Goal: Information Seeking & Learning: Learn about a topic

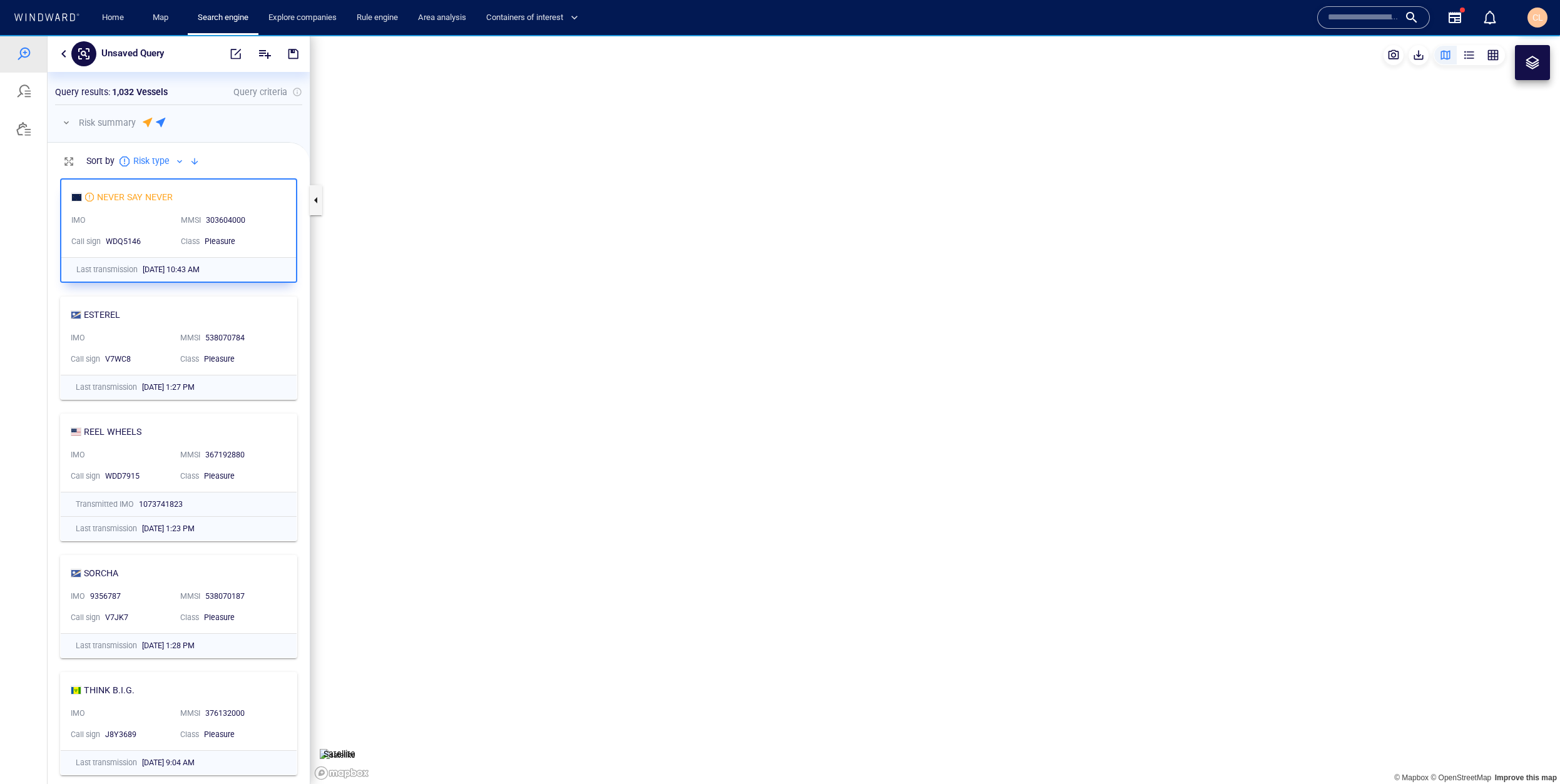
scroll to position [612, 262]
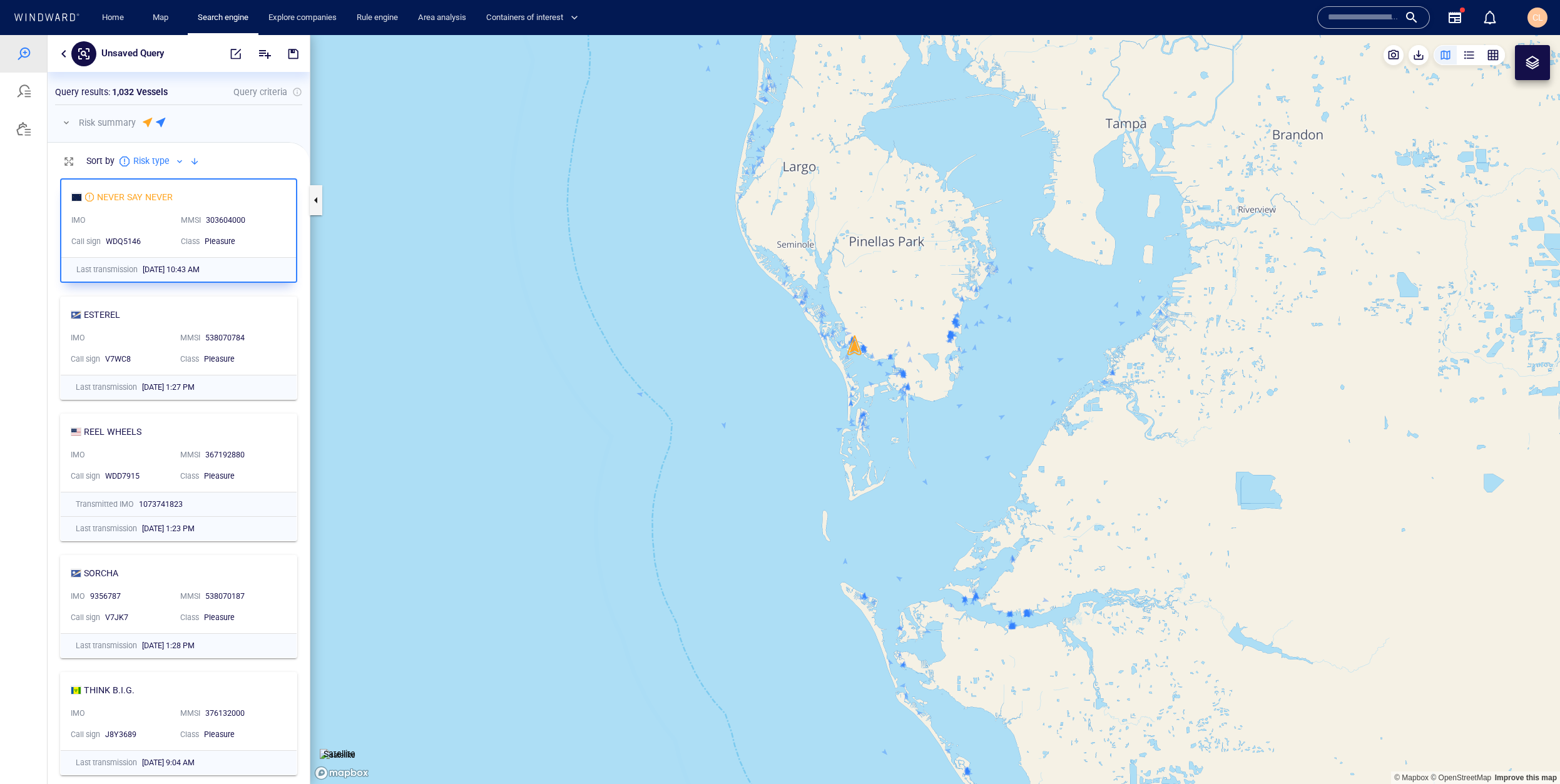
click at [64, 64] on div "Unsaved Query" at bounding box center [178, 53] width 262 height 37
click at [60, 58] on button "button" at bounding box center [64, 54] width 15 height 15
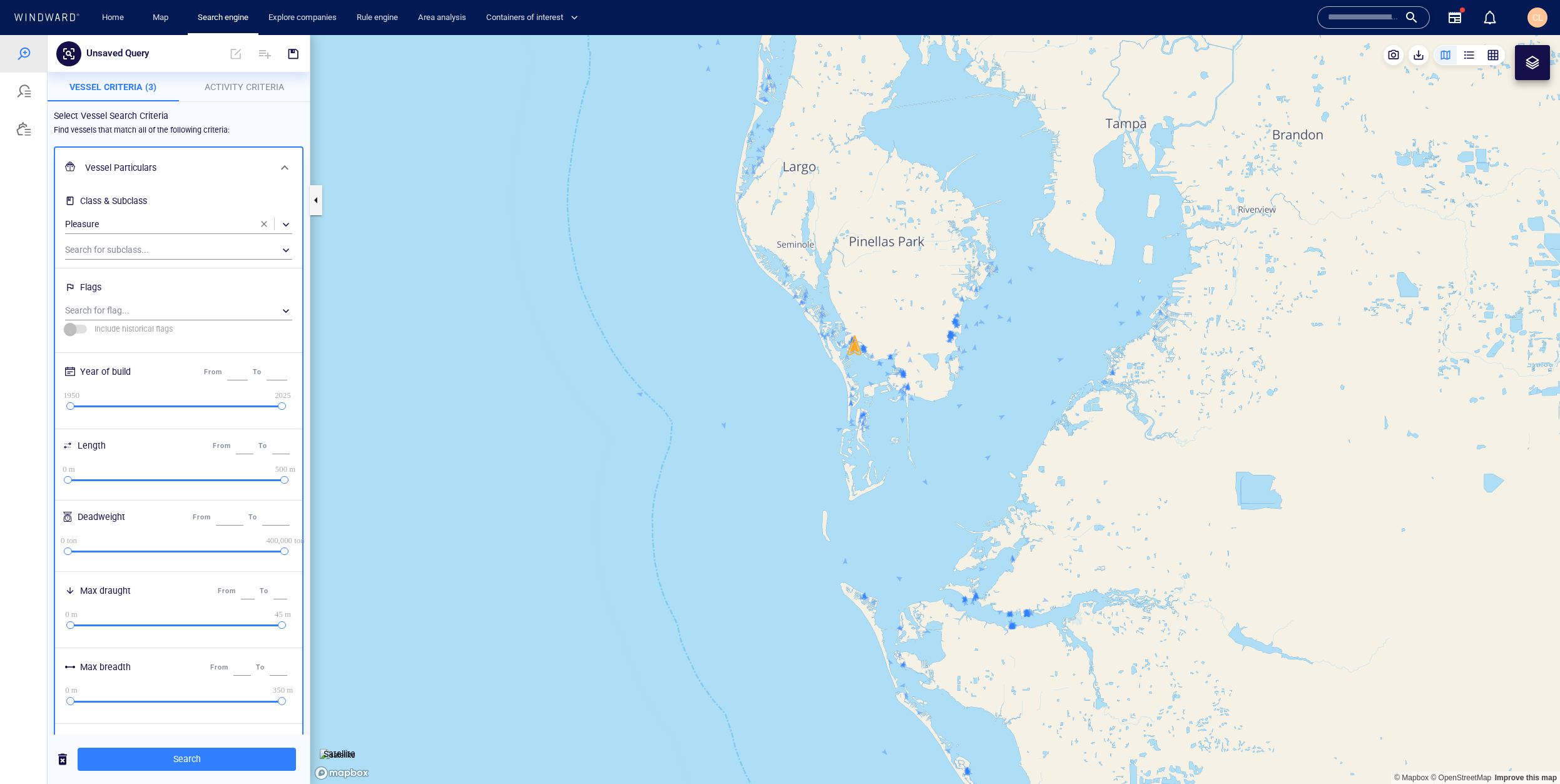
click at [267, 227] on span "button" at bounding box center [264, 224] width 10 height 10
click at [260, 86] on span "Activity Criteria" at bounding box center [244, 87] width 79 height 10
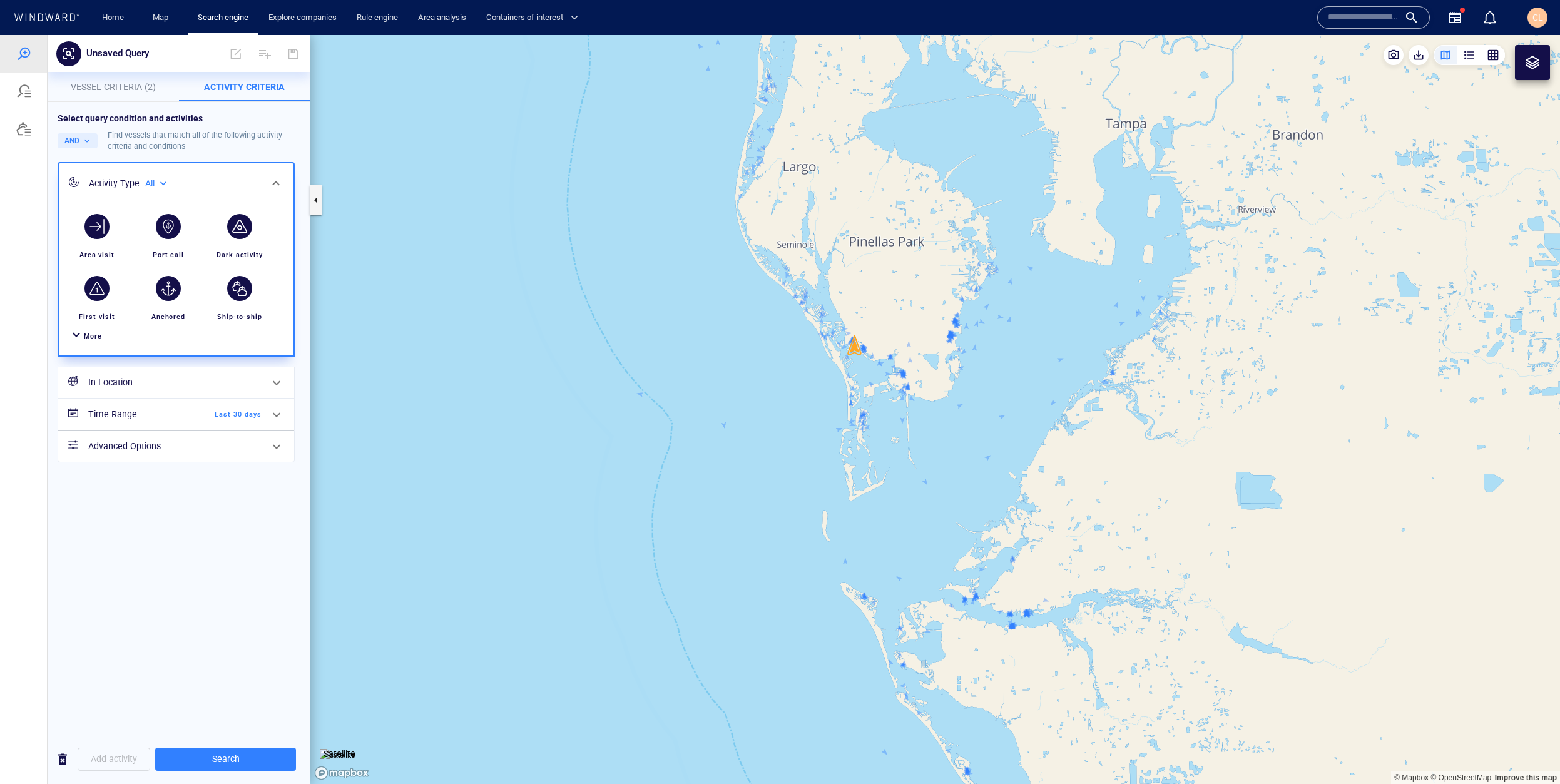
click at [158, 371] on div "In Location" at bounding box center [175, 382] width 183 height 26
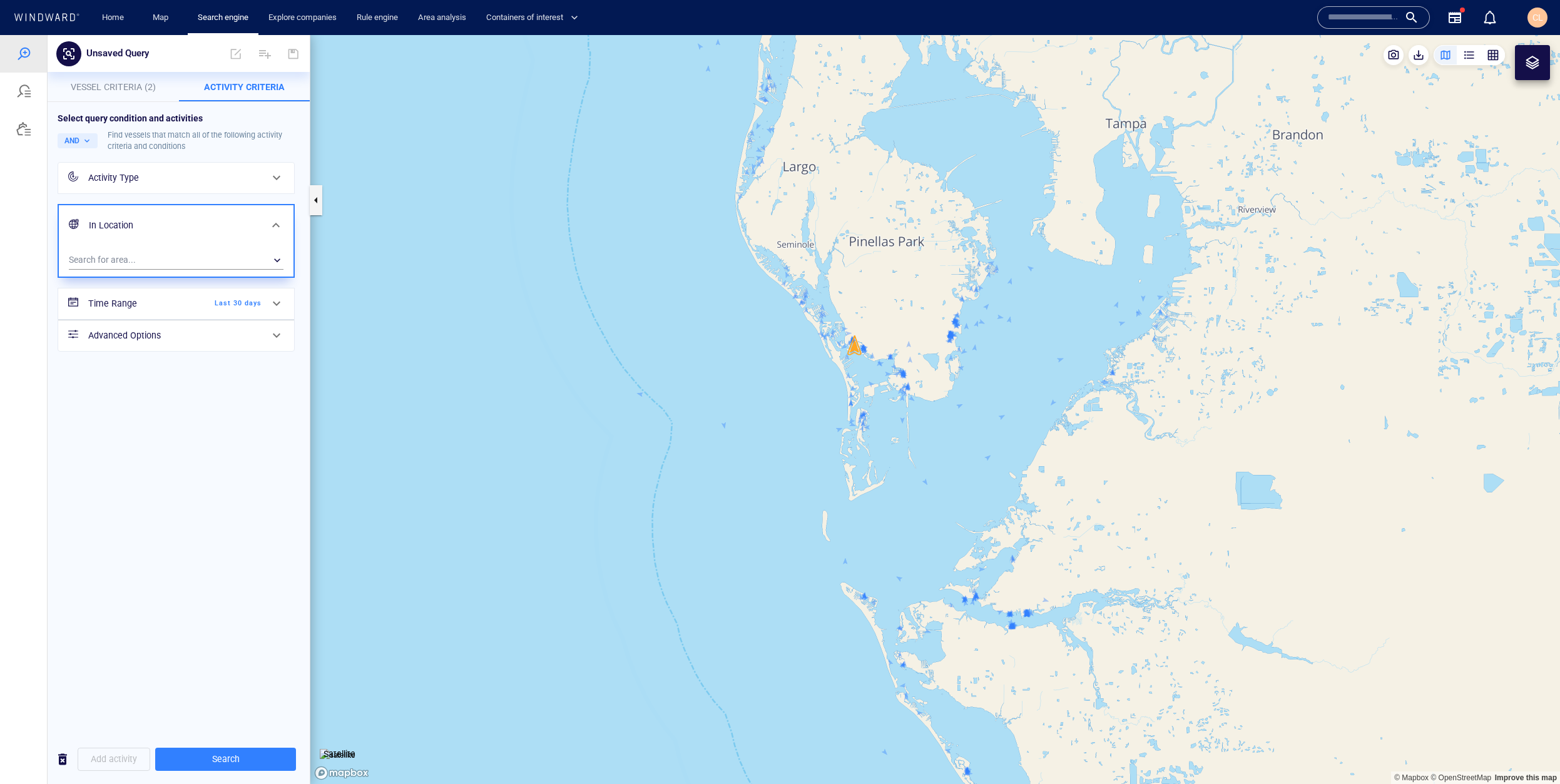
click at [154, 381] on div "Select query condition and activities AND Find vessels that match all of the fo…" at bounding box center [178, 419] width 262 height 633
click at [147, 252] on div "​" at bounding box center [176, 259] width 215 height 18
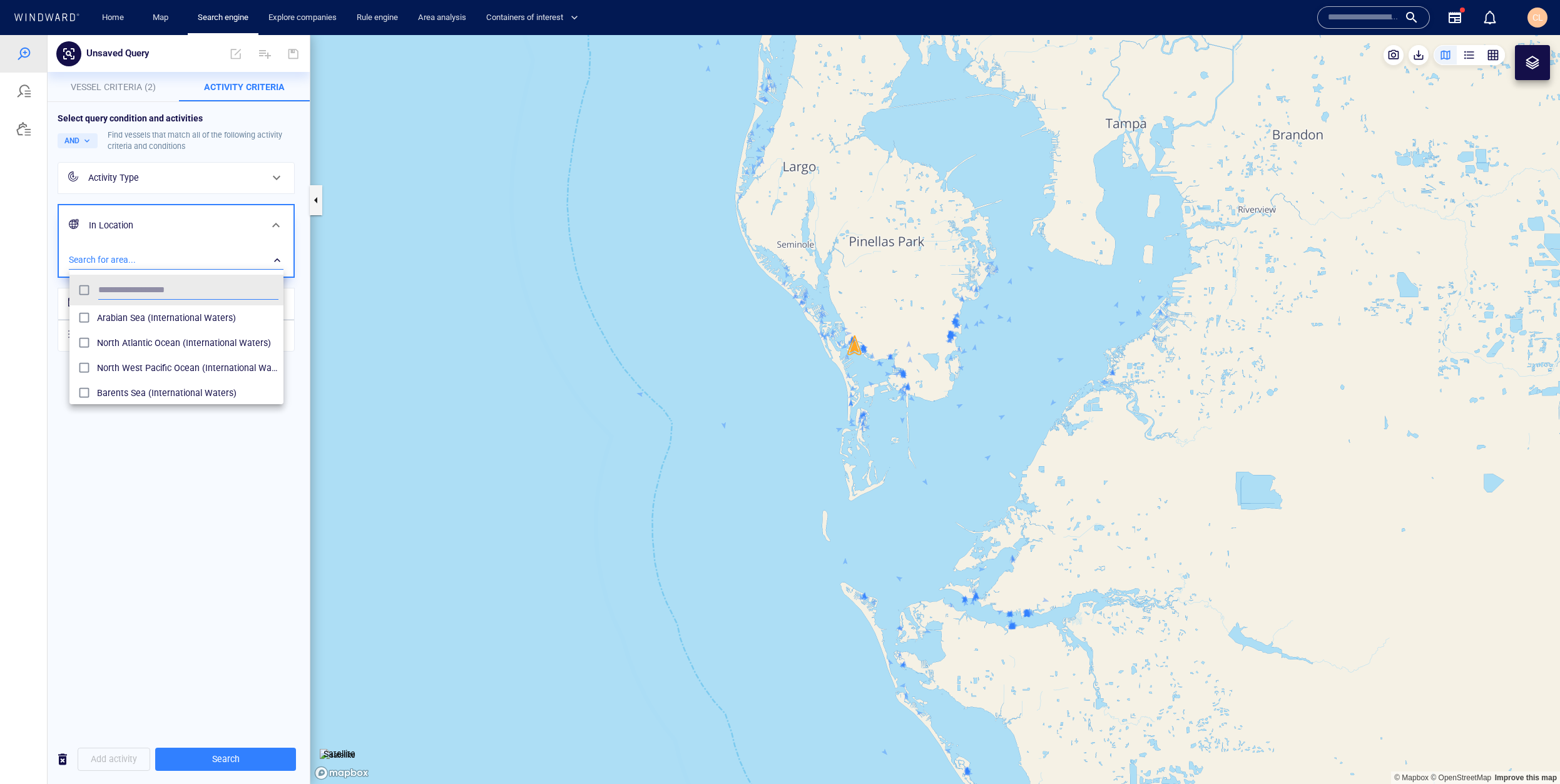
scroll to position [124, 214]
type input "****"
click at [145, 366] on span "[GEOGRAPHIC_DATA] (Areas of Interest)" at bounding box center [188, 368] width 181 height 15
click at [35, 386] on div at bounding box center [780, 409] width 1560 height 749
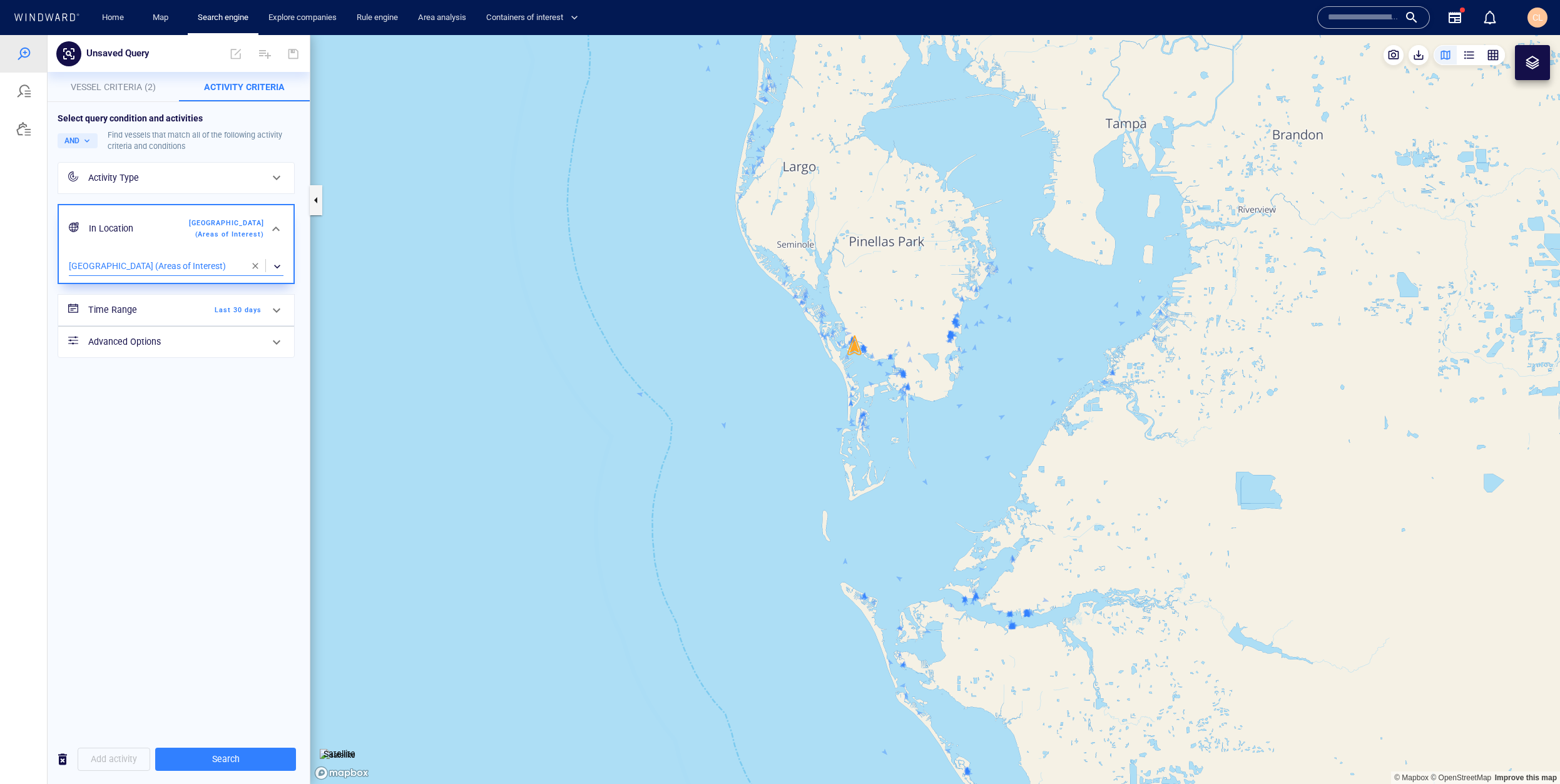
click at [146, 177] on div "Activity Type" at bounding box center [175, 177] width 174 height 15
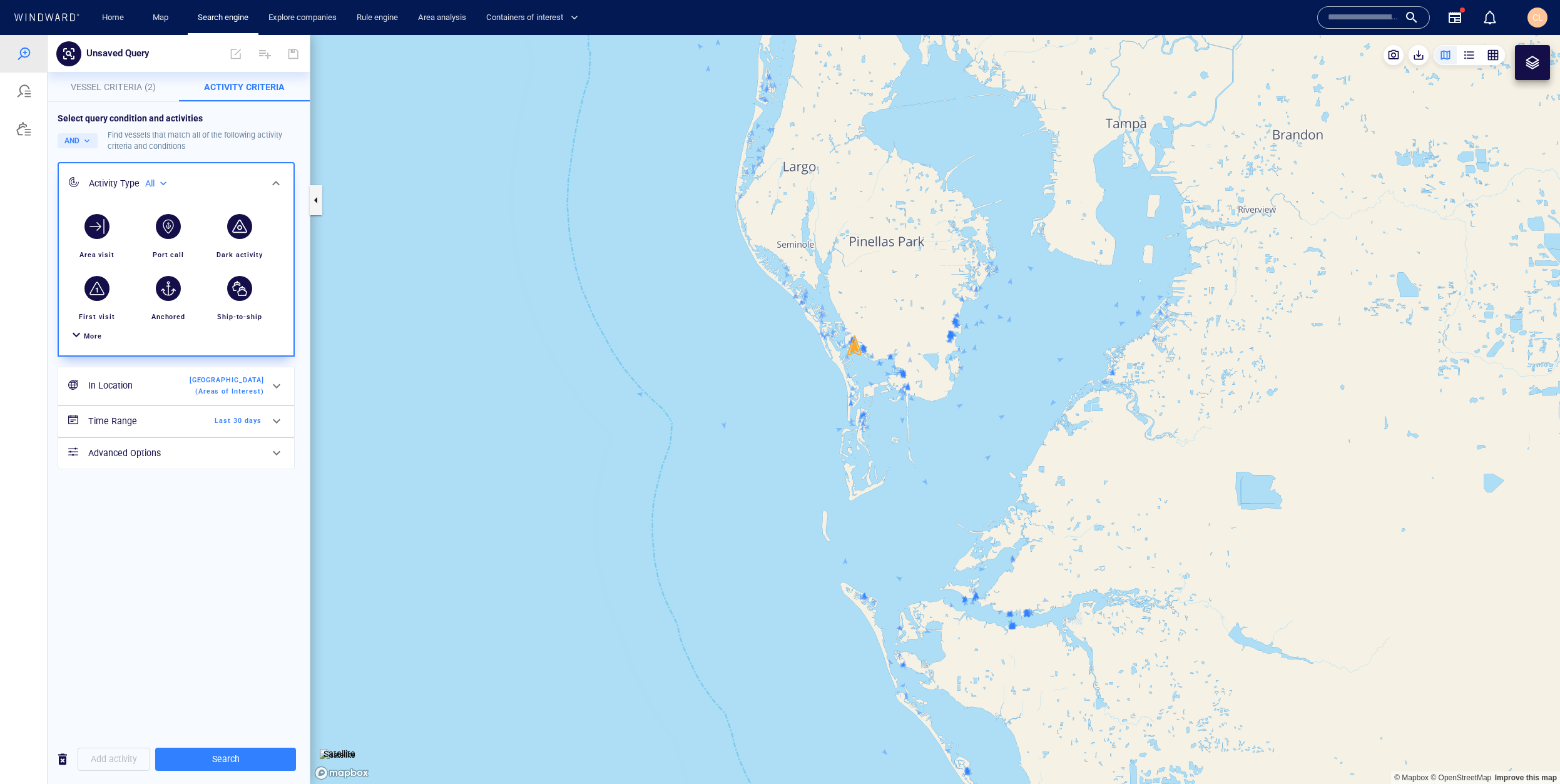
click at [84, 329] on div "More" at bounding box center [177, 337] width 220 height 23
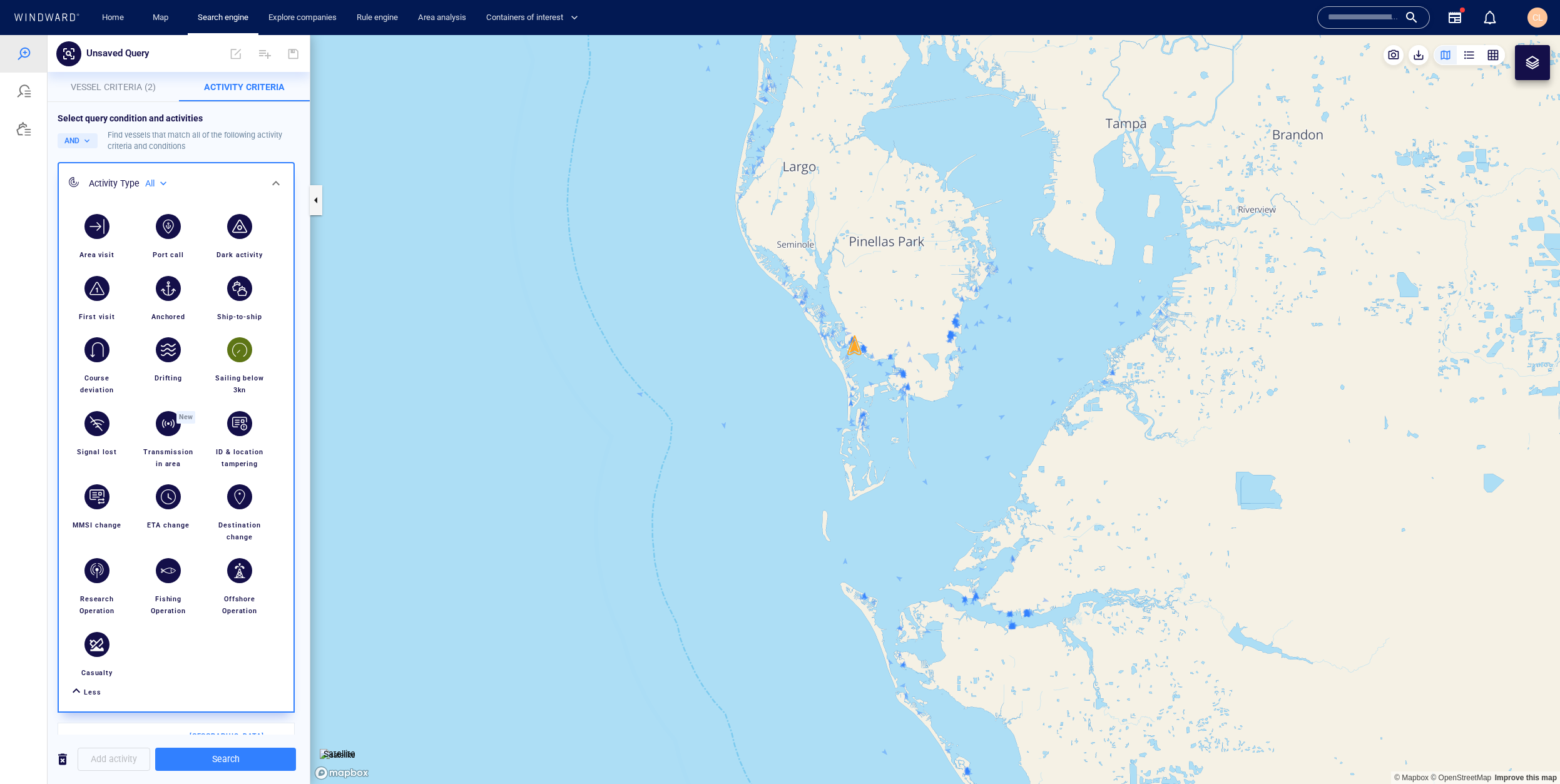
click at [228, 346] on div "button" at bounding box center [239, 350] width 35 height 35
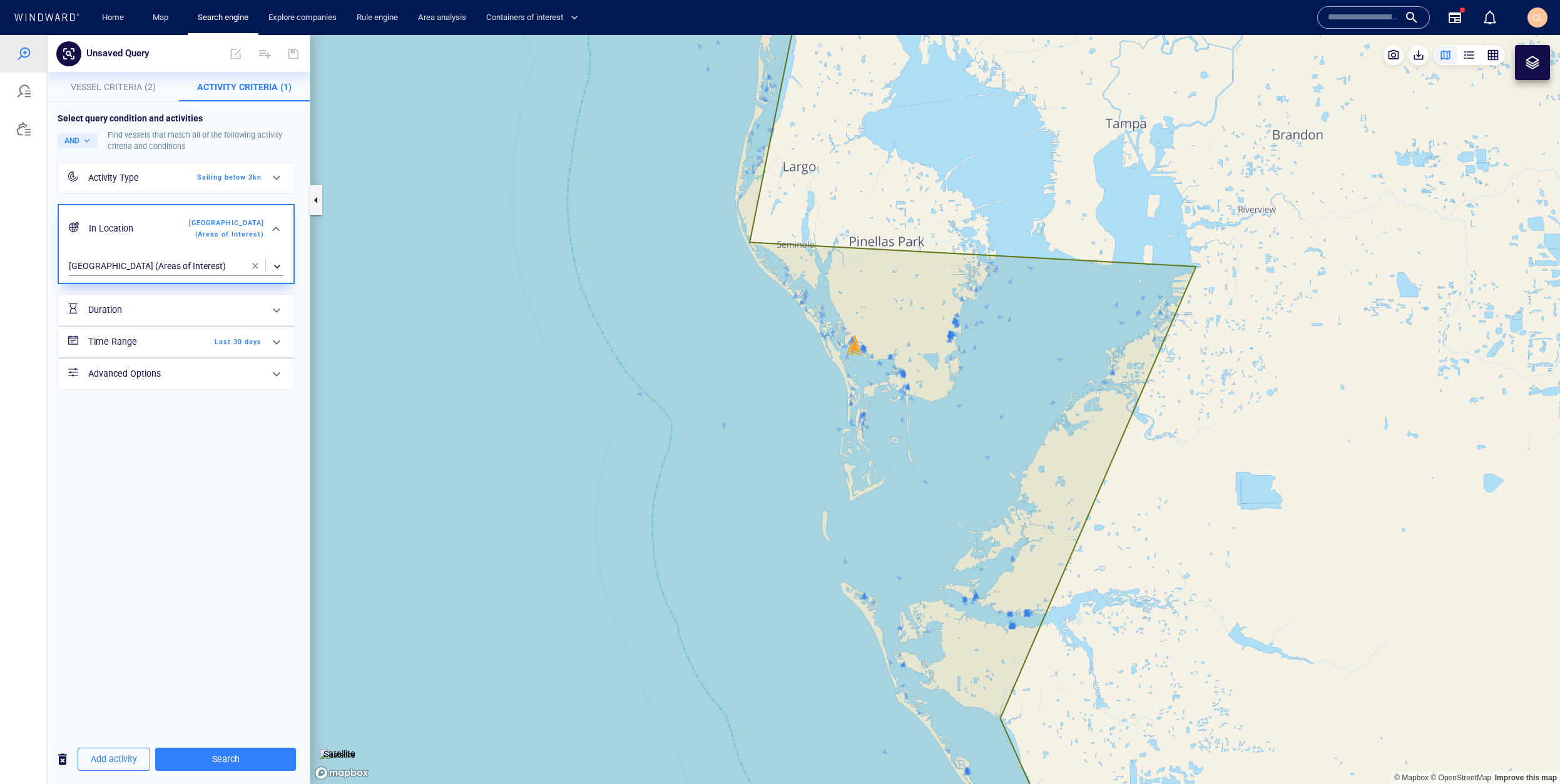
click at [119, 345] on h6 "Time Range" at bounding box center [138, 341] width 101 height 15
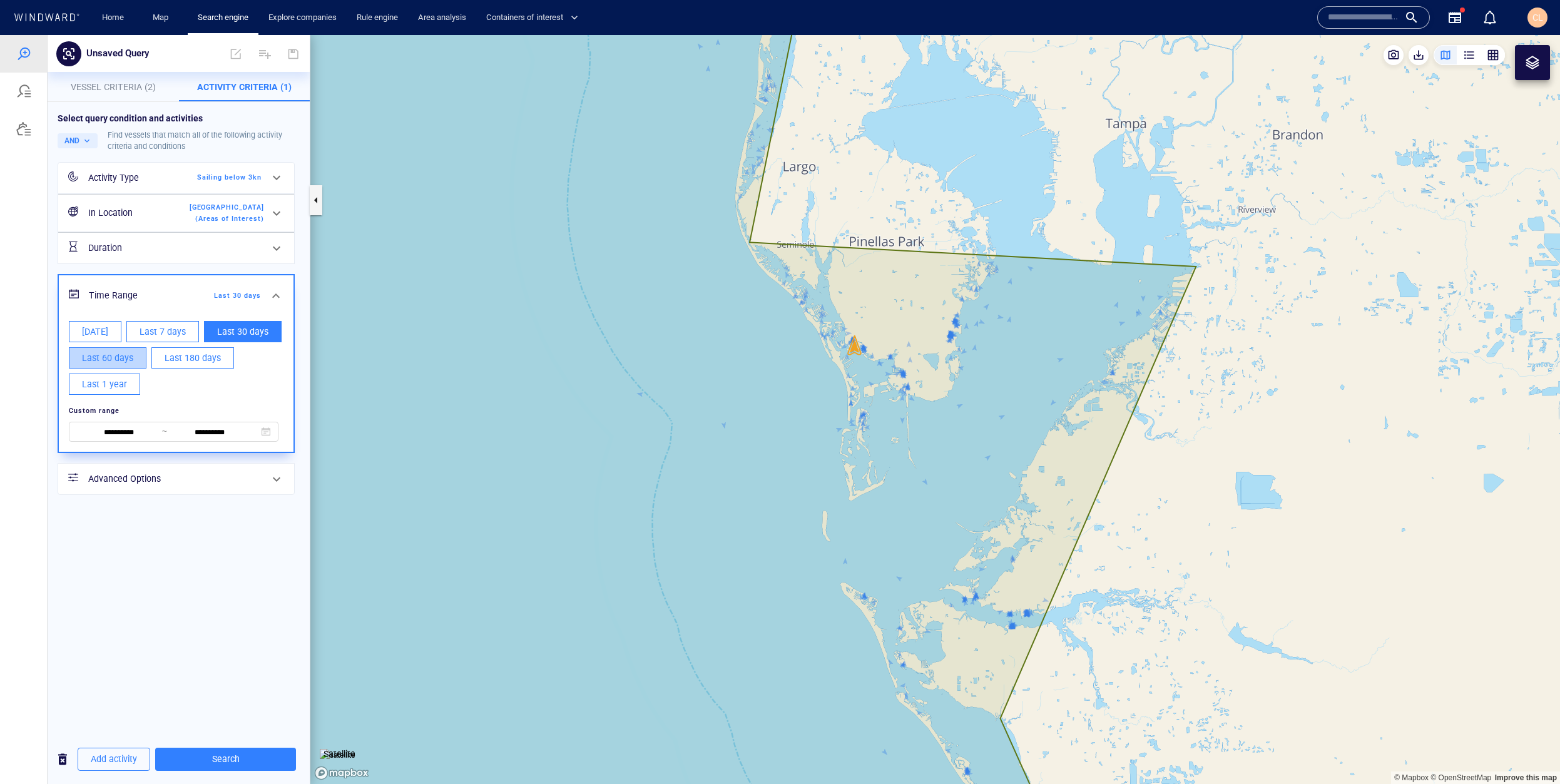
click at [129, 366] on button "Last 60 days" at bounding box center [107, 358] width 77 height 21
type input "**********"
click at [151, 565] on div "**********" at bounding box center [178, 419] width 262 height 633
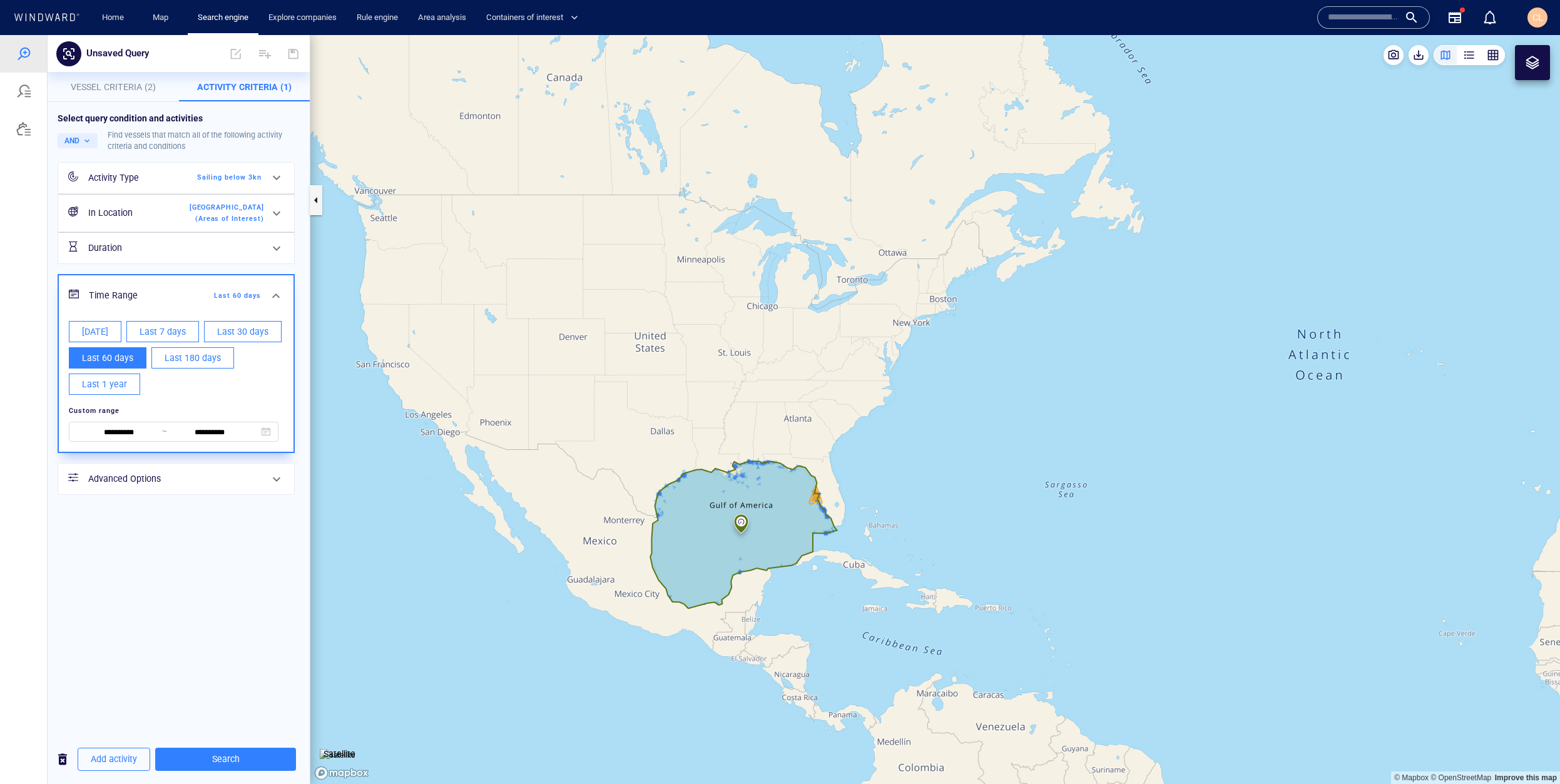
click at [221, 477] on h6 "Advanced Options" at bounding box center [175, 479] width 174 height 15
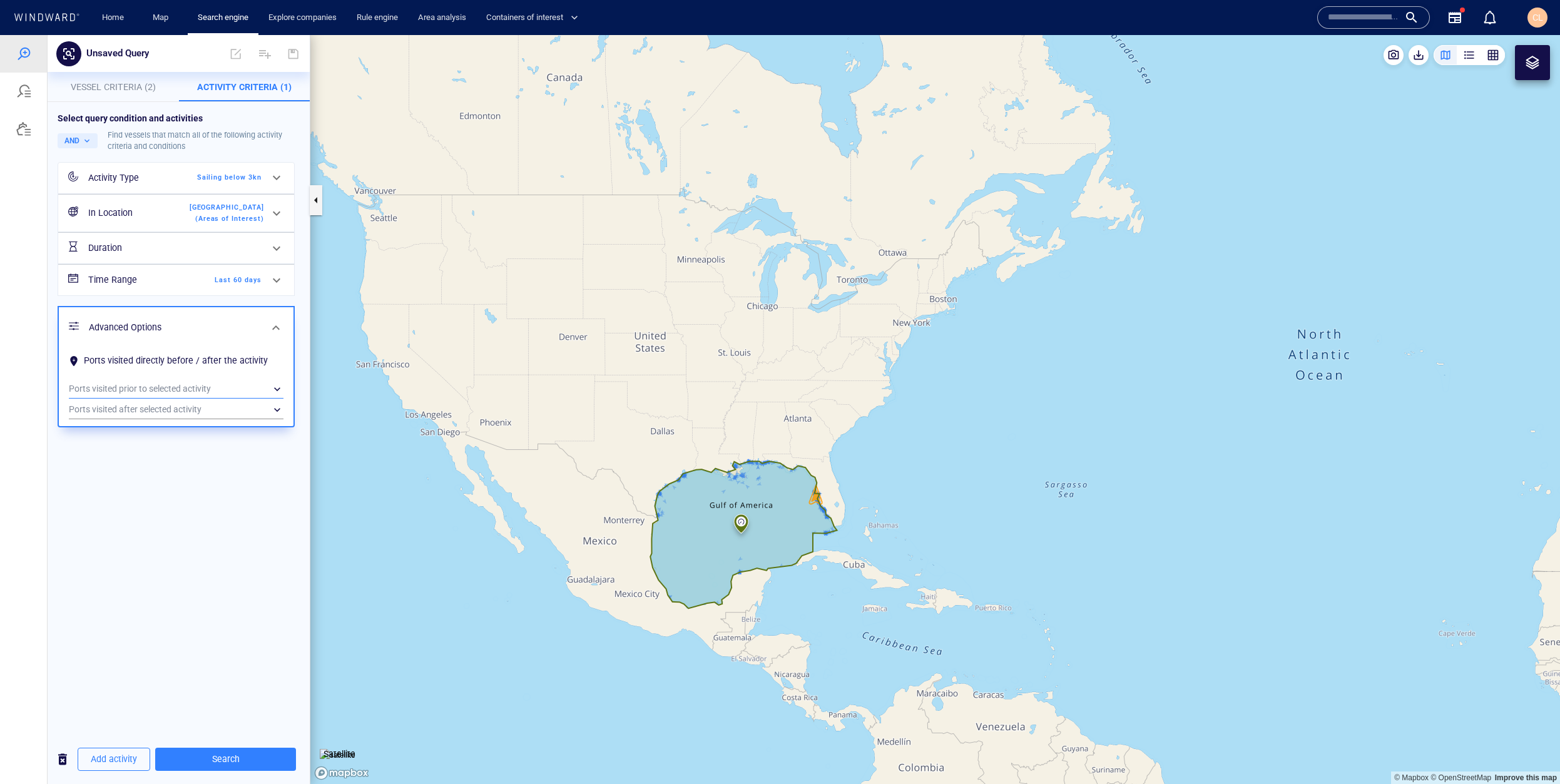
click at [179, 384] on div "​" at bounding box center [176, 389] width 215 height 18
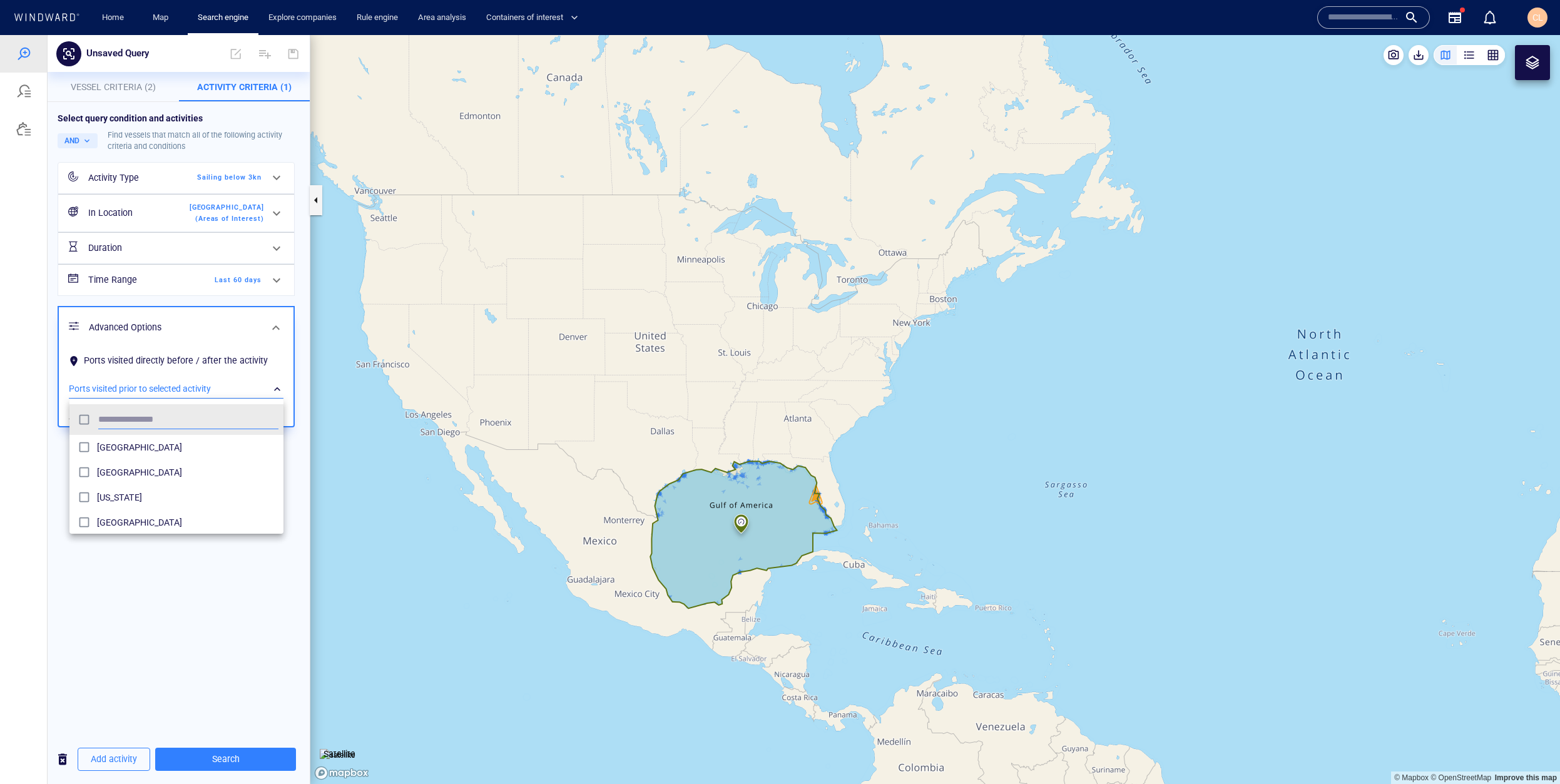
scroll to position [124, 214]
type input "****"
click at [163, 445] on span "[GEOGRAPHIC_DATA]" at bounding box center [188, 447] width 181 height 15
drag, startPoint x: 101, startPoint y: 594, endPoint x: 102, endPoint y: 563, distance: 31.0
click at [102, 592] on div at bounding box center [780, 409] width 1560 height 749
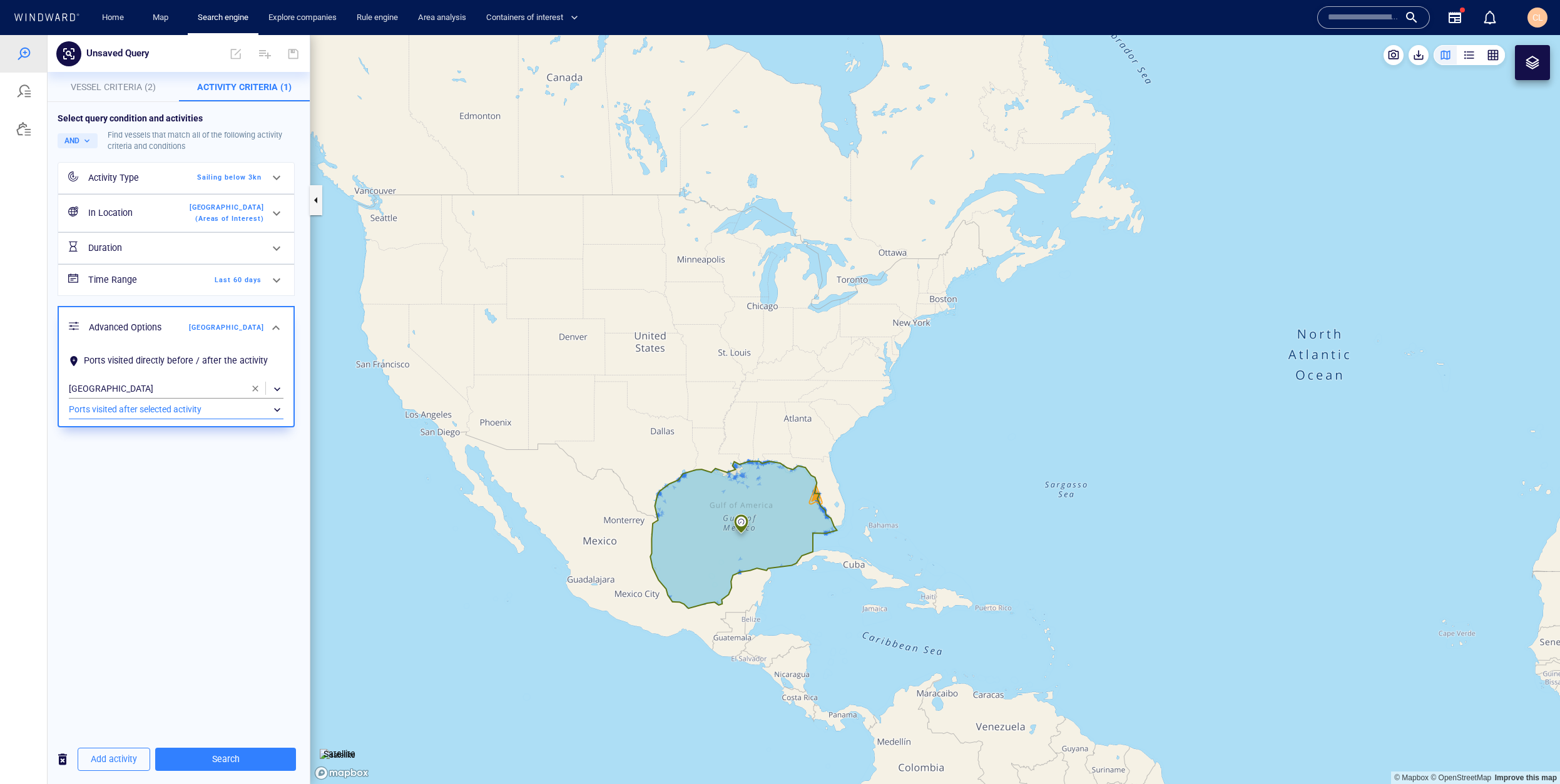
click at [143, 416] on div "​" at bounding box center [176, 409] width 215 height 18
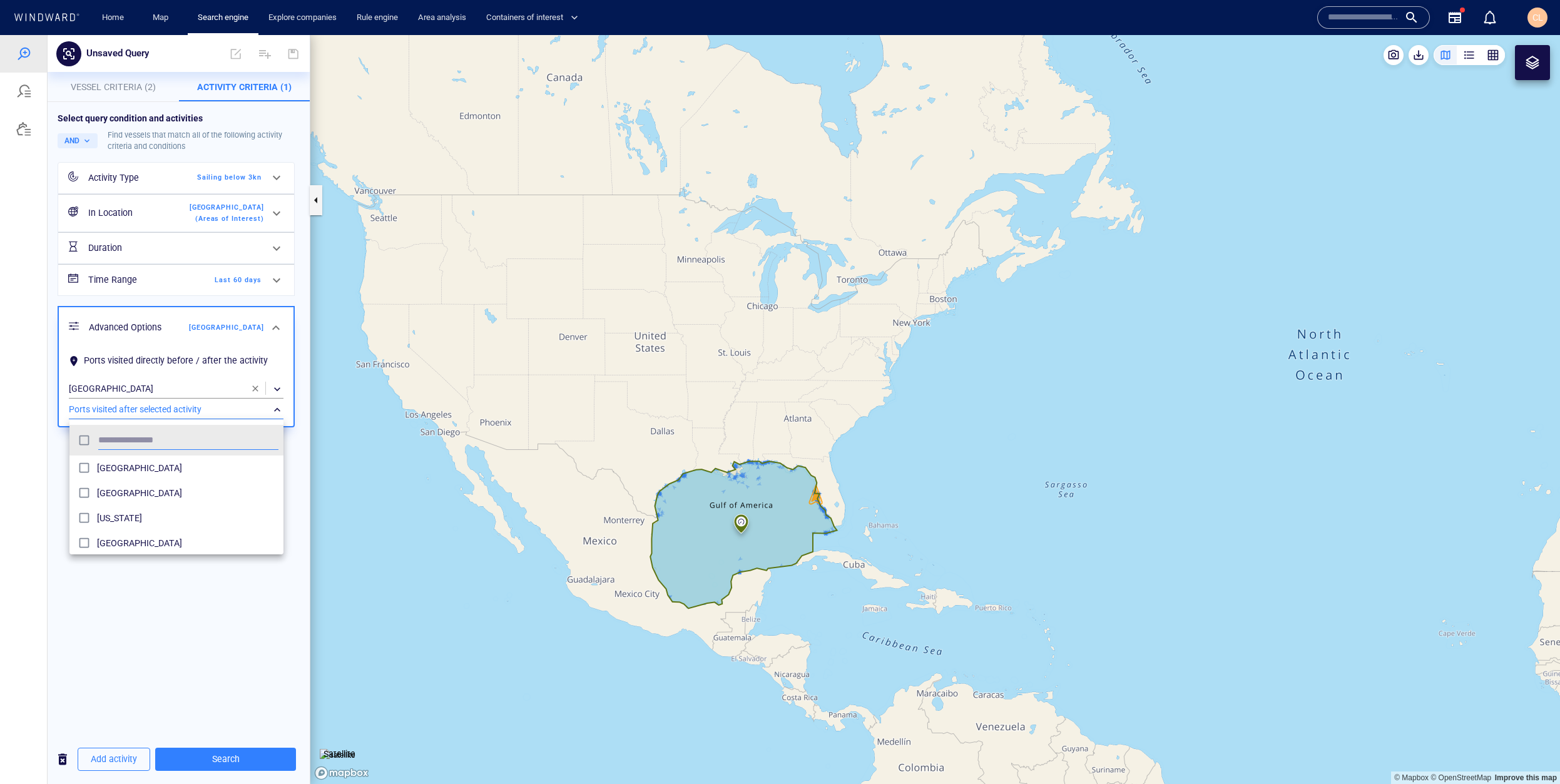
scroll to position [124, 214]
type input "***"
click at [128, 474] on div "[GEOGRAPHIC_DATA]" at bounding box center [188, 468] width 181 height 20
click at [181, 655] on div at bounding box center [780, 409] width 1560 height 749
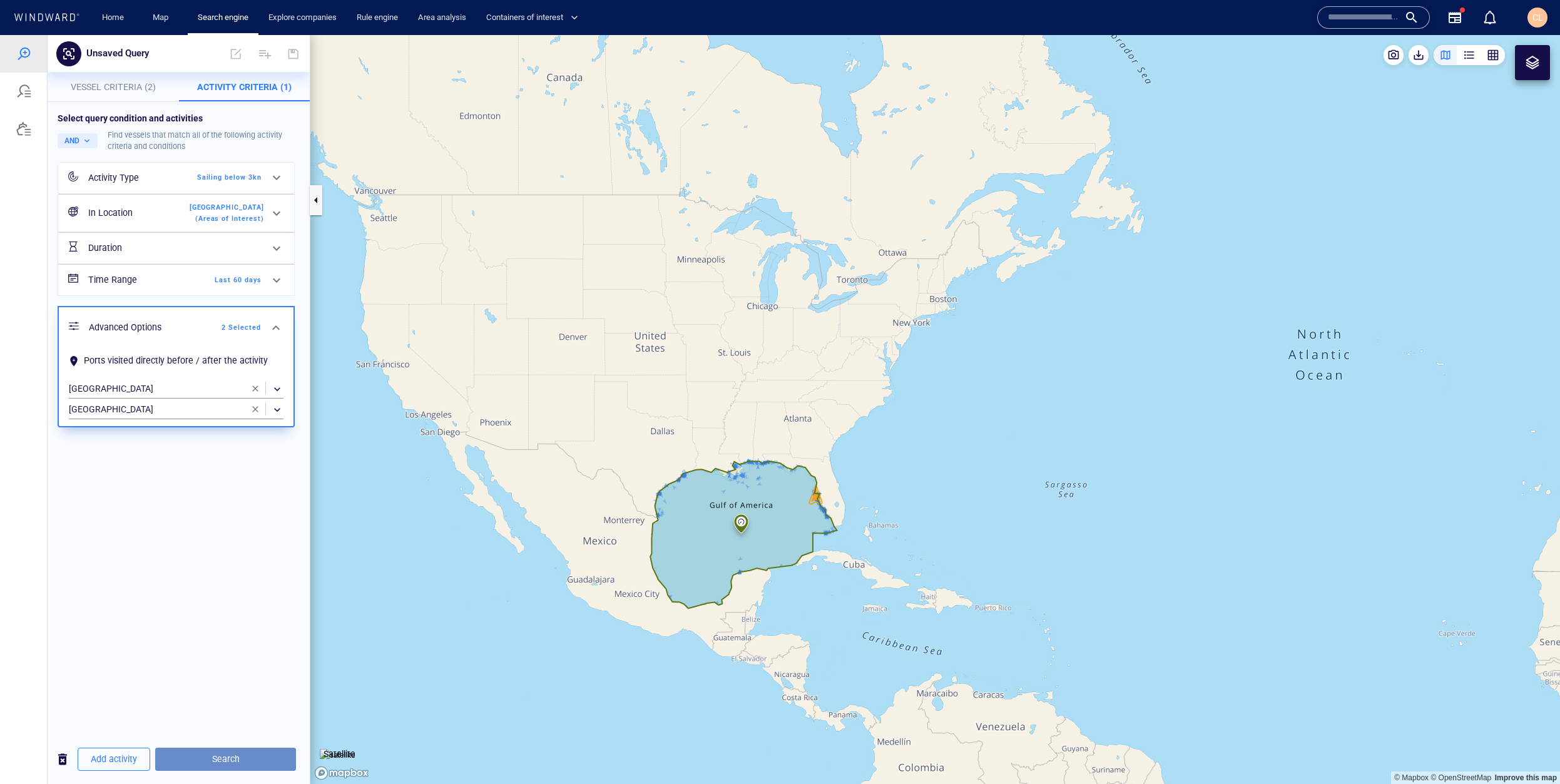
click at [250, 756] on span "Search" at bounding box center [225, 759] width 121 height 15
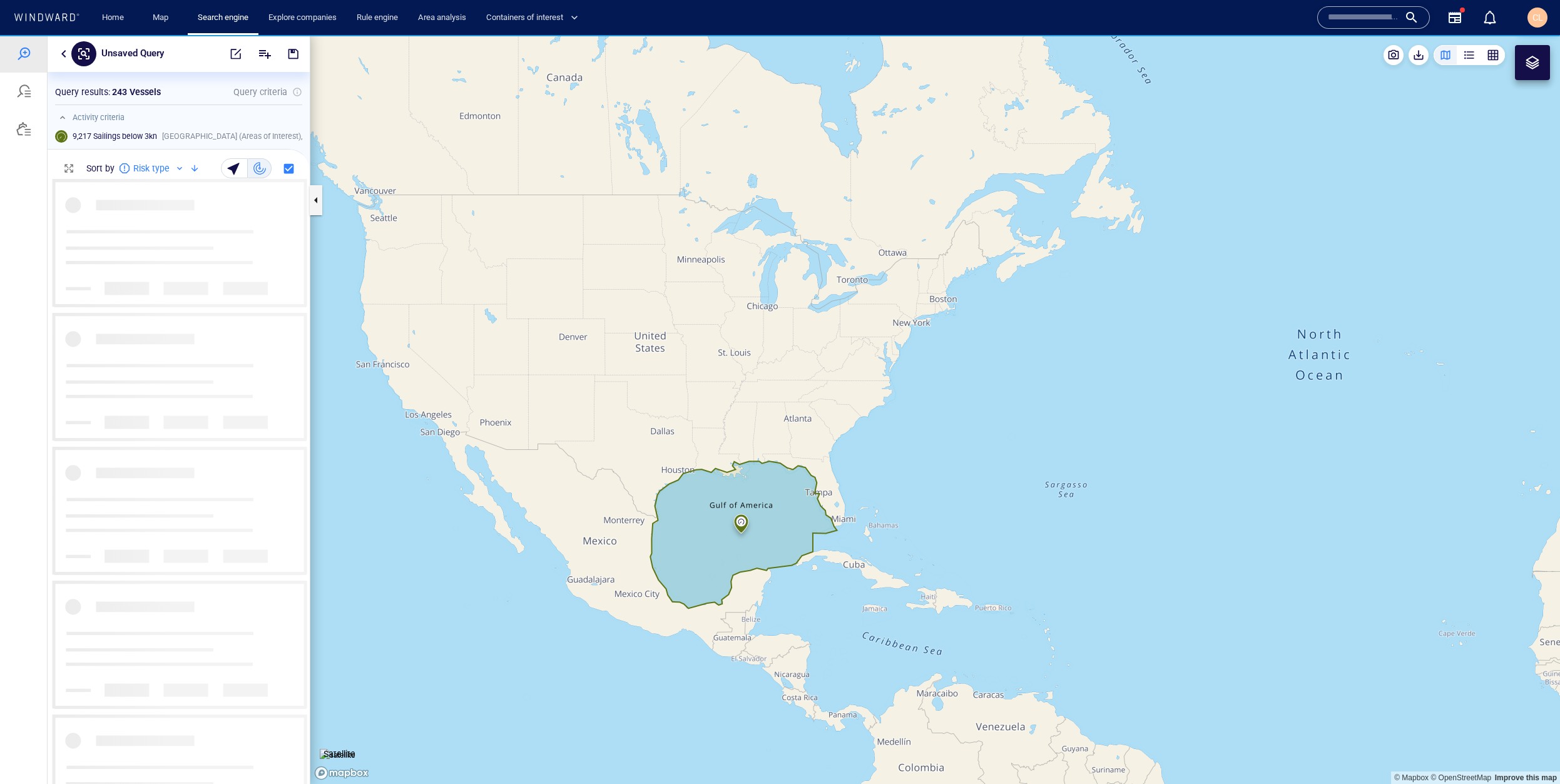
scroll to position [605, 262]
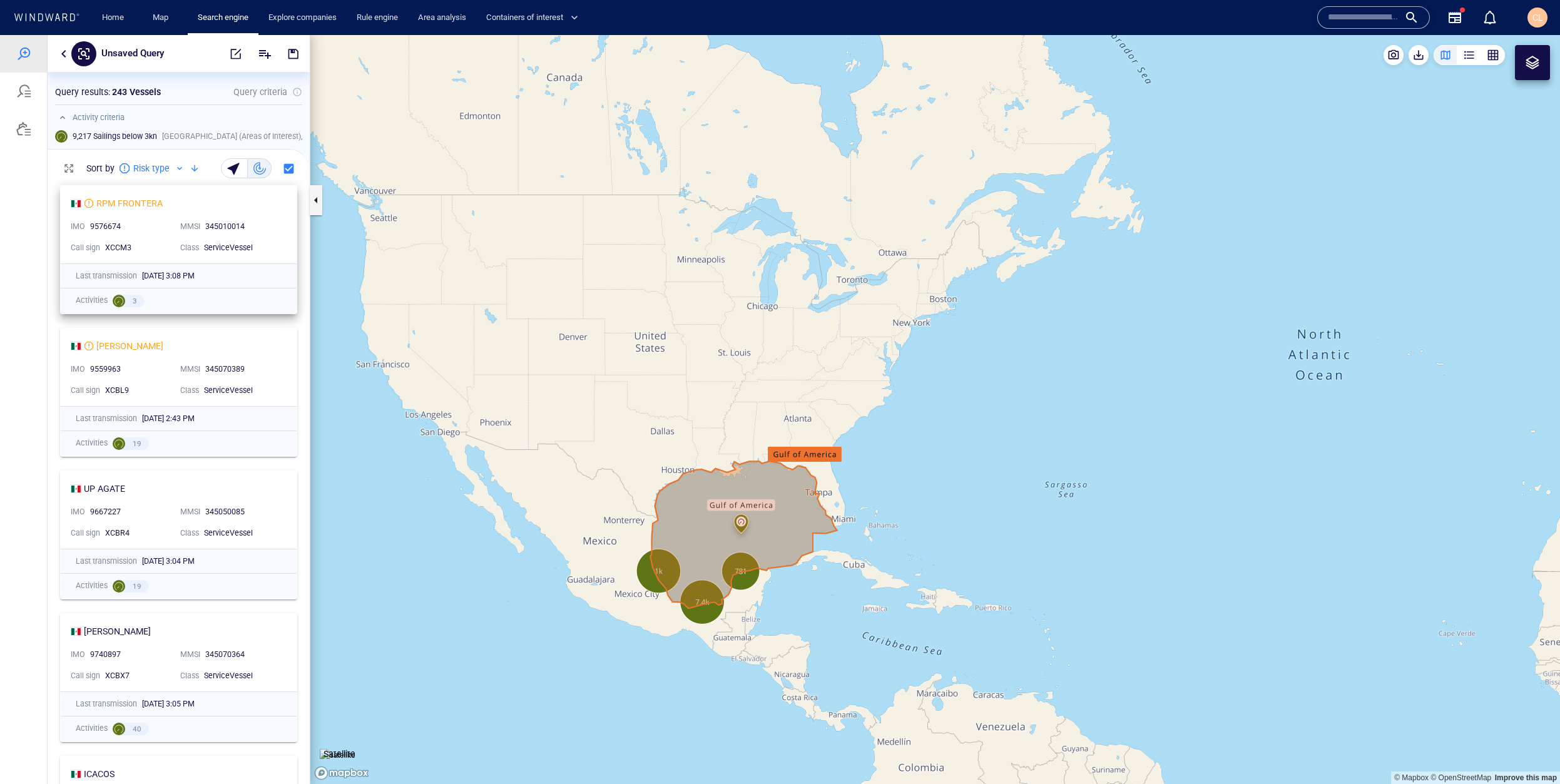
click at [266, 222] on div "345010014" at bounding box center [242, 228] width 74 height 12
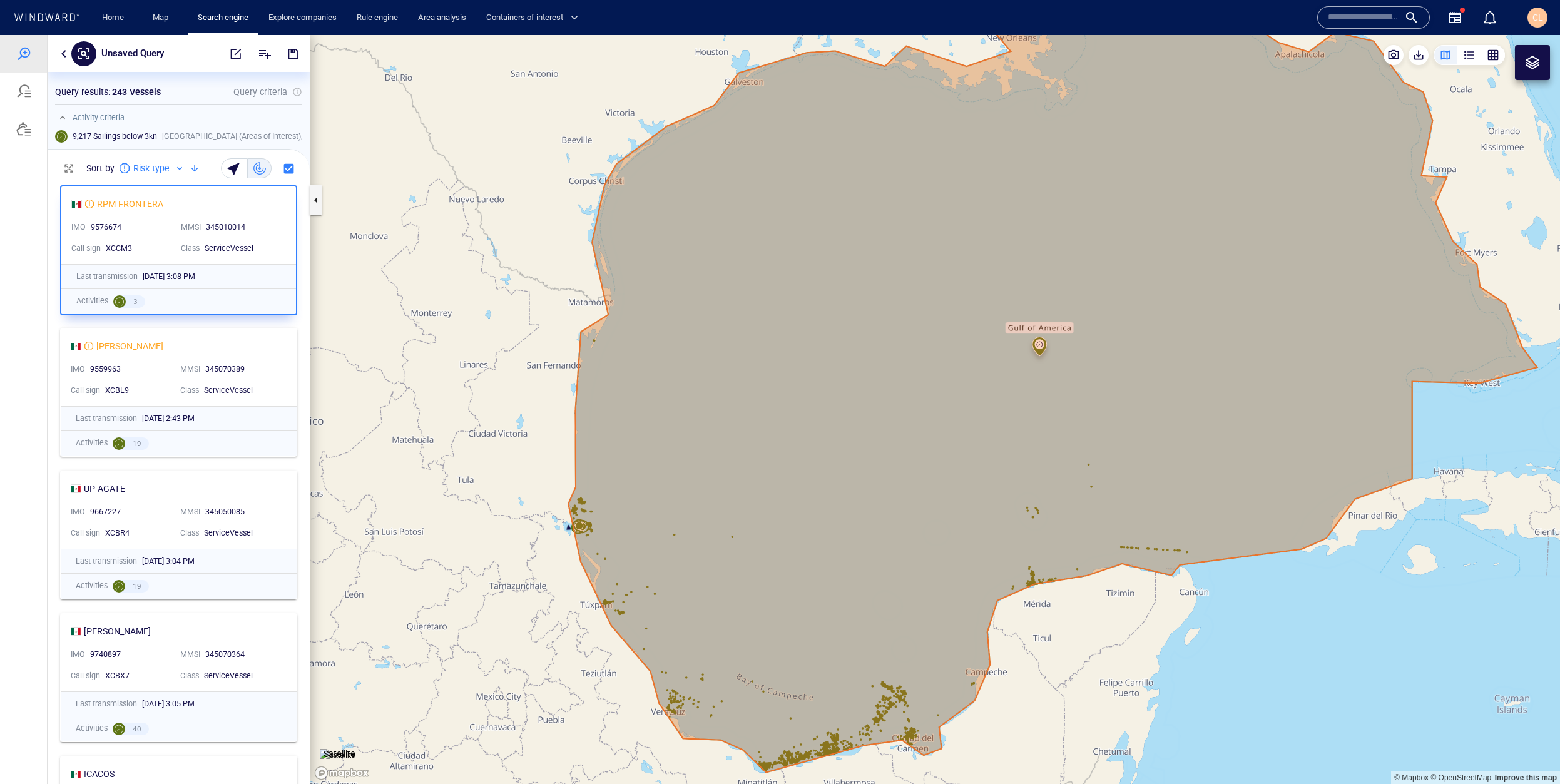
click at [57, 60] on div at bounding box center [64, 54] width 15 height 15
click at [58, 55] on button "button" at bounding box center [64, 54] width 15 height 15
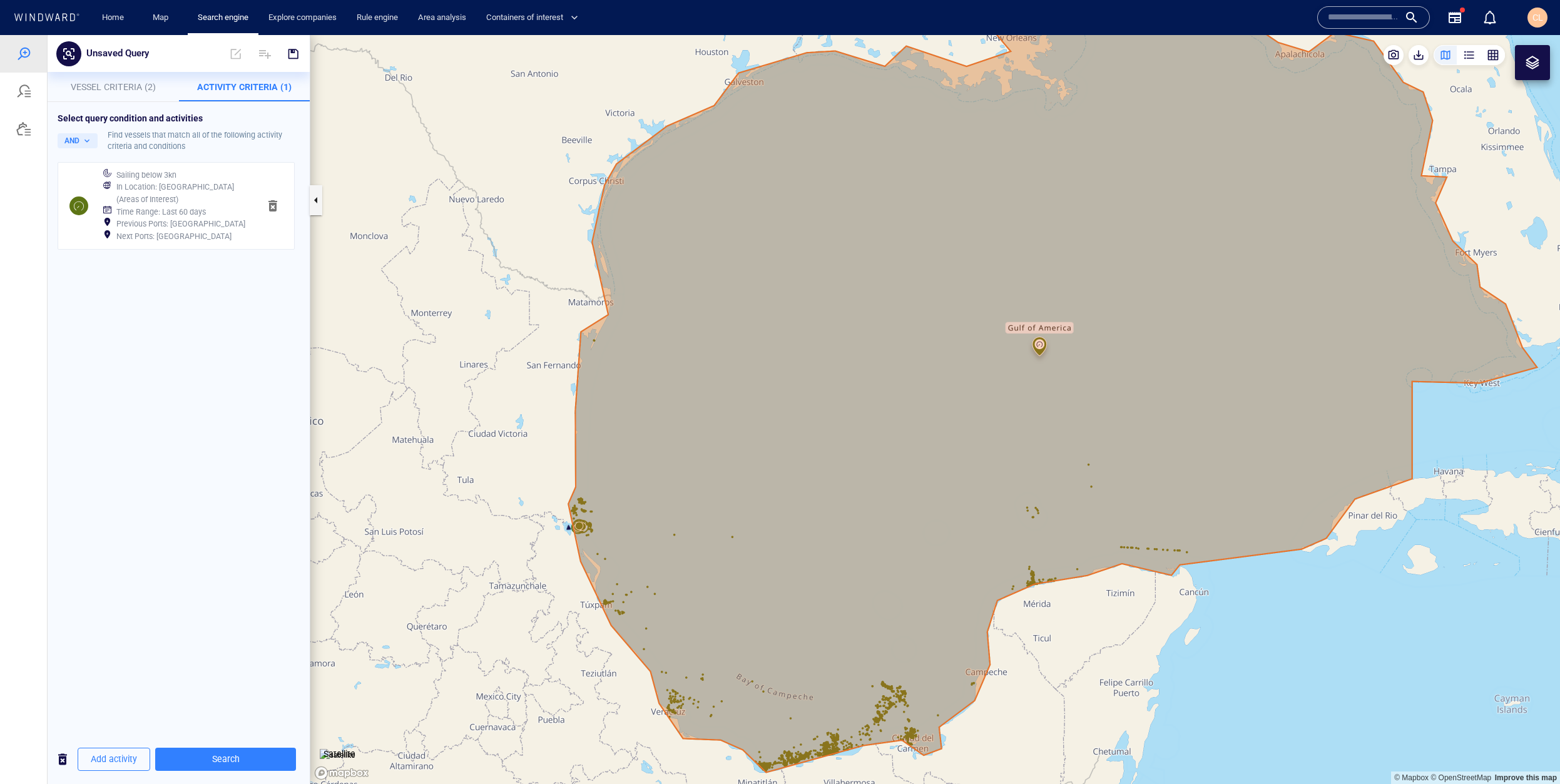
click at [138, 170] on h6 "Sailing below 3kn" at bounding box center [147, 175] width 60 height 13
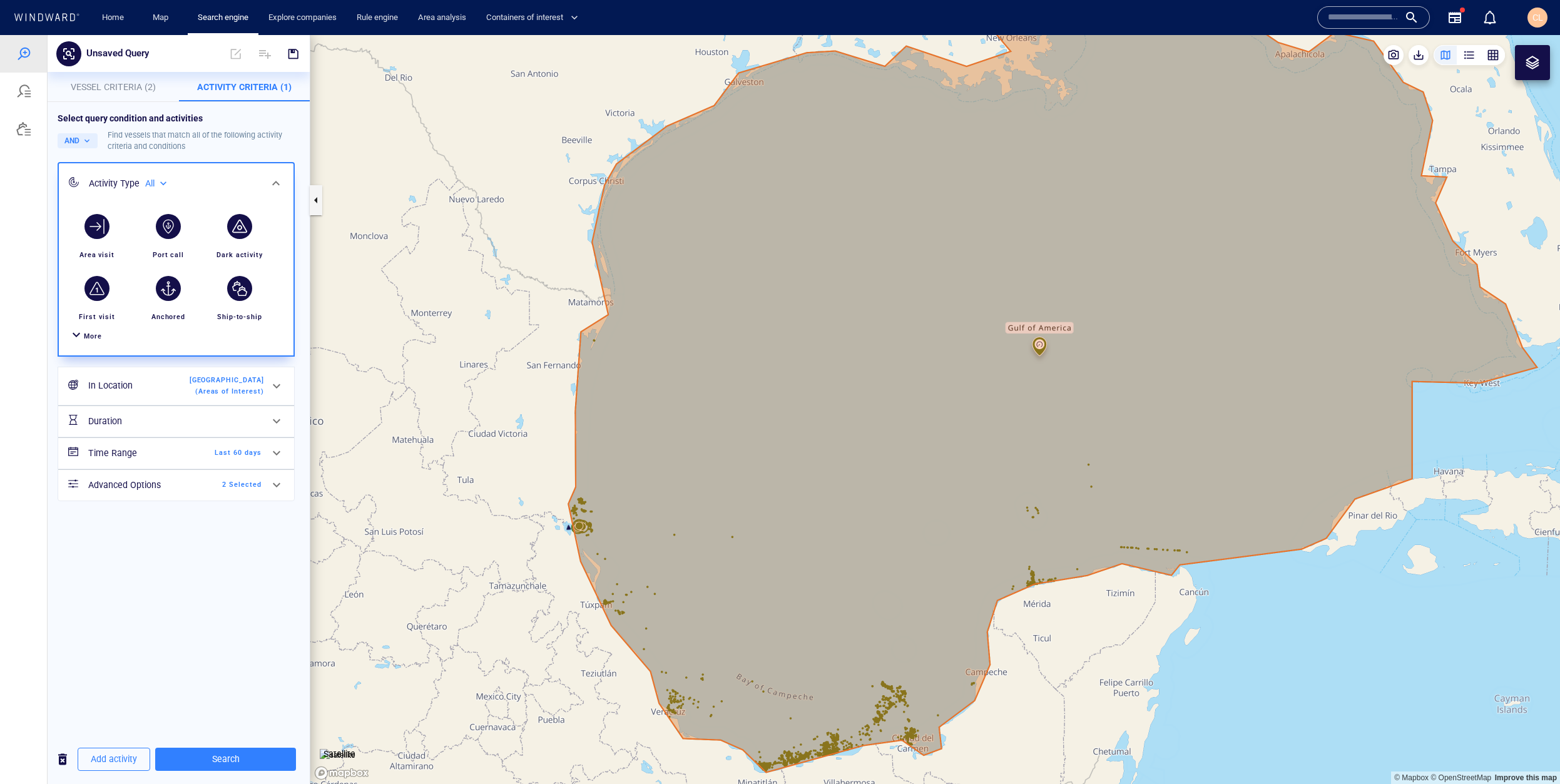
click at [154, 386] on h6 "In Location" at bounding box center [138, 386] width 101 height 15
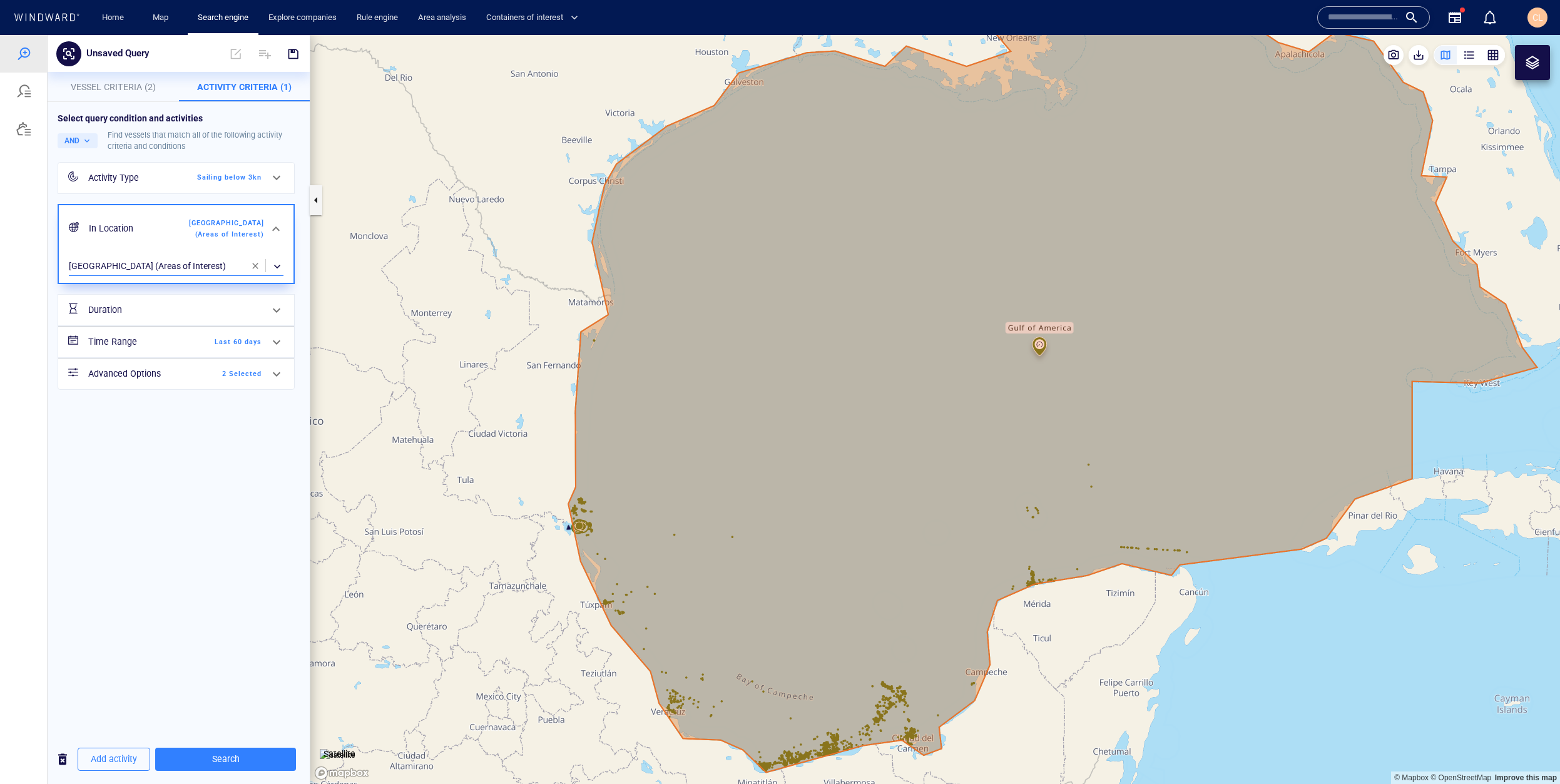
click at [153, 271] on div "​" at bounding box center [176, 266] width 215 height 18
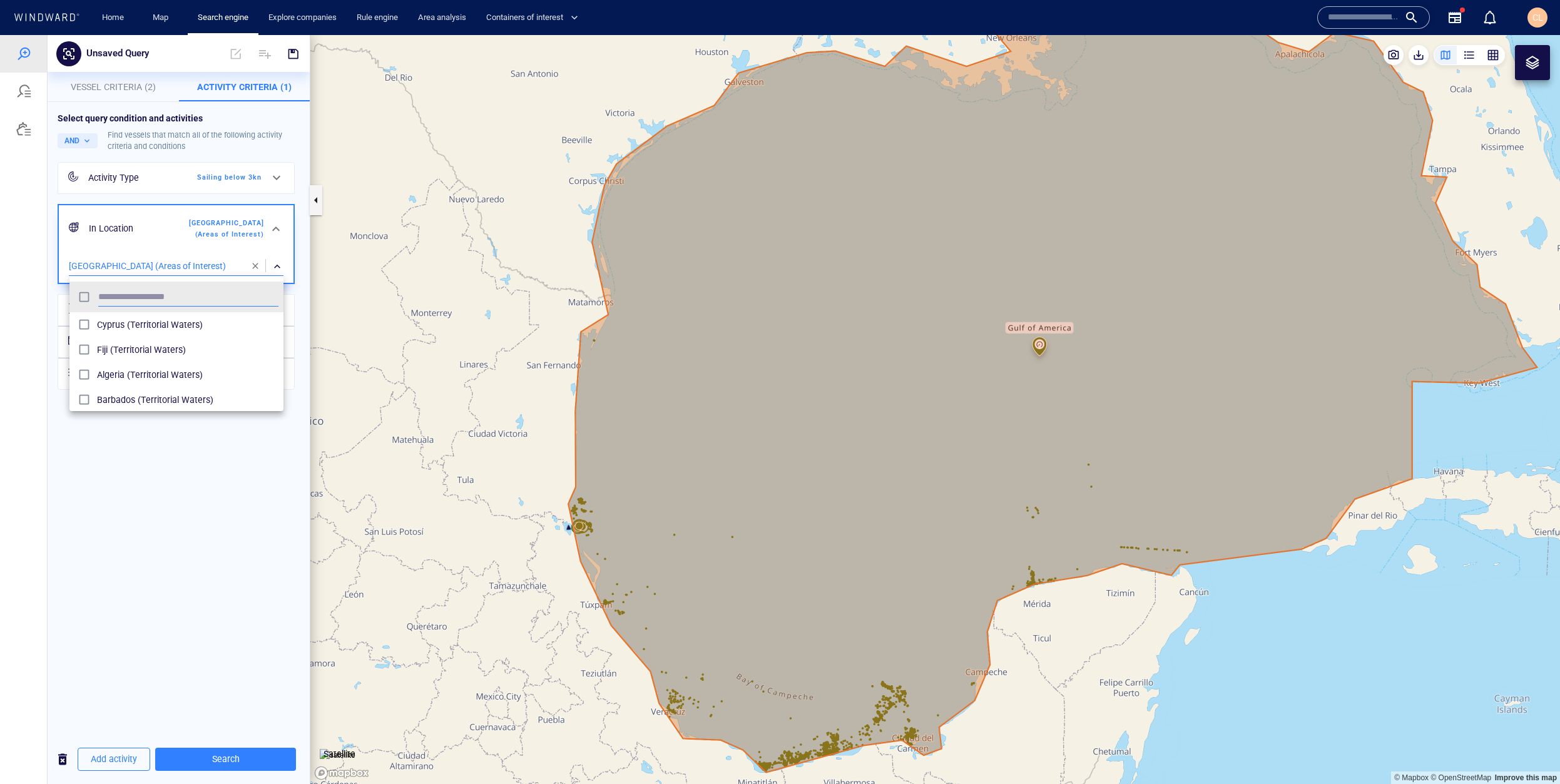
scroll to position [124, 214]
click at [235, 266] on div at bounding box center [780, 409] width 1560 height 749
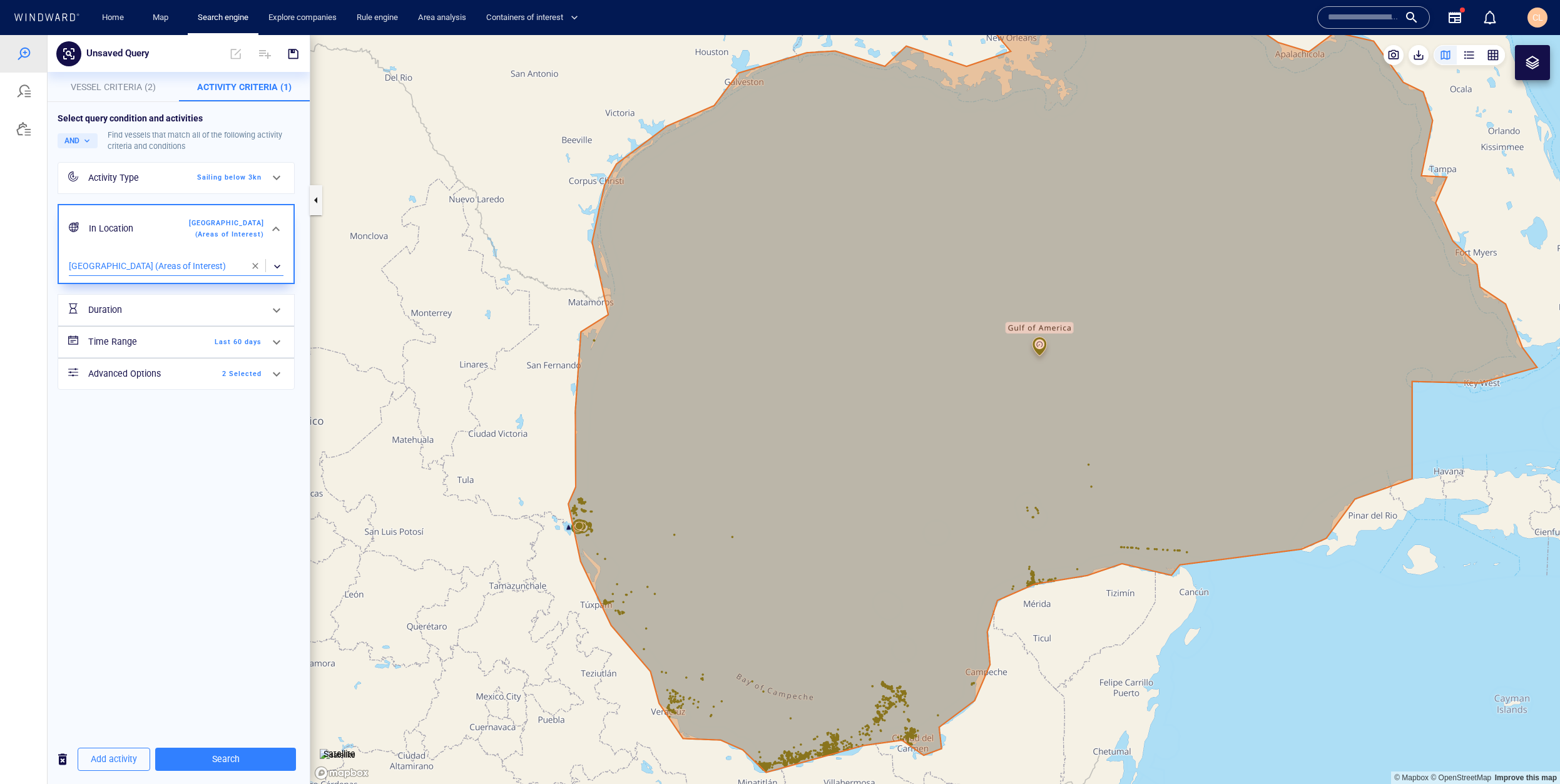
click at [180, 268] on div "​" at bounding box center [176, 266] width 215 height 18
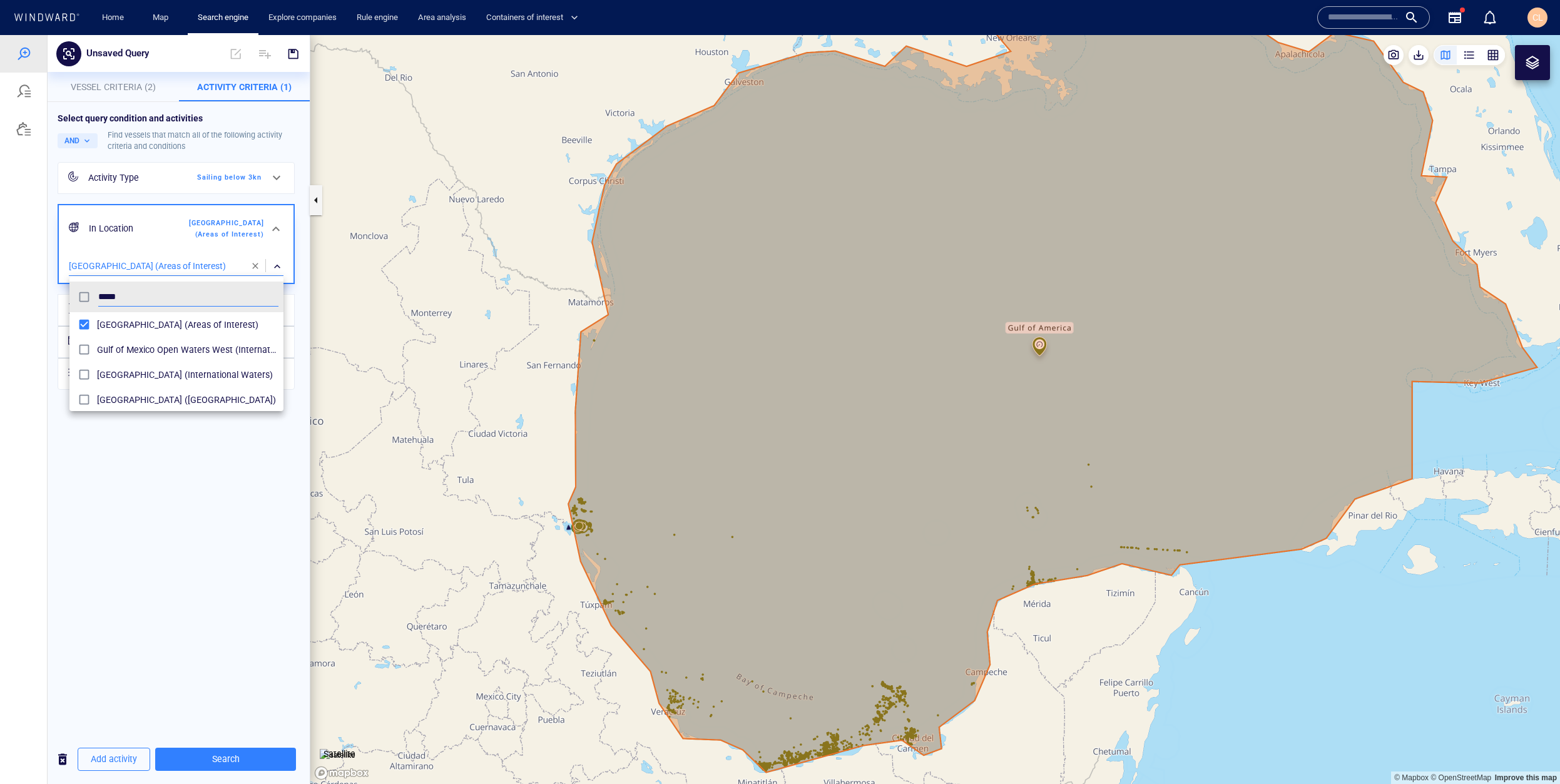
type input "****"
click at [147, 341] on div "Gulf of Mexico Open Waters West (International Waters)" at bounding box center [188, 349] width 181 height 20
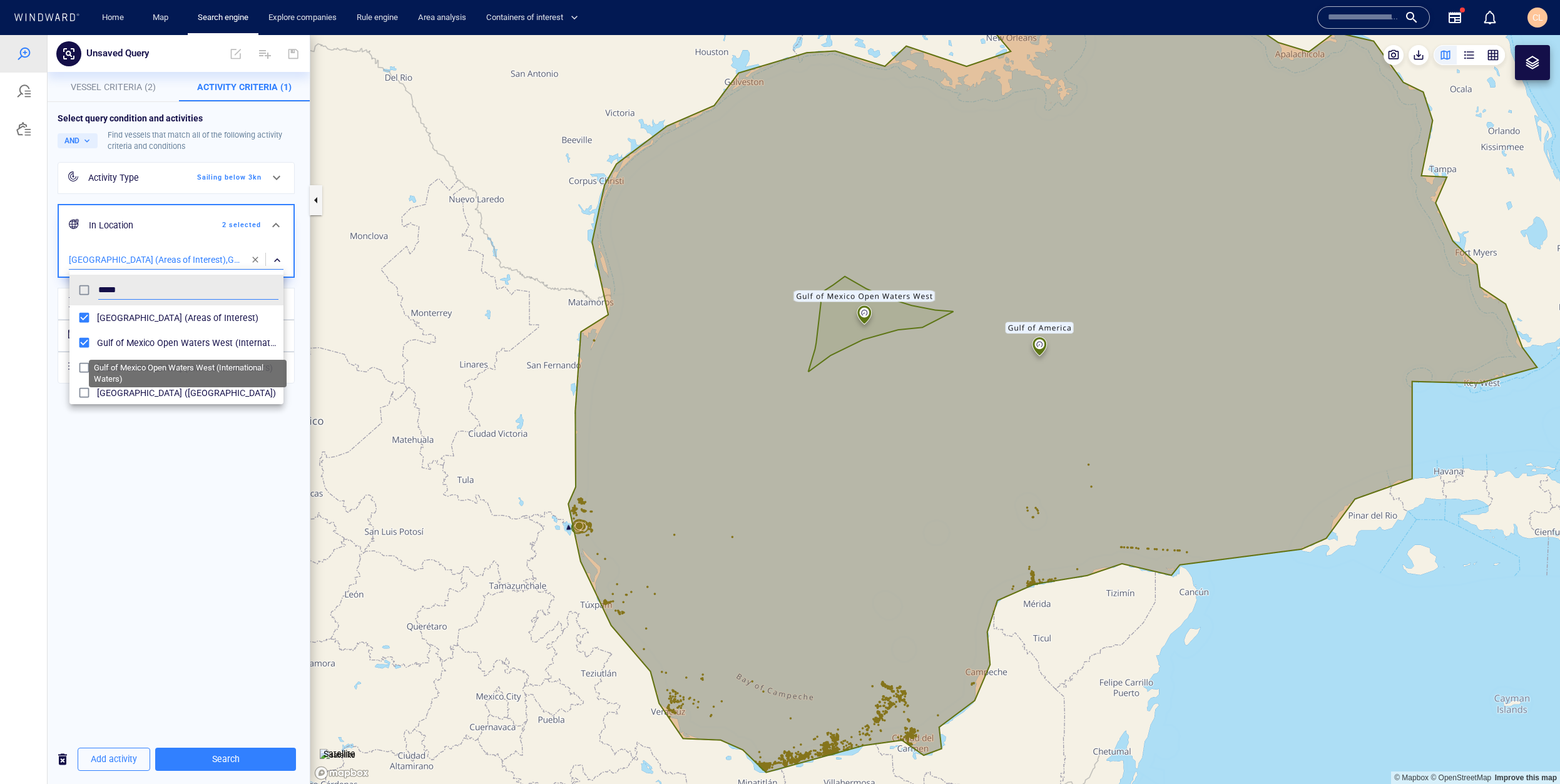
click at [129, 343] on span "Gulf of Mexico Open Waters West (International Waters)" at bounding box center [188, 343] width 181 height 15
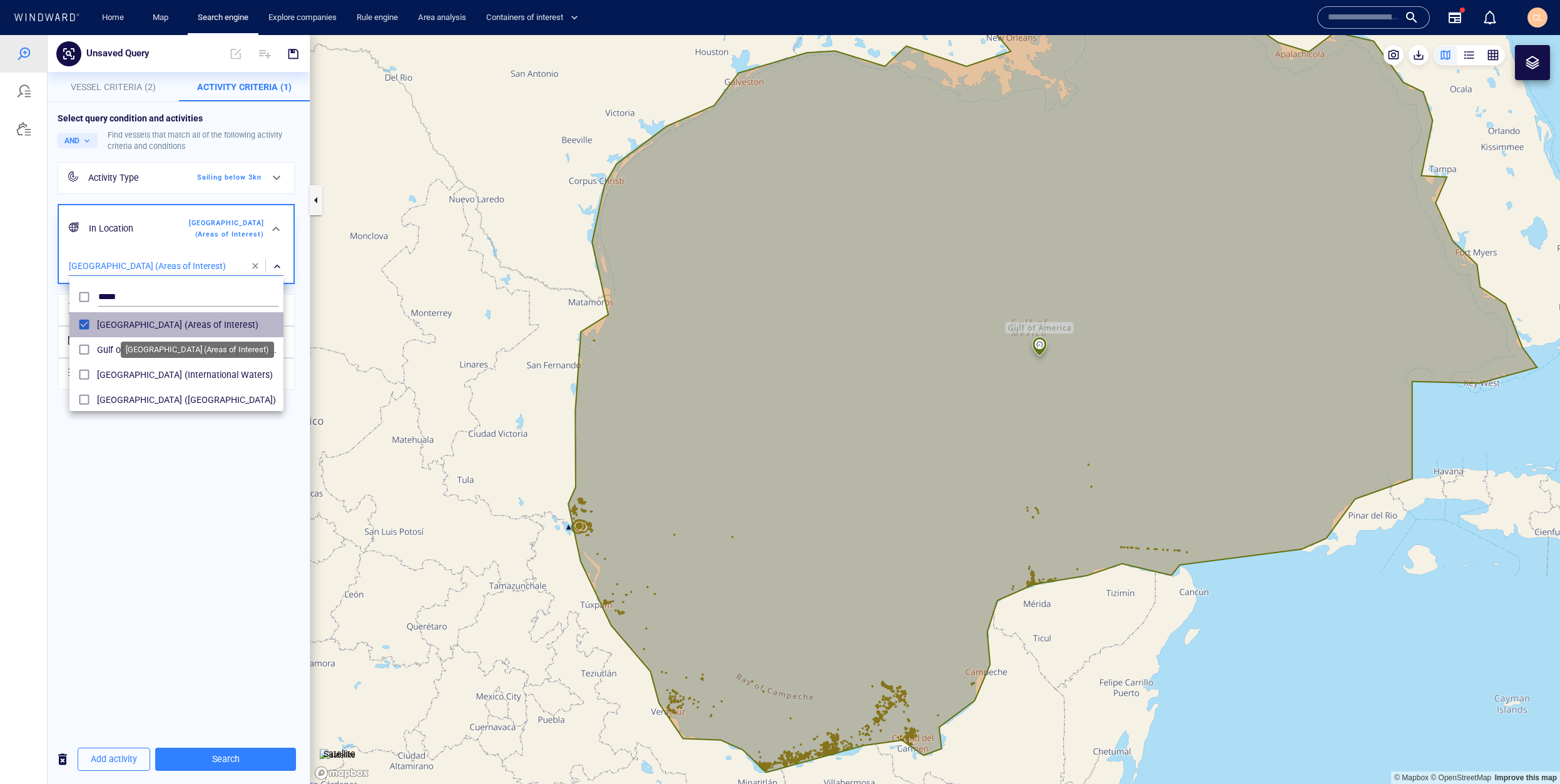
click at [123, 319] on span "[GEOGRAPHIC_DATA] (Areas of Interest)" at bounding box center [188, 325] width 181 height 15
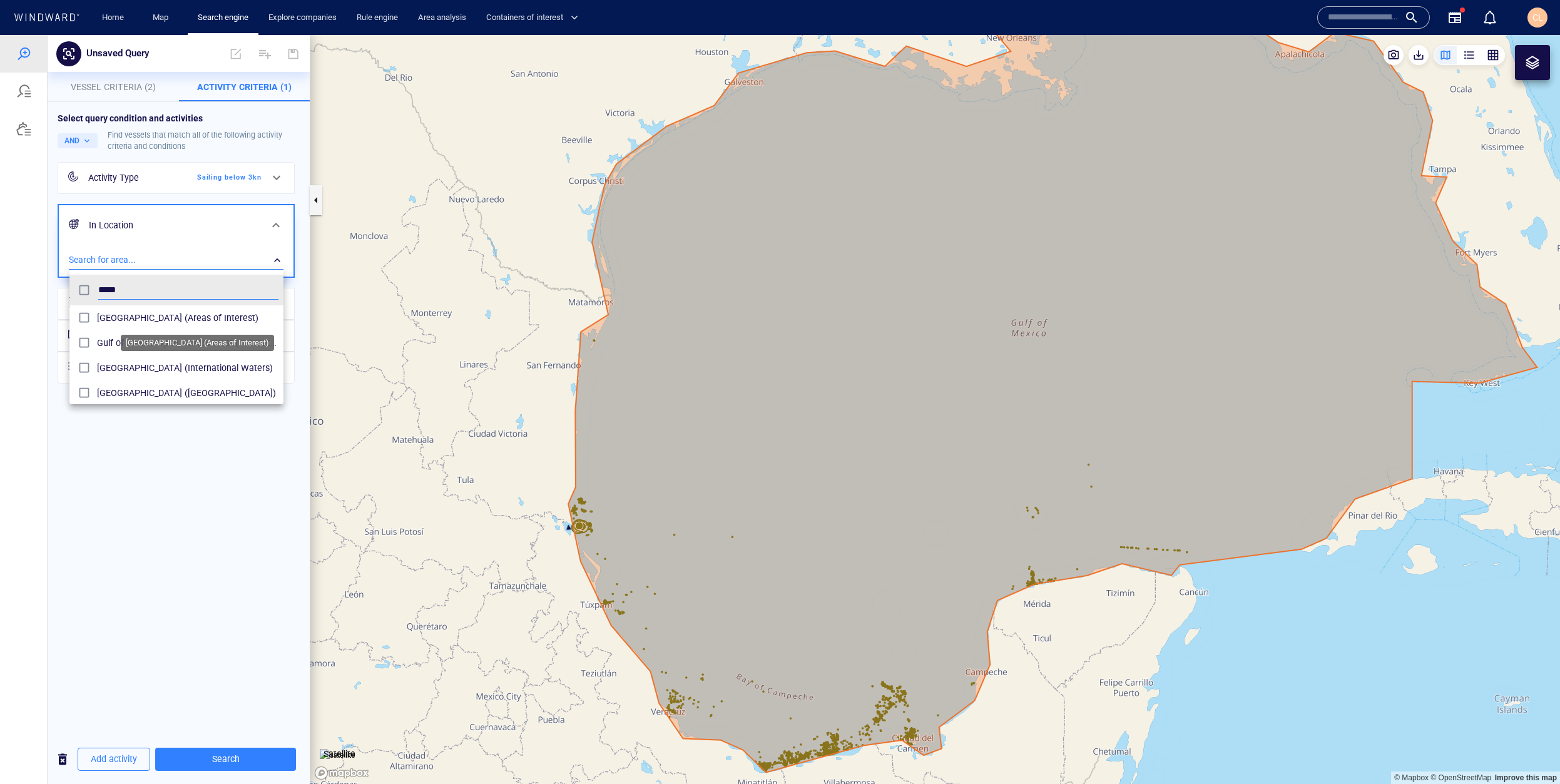
click at [163, 322] on span "[GEOGRAPHIC_DATA] (Areas of Interest)" at bounding box center [188, 318] width 181 height 15
click at [159, 521] on div at bounding box center [780, 409] width 1560 height 749
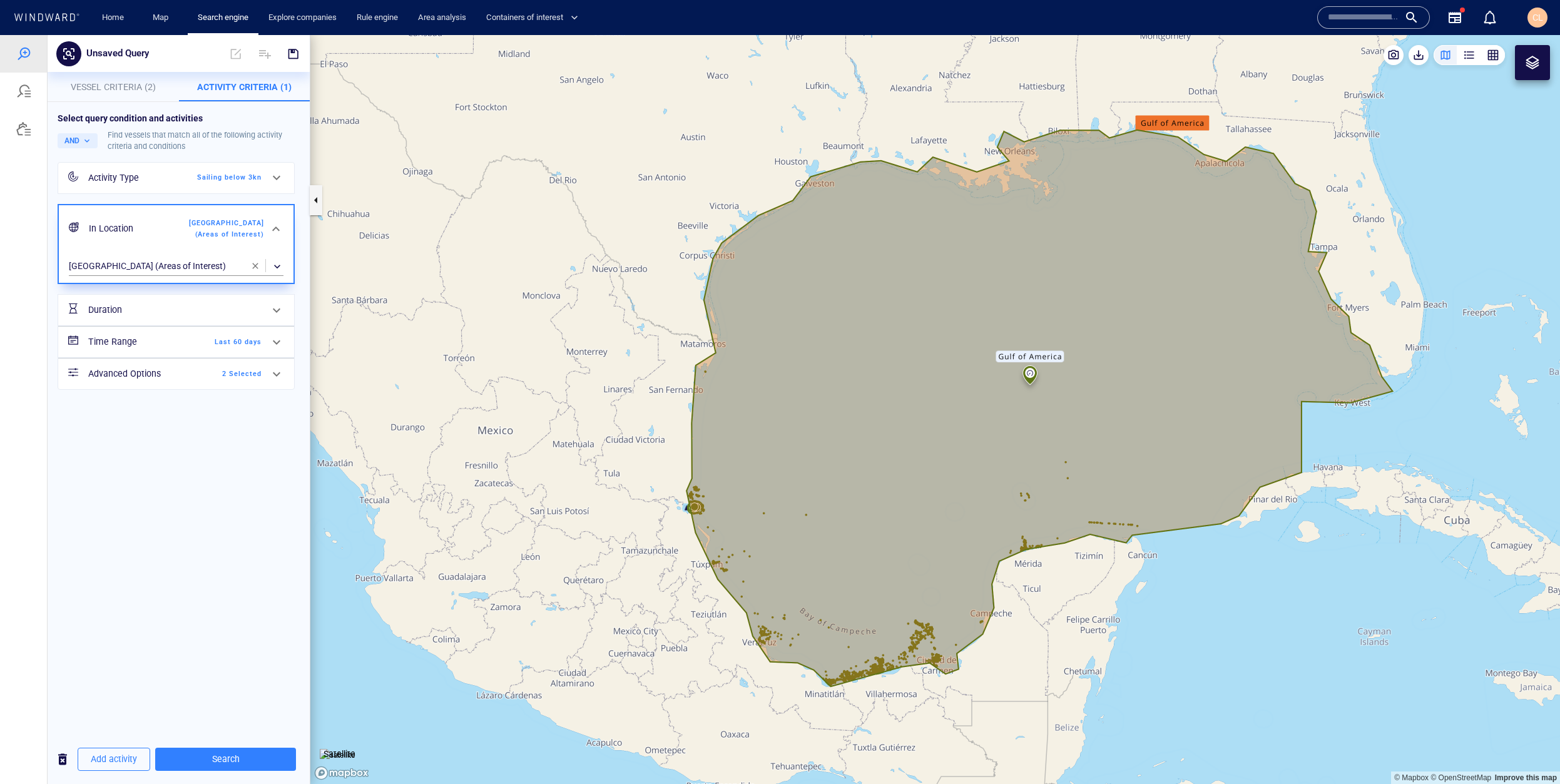
click at [1065, 462] on canvas "Map" at bounding box center [936, 409] width 1250 height 749
click at [1067, 461] on canvas "Map" at bounding box center [936, 409] width 1250 height 749
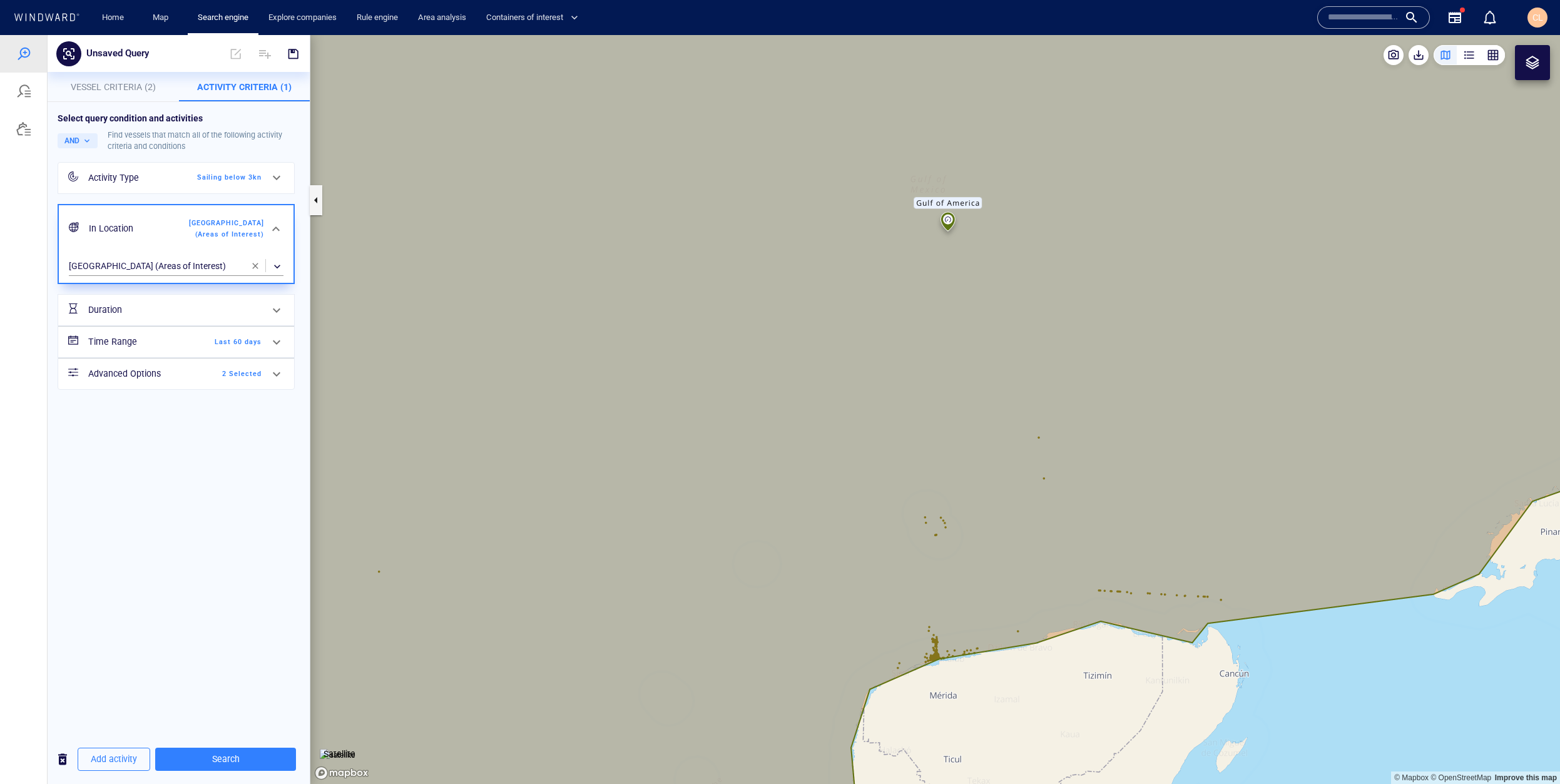
click at [1394, 681] on canvas "Map" at bounding box center [936, 409] width 1250 height 749
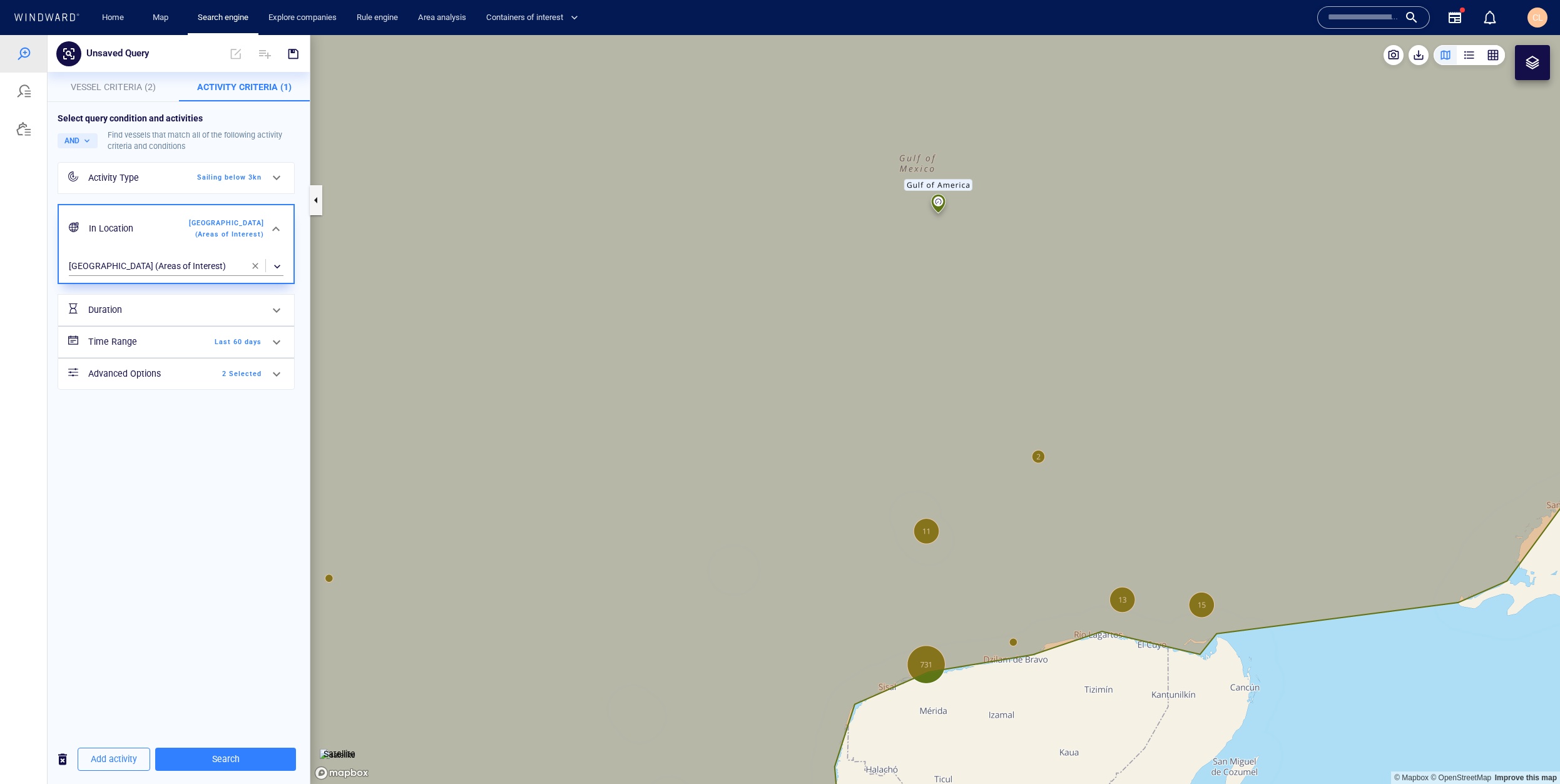
click at [1042, 453] on canvas "Map" at bounding box center [936, 409] width 1250 height 749
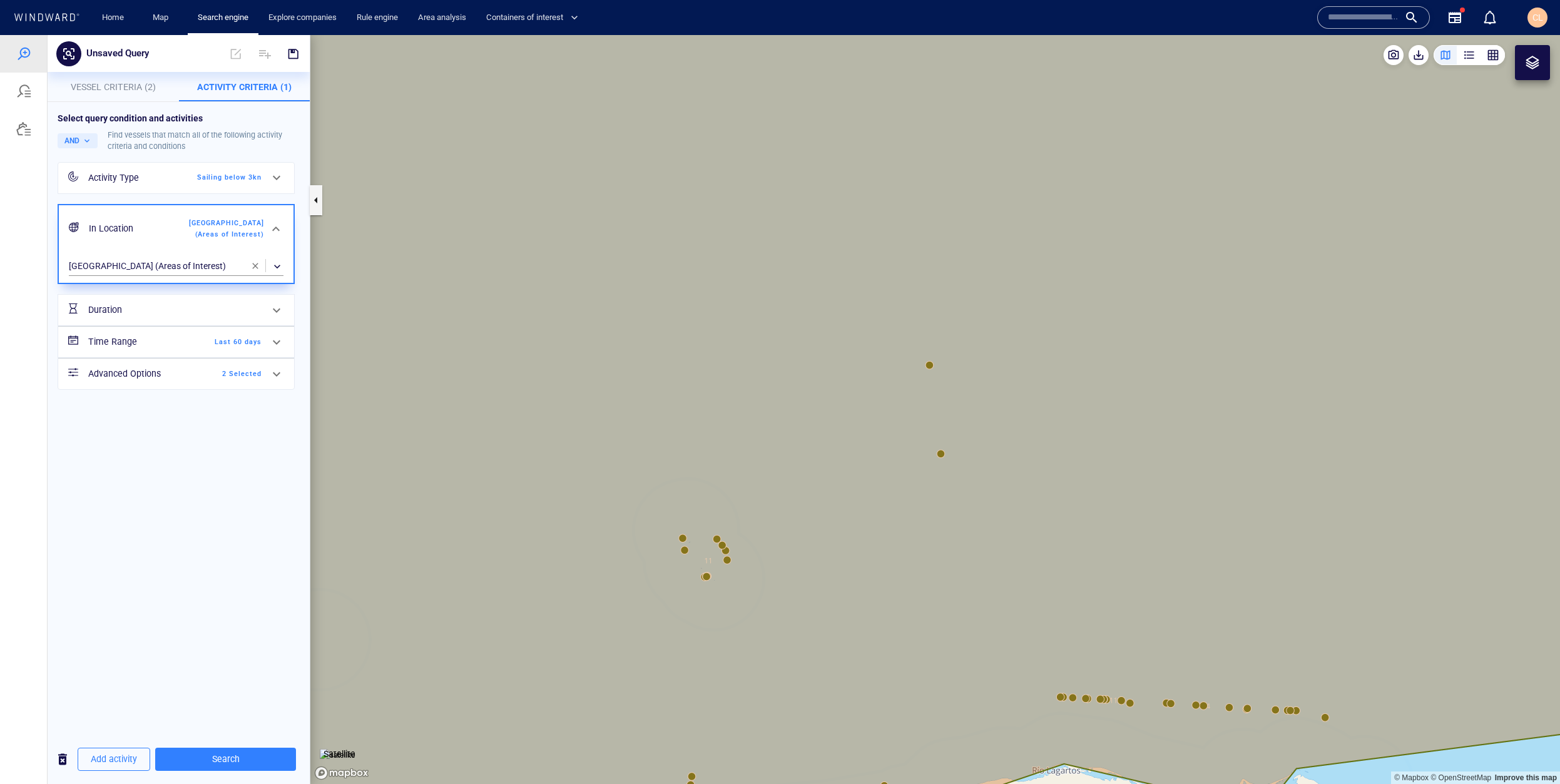
click at [939, 455] on canvas "Map" at bounding box center [936, 409] width 1250 height 749
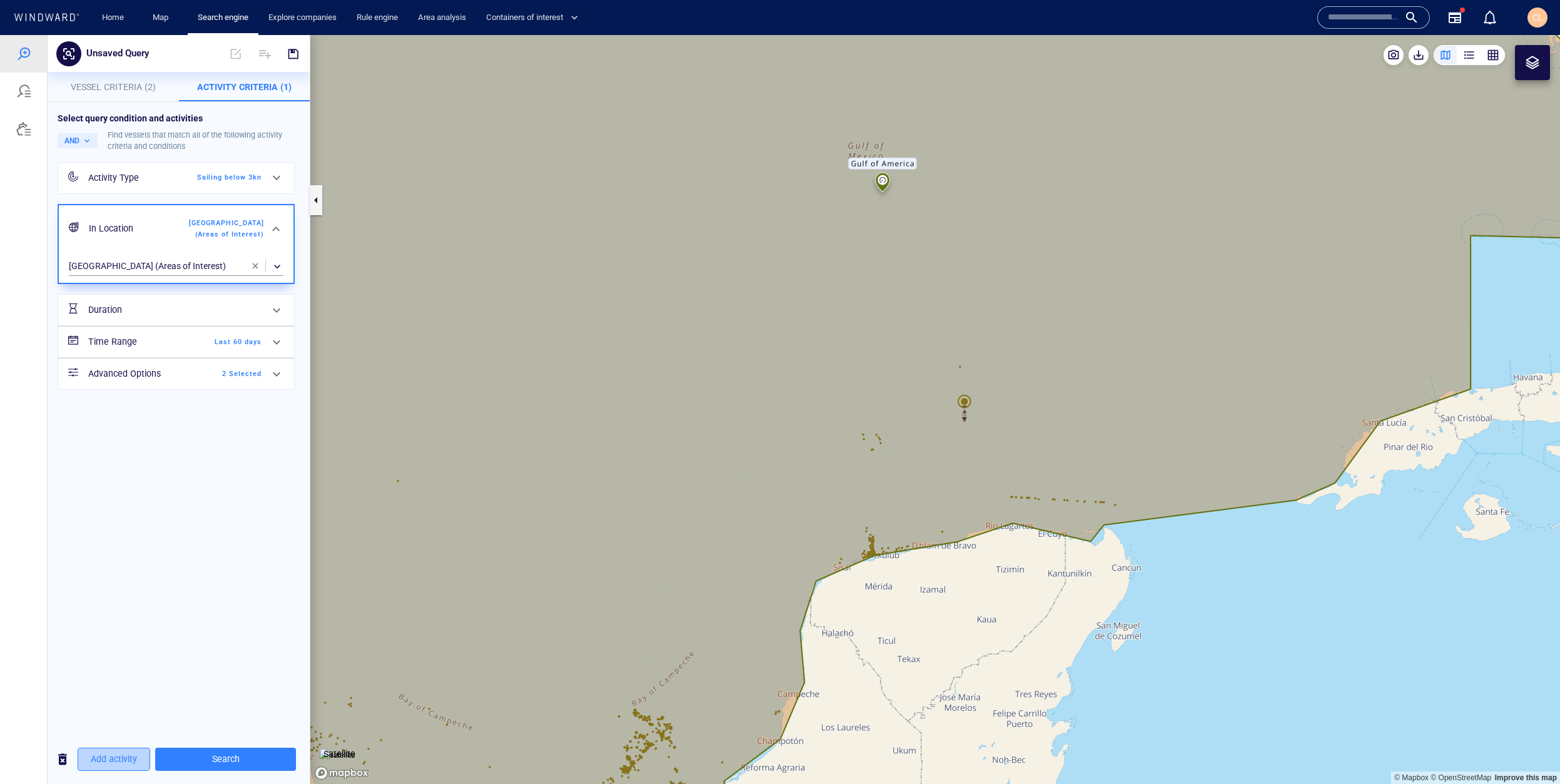
click at [113, 765] on span "Add activity" at bounding box center [114, 759] width 46 height 15
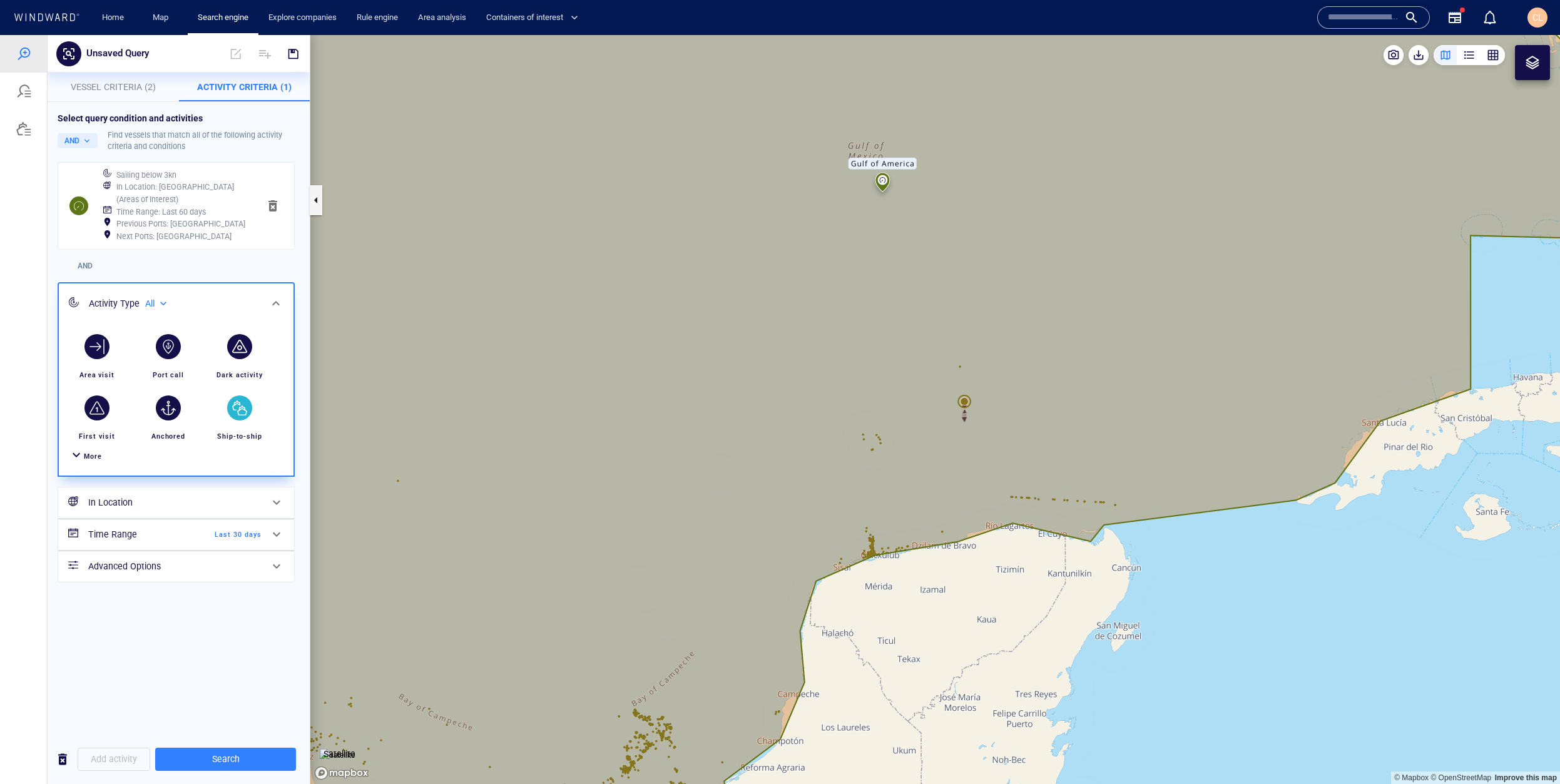
click at [243, 418] on div "button" at bounding box center [240, 408] width 25 height 25
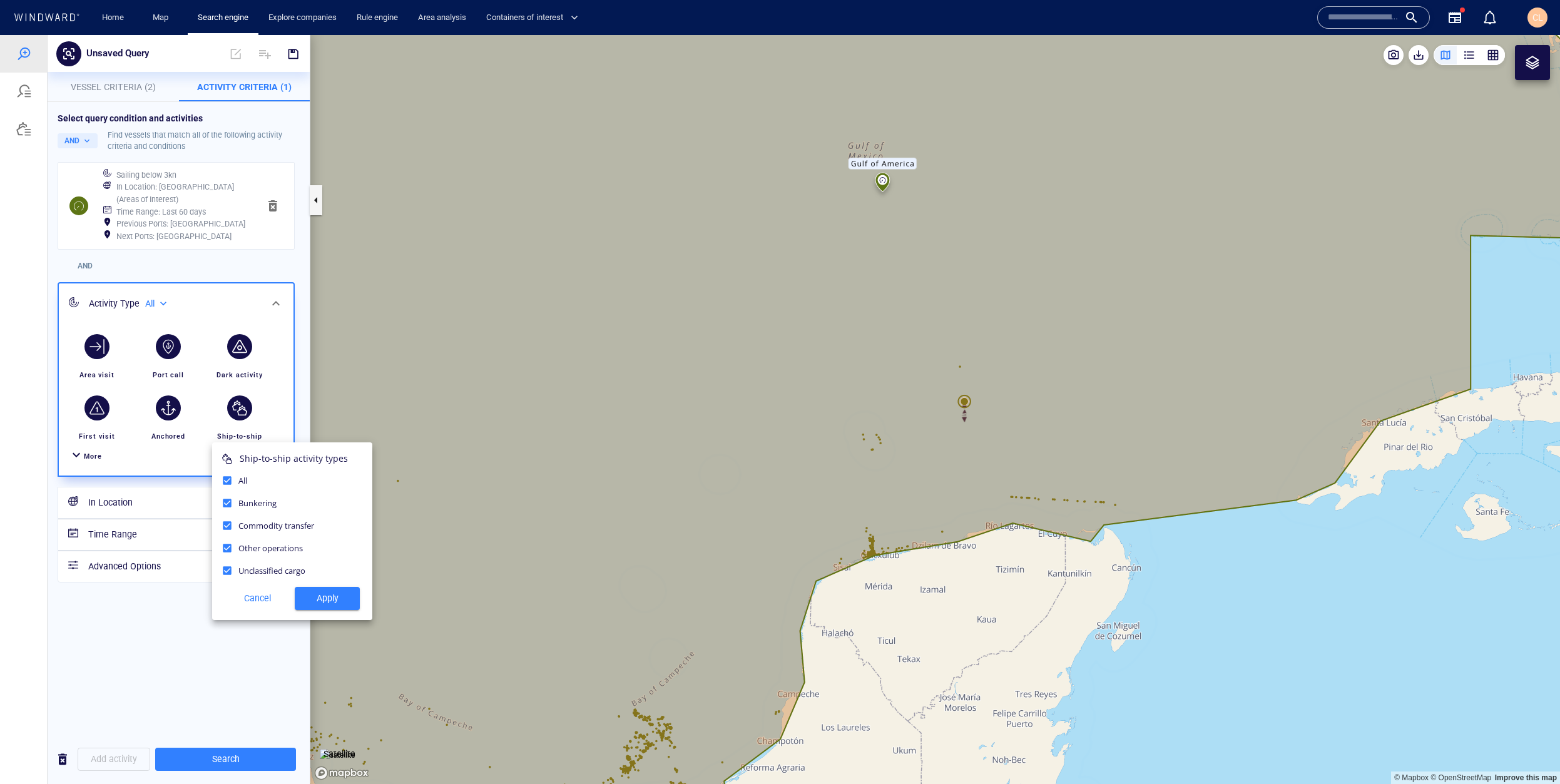
drag, startPoint x: 327, startPoint y: 592, endPoint x: 321, endPoint y: 587, distance: 7.8
click at [328, 591] on span "Apply" at bounding box center [327, 598] width 45 height 15
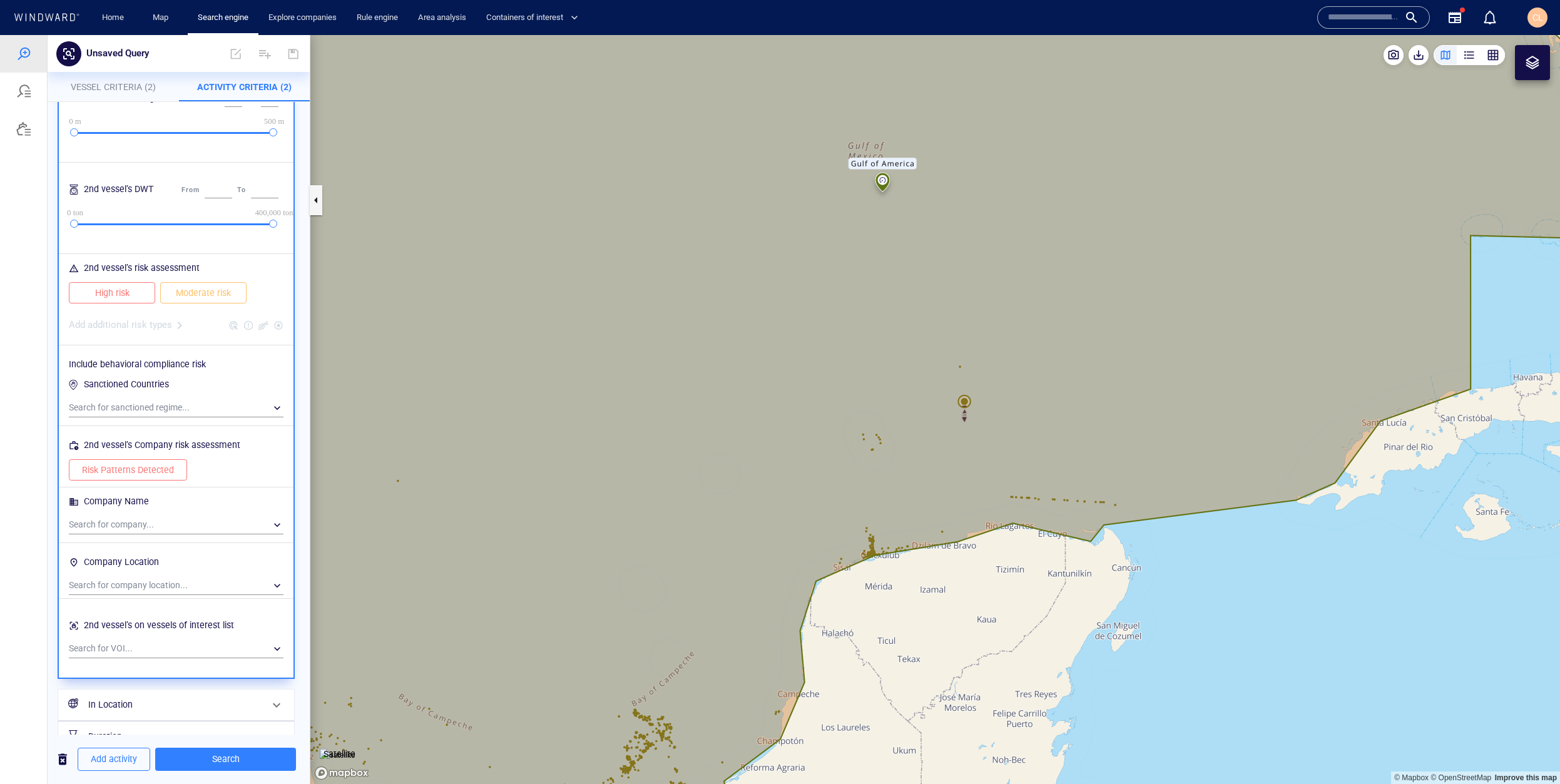
scroll to position [612, 0]
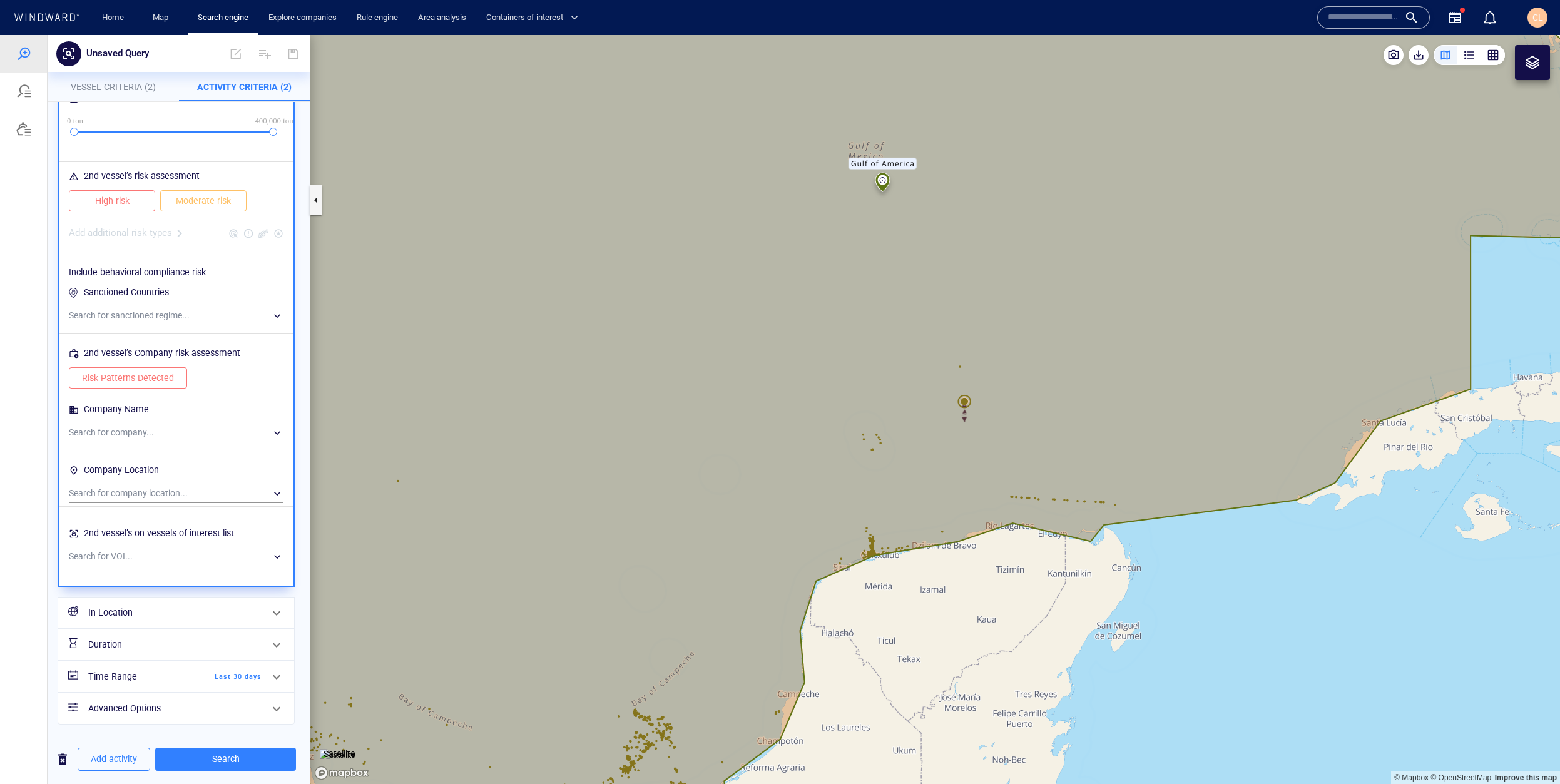
click at [152, 619] on h6 "In Location" at bounding box center [175, 612] width 174 height 15
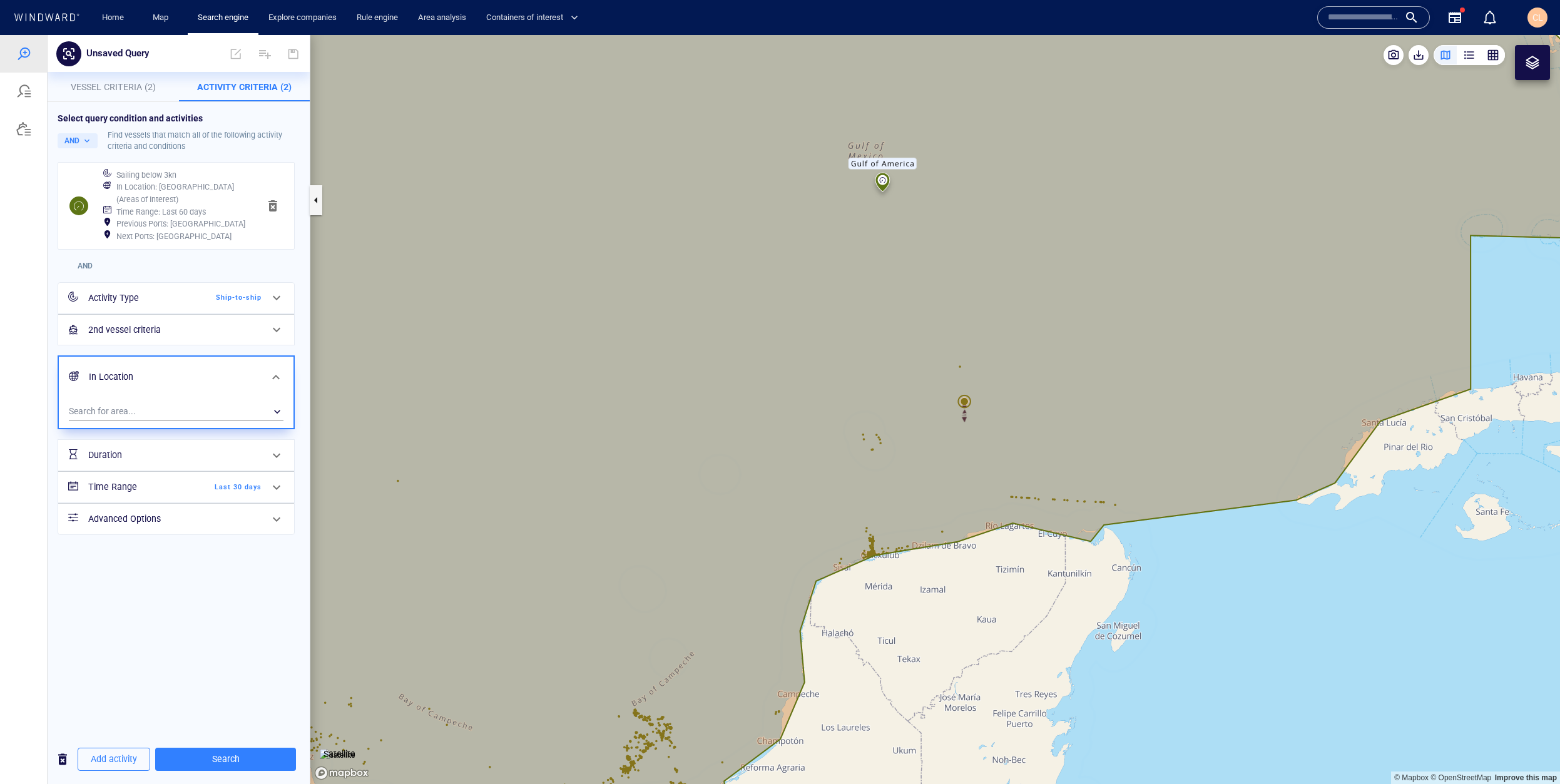
scroll to position [0, 0]
click at [131, 406] on div "​" at bounding box center [176, 411] width 215 height 18
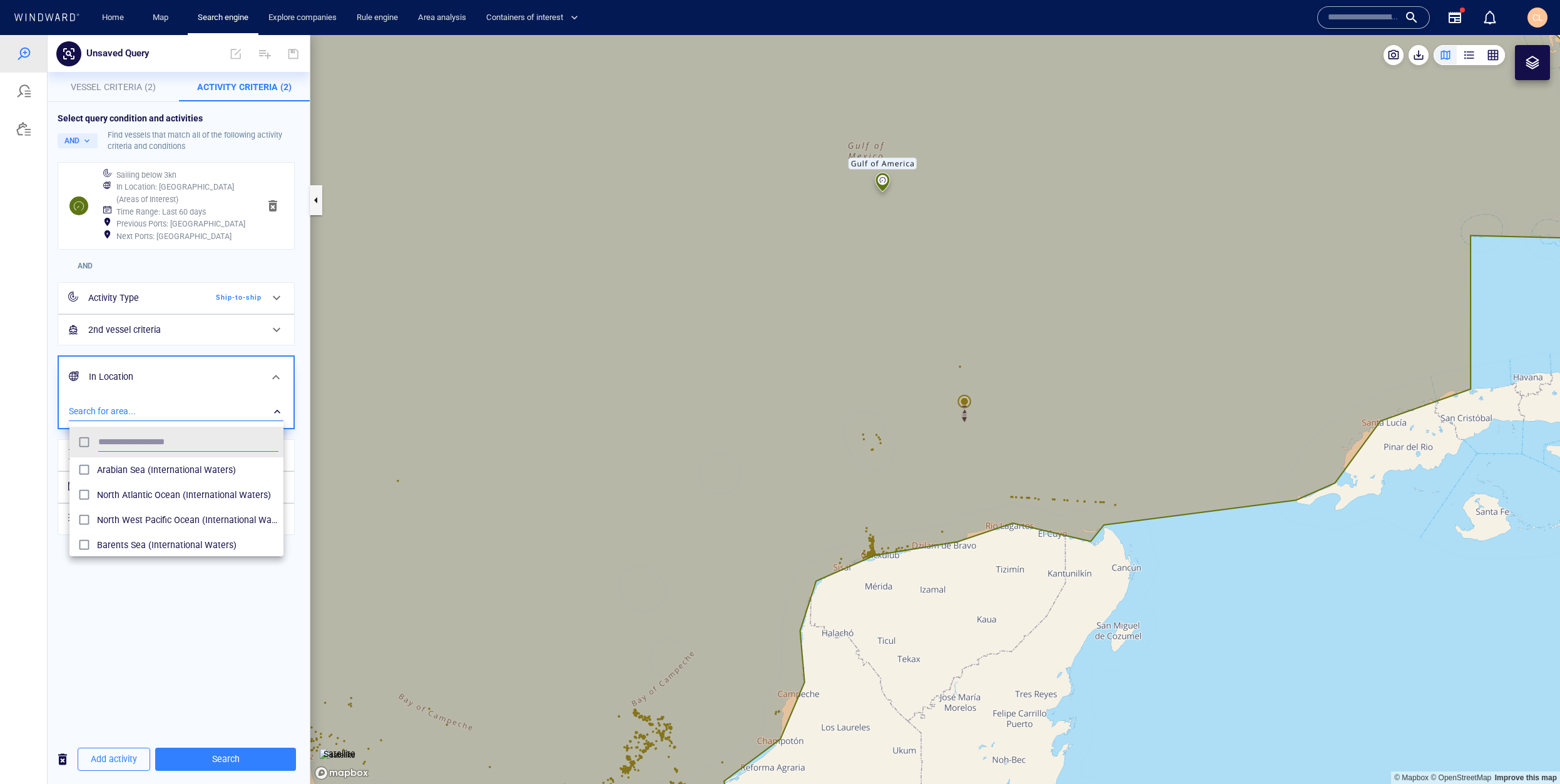
scroll to position [124, 214]
type input "****"
click at [160, 524] on span "[GEOGRAPHIC_DATA] (Areas of Interest)" at bounding box center [188, 520] width 181 height 15
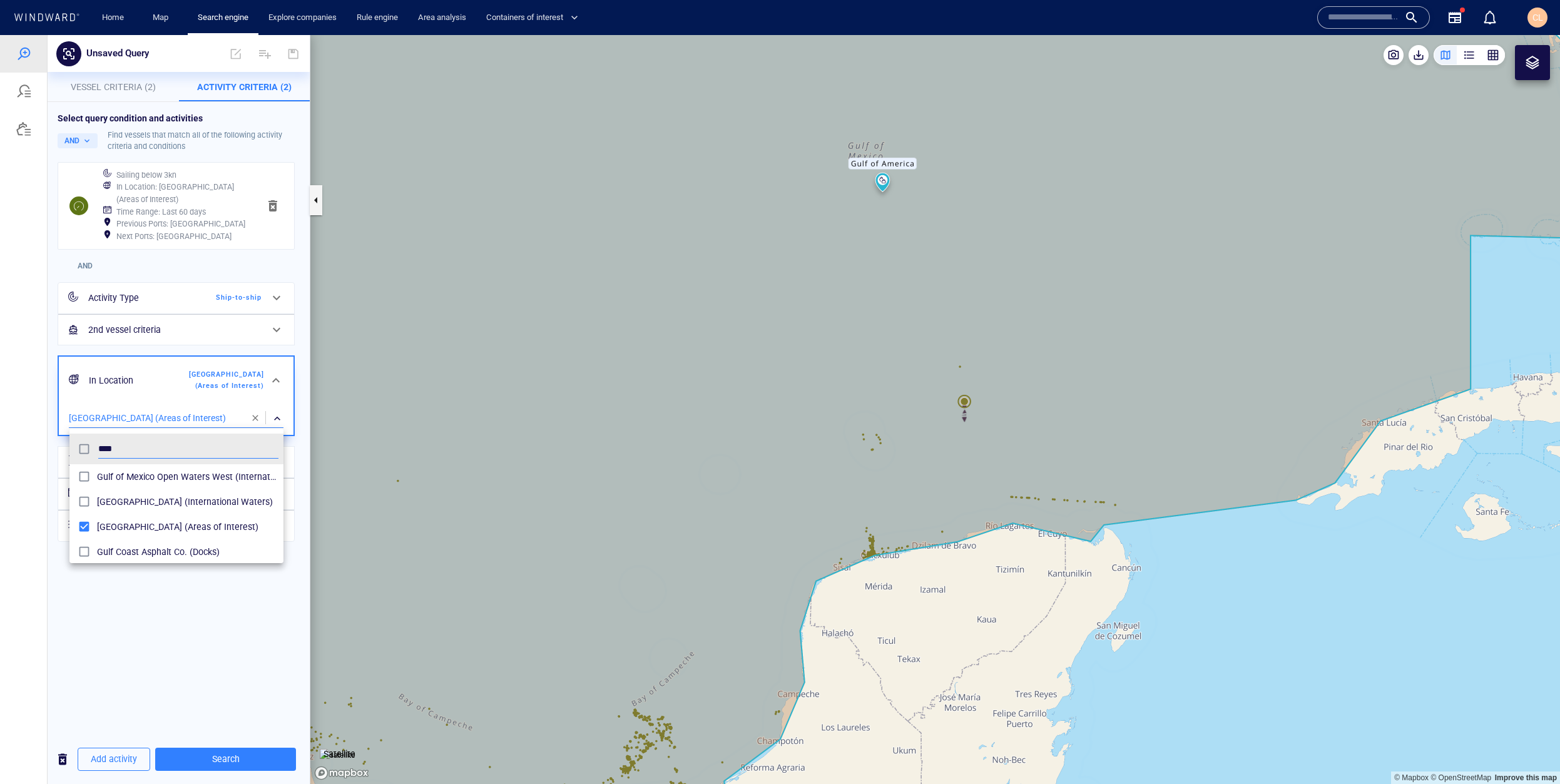
click at [179, 624] on div at bounding box center [780, 409] width 1560 height 749
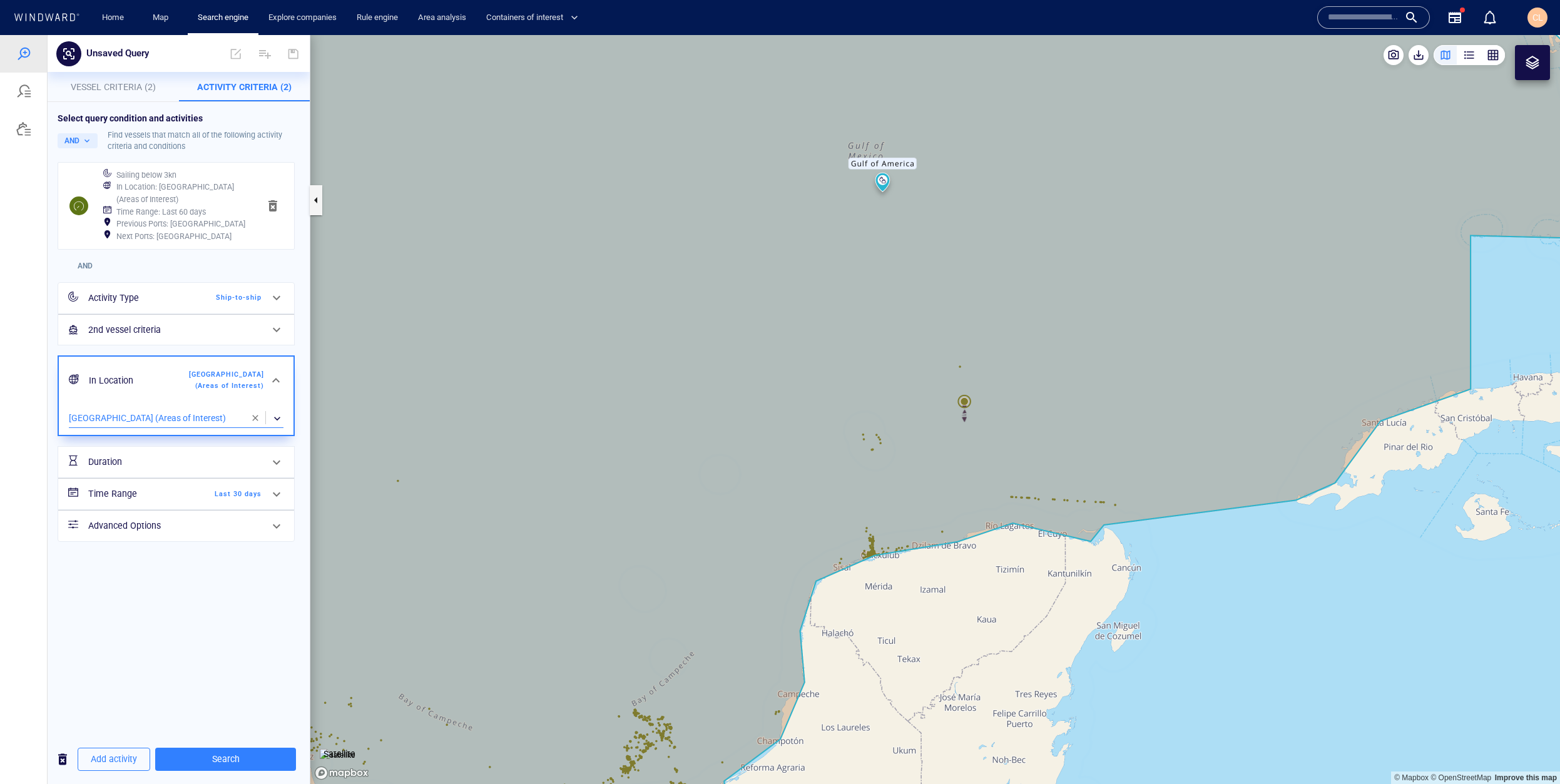
click at [143, 339] on div "2nd vessel criteria" at bounding box center [175, 330] width 183 height 26
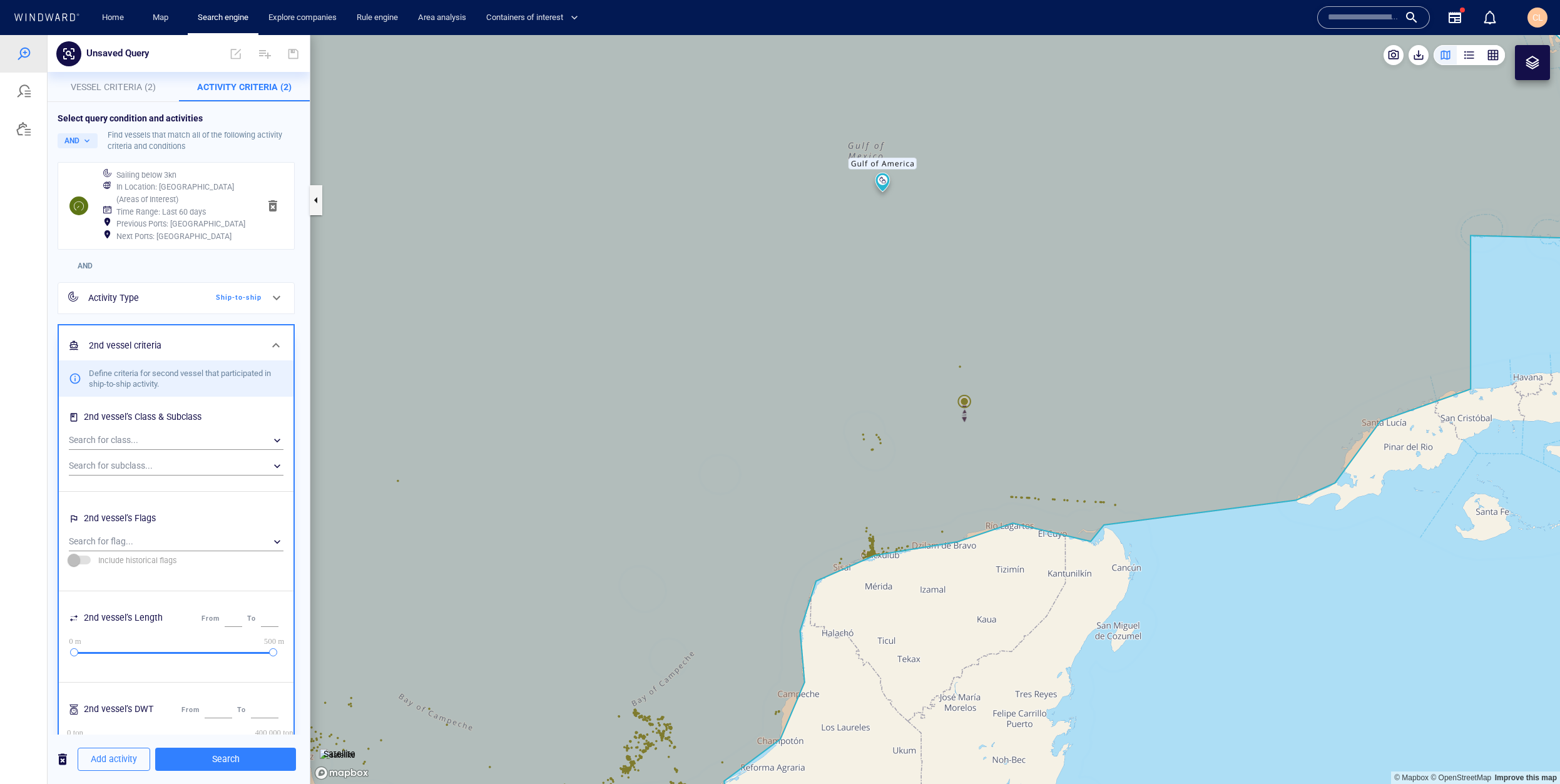
click at [136, 302] on div "Activity Type" at bounding box center [138, 298] width 101 height 15
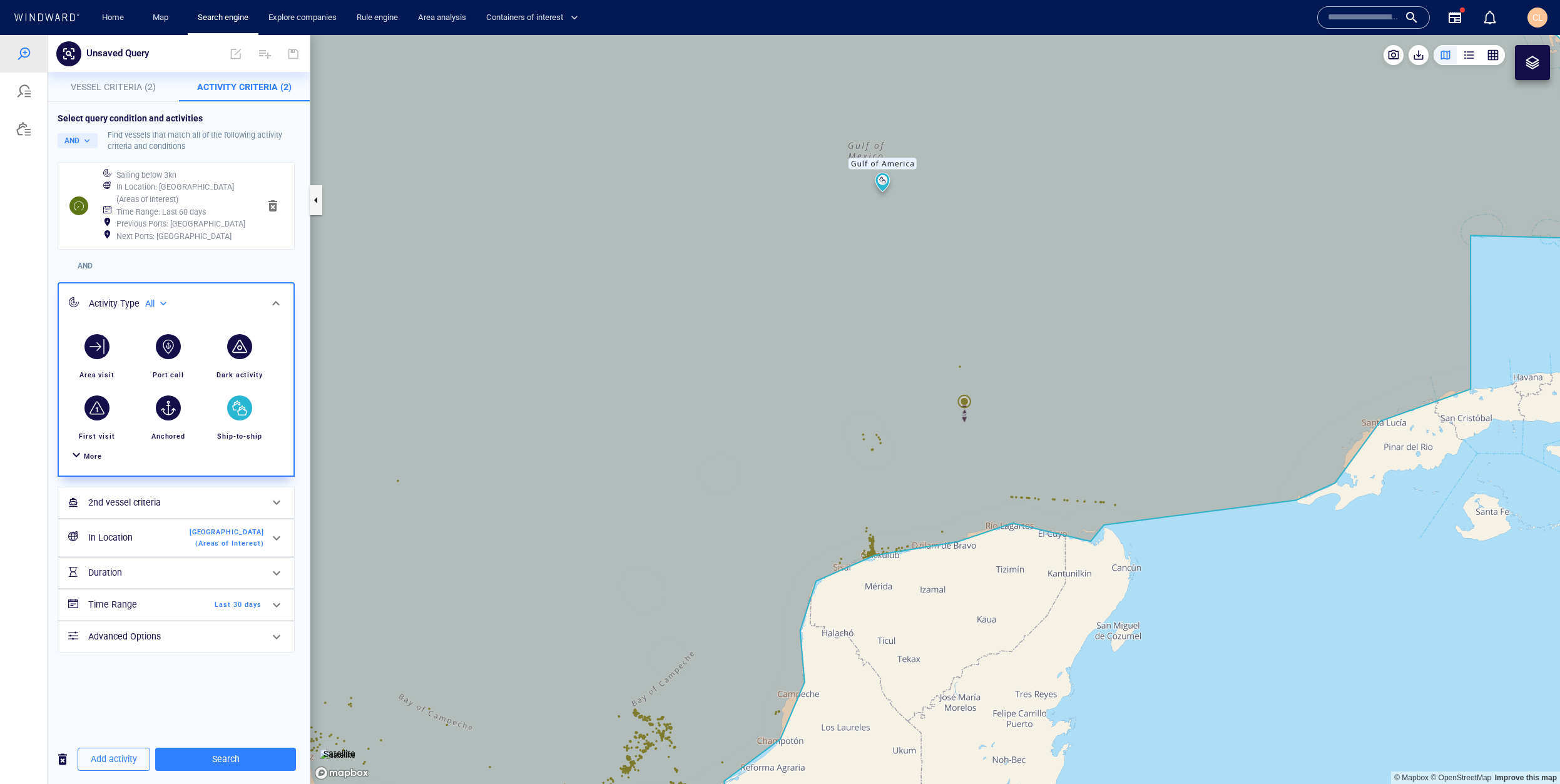
click at [141, 498] on h6 "2nd vessel criteria" at bounding box center [175, 502] width 174 height 15
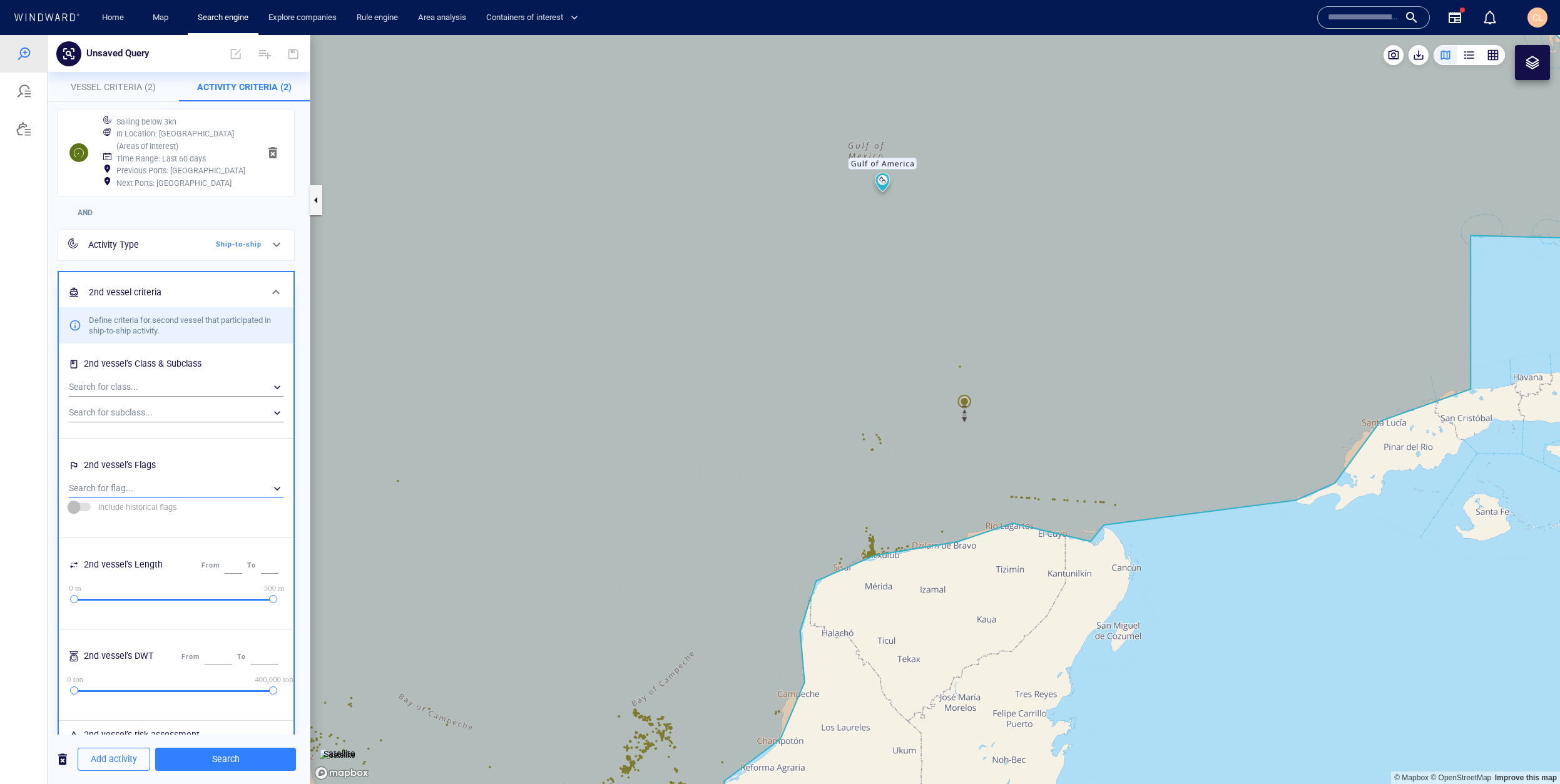
scroll to position [68, 0]
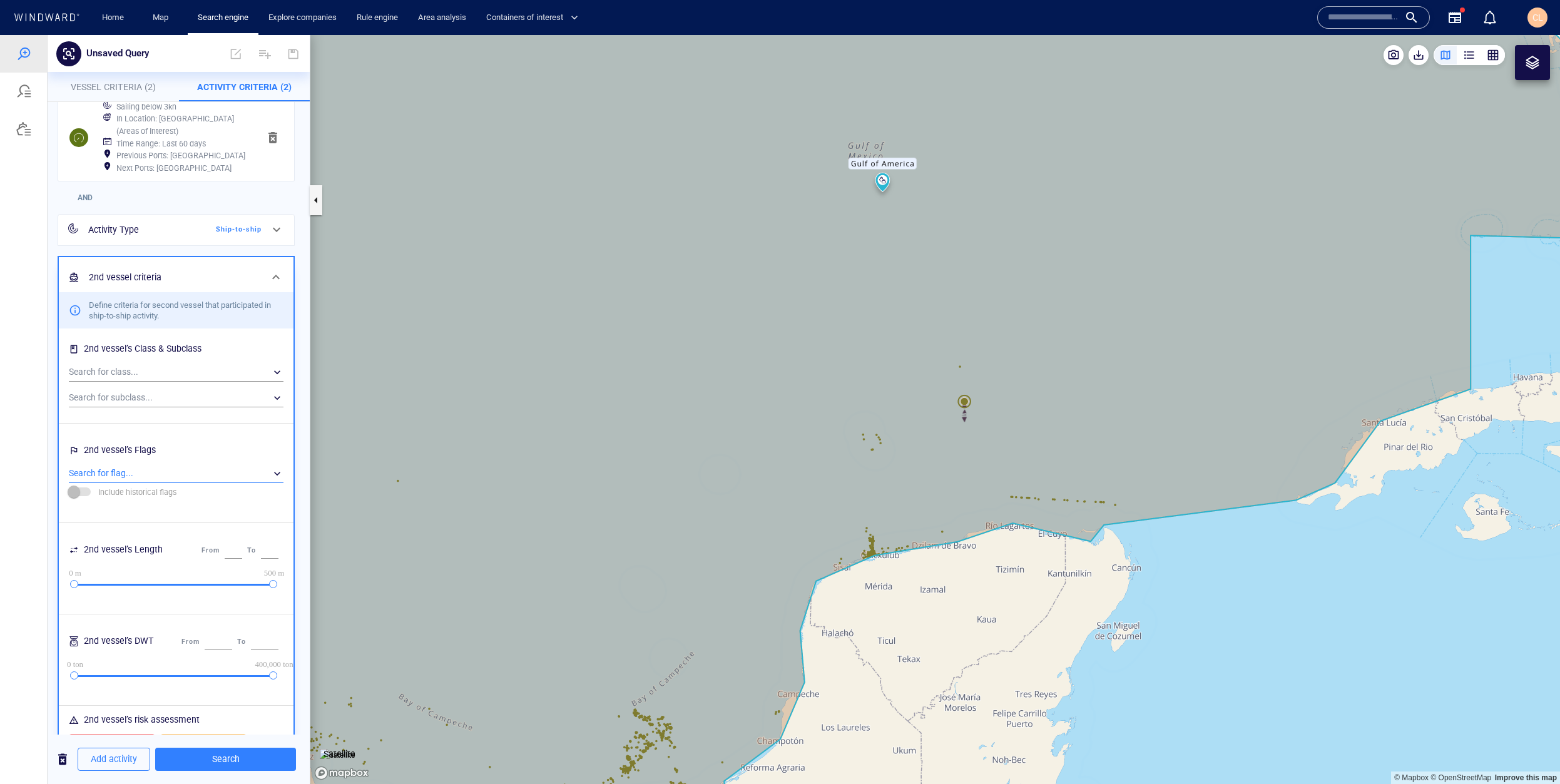
click at [129, 471] on div "​" at bounding box center [176, 473] width 215 height 18
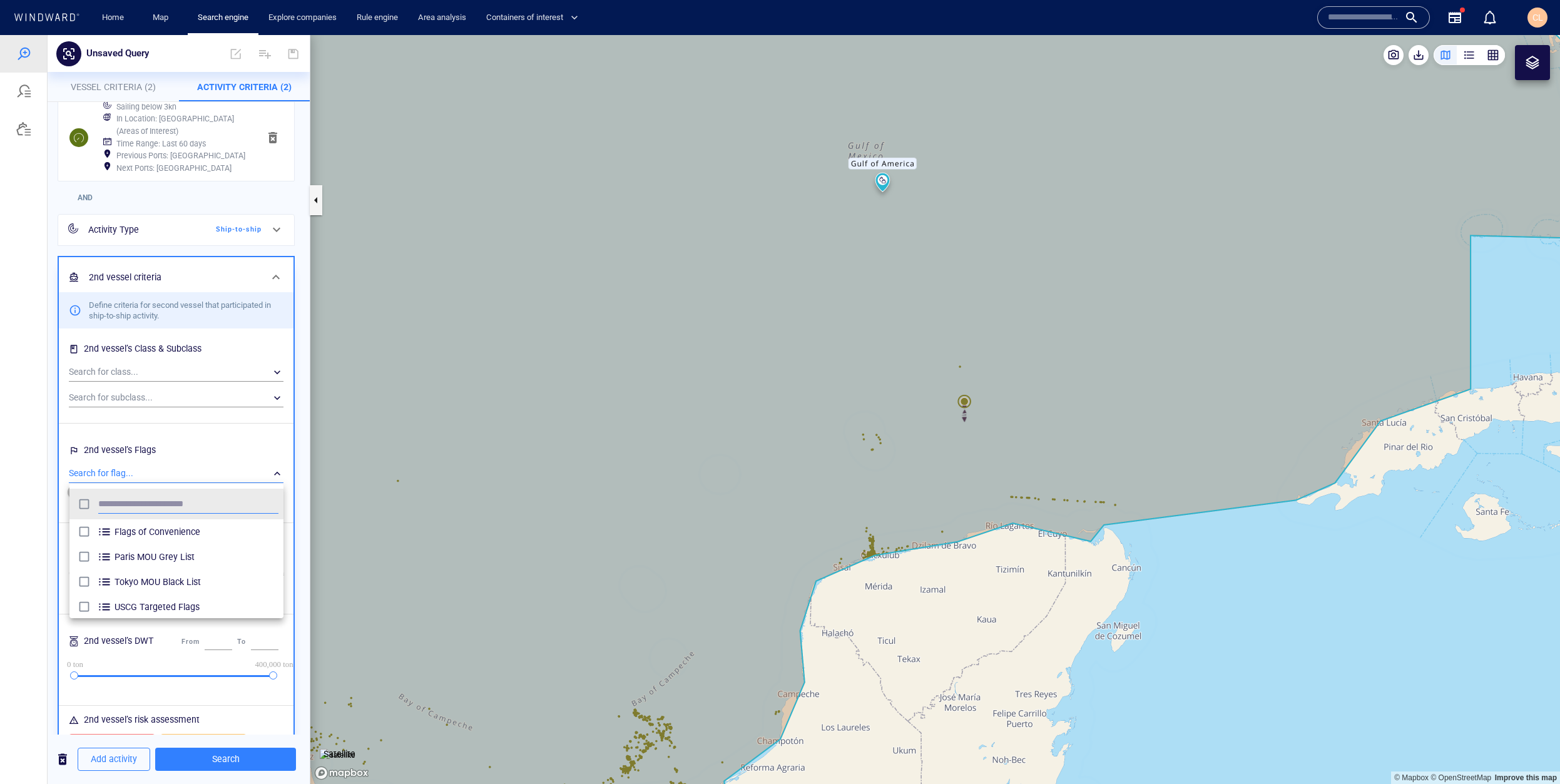
scroll to position [124, 214]
type input "******"
click at [147, 587] on span "[GEOGRAPHIC_DATA]" at bounding box center [197, 582] width 164 height 15
click at [225, 754] on div at bounding box center [780, 409] width 1560 height 749
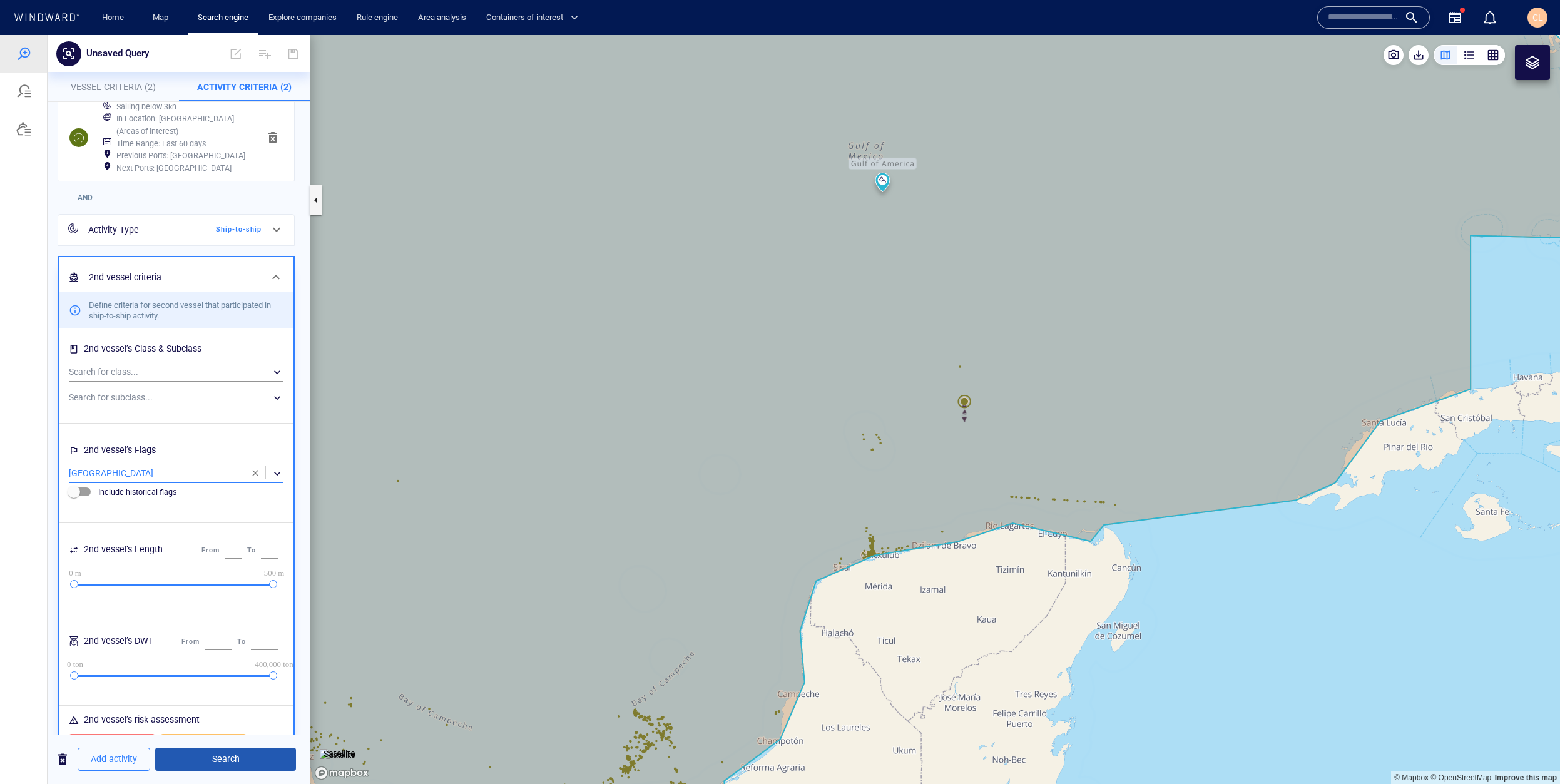
click at [234, 762] on span "Search" at bounding box center [225, 759] width 121 height 15
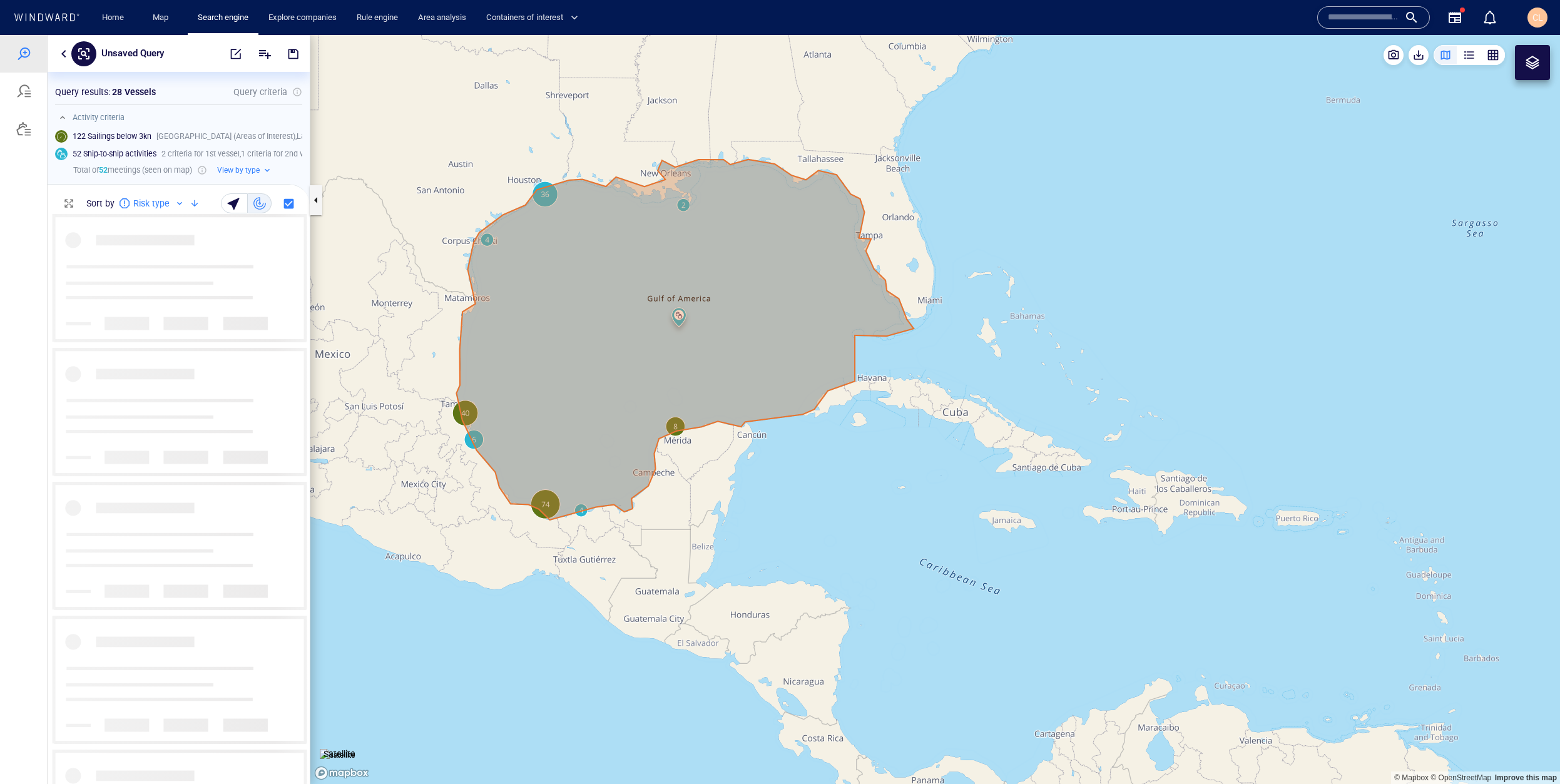
scroll to position [570, 262]
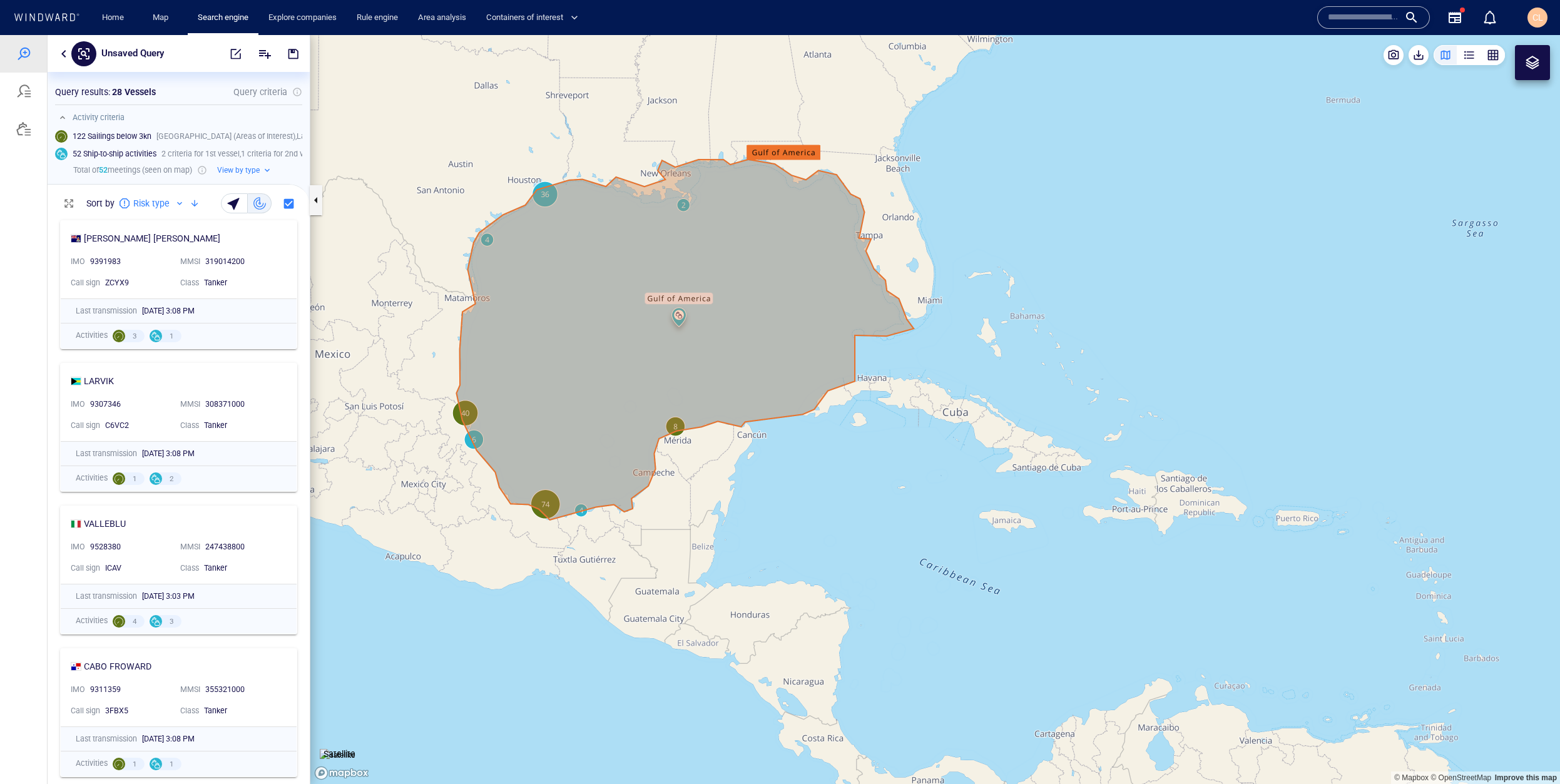
click at [264, 257] on div "319014200" at bounding box center [242, 262] width 74 height 12
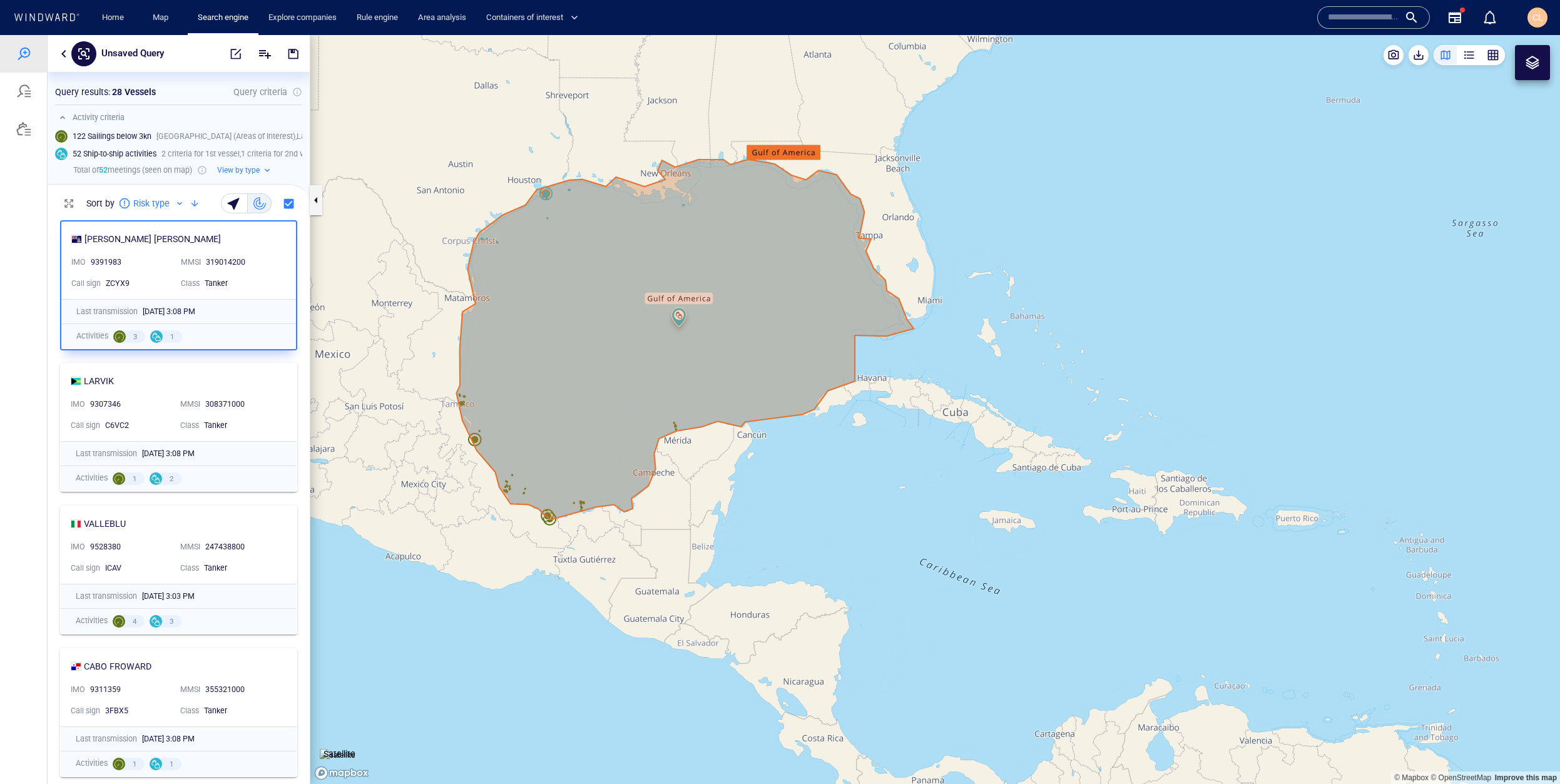
click at [264, 257] on div "319014200" at bounding box center [243, 262] width 79 height 16
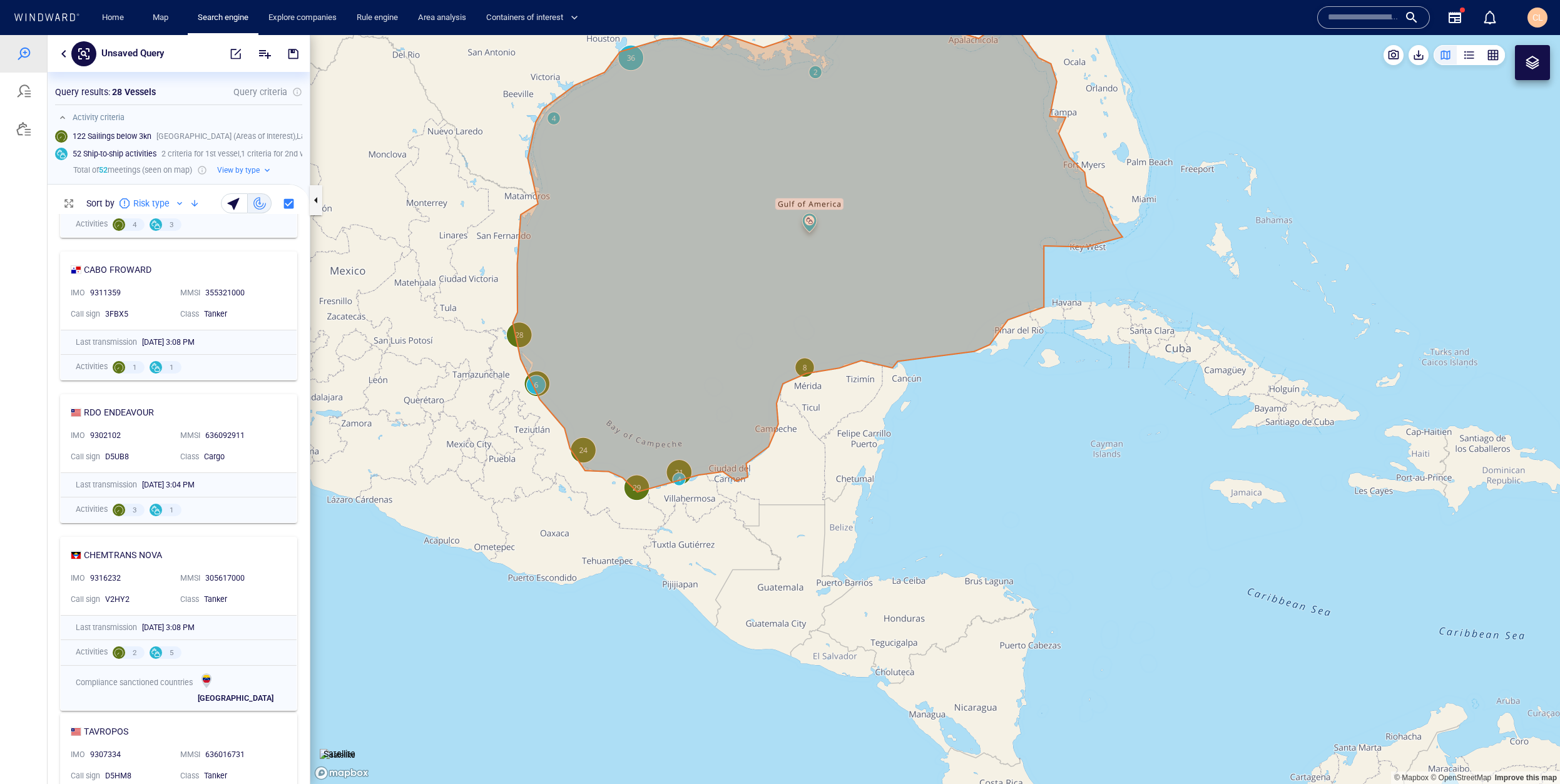
scroll to position [358, 0]
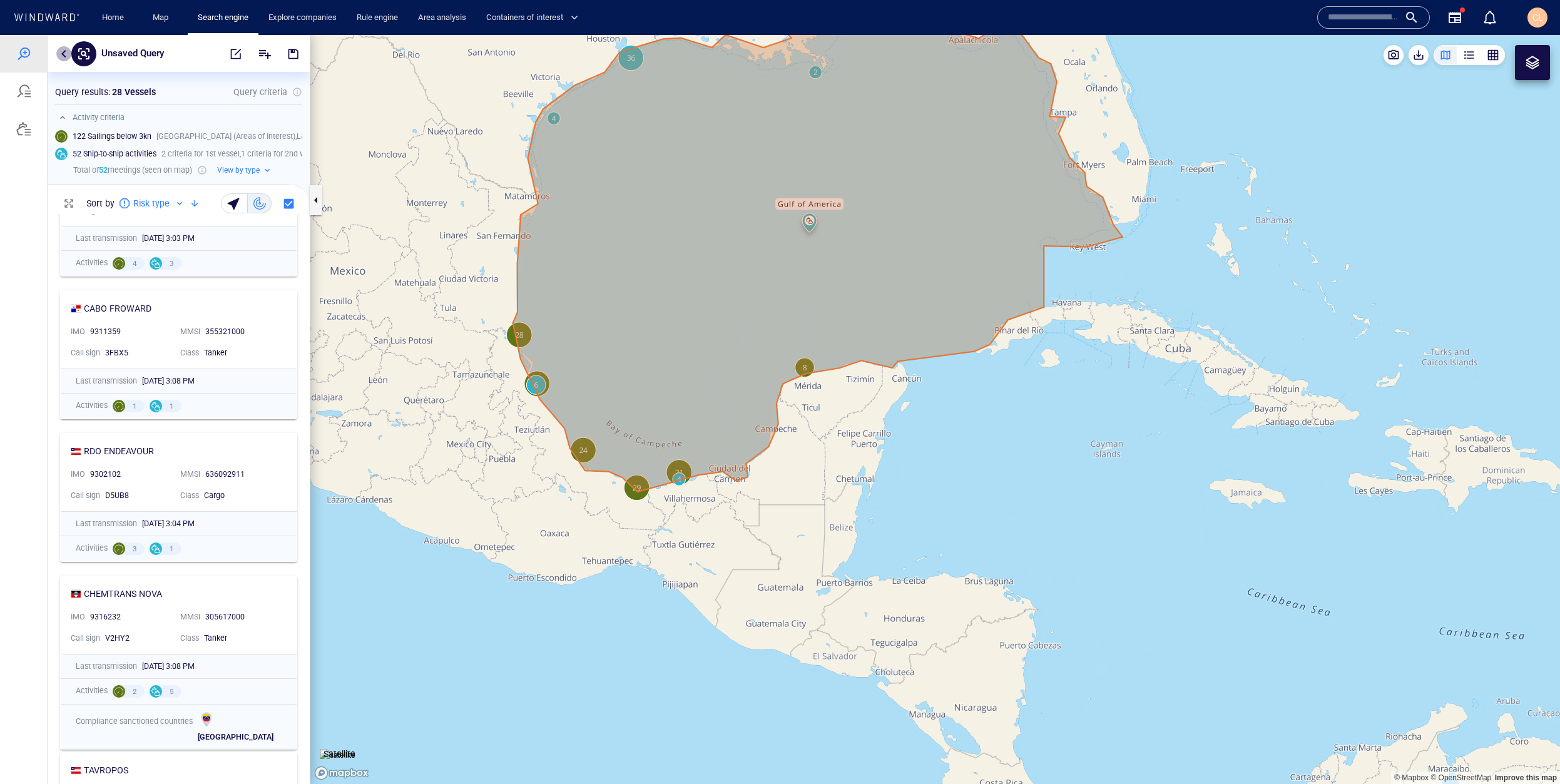
click at [60, 53] on button "button" at bounding box center [64, 54] width 15 height 15
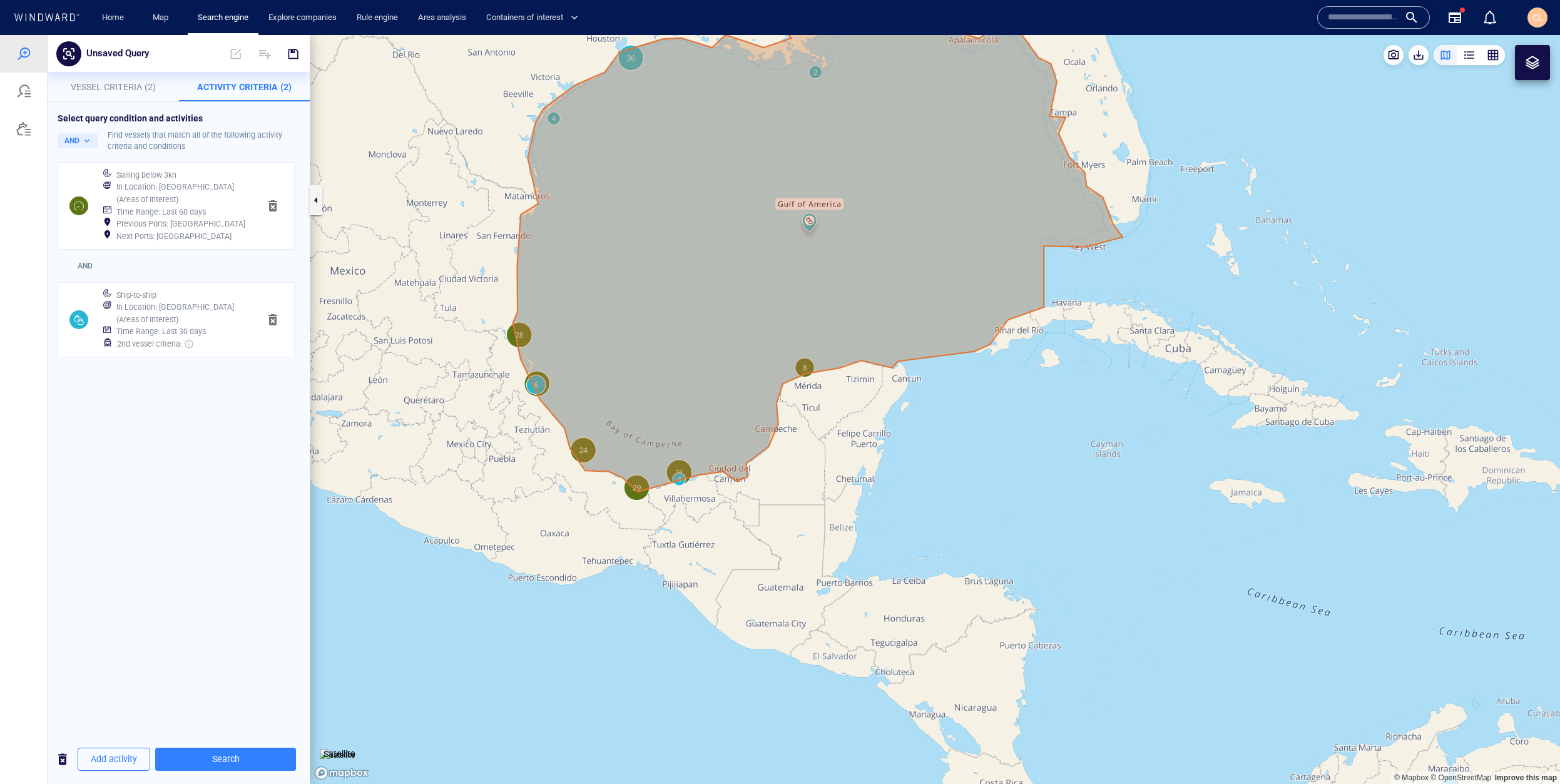
click at [161, 320] on h6 "In Location : [GEOGRAPHIC_DATA] (Areas of Interest)" at bounding box center [183, 312] width 133 height 24
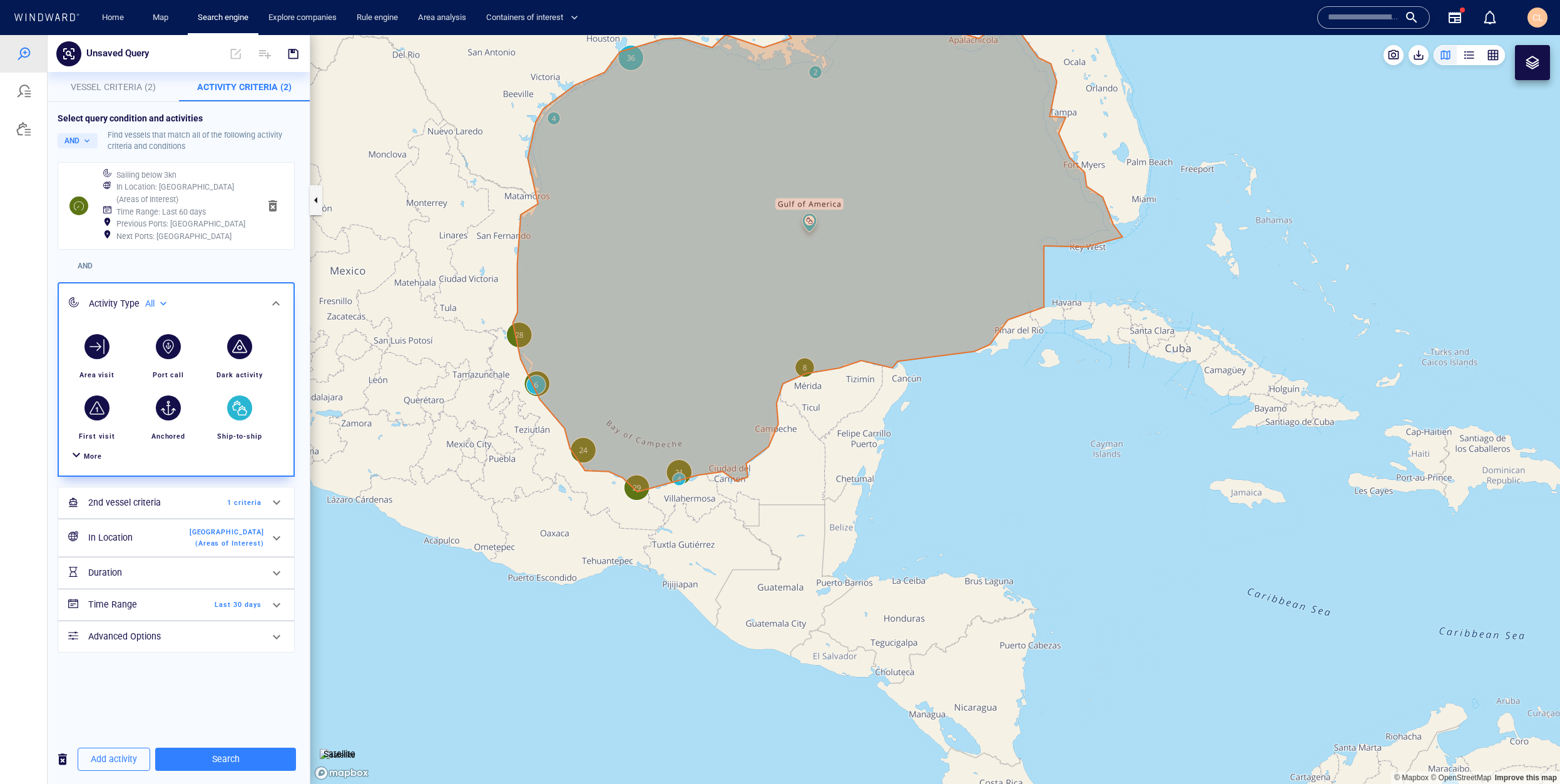
click at [229, 594] on div "Time Range Last 30 days" at bounding box center [175, 605] width 183 height 26
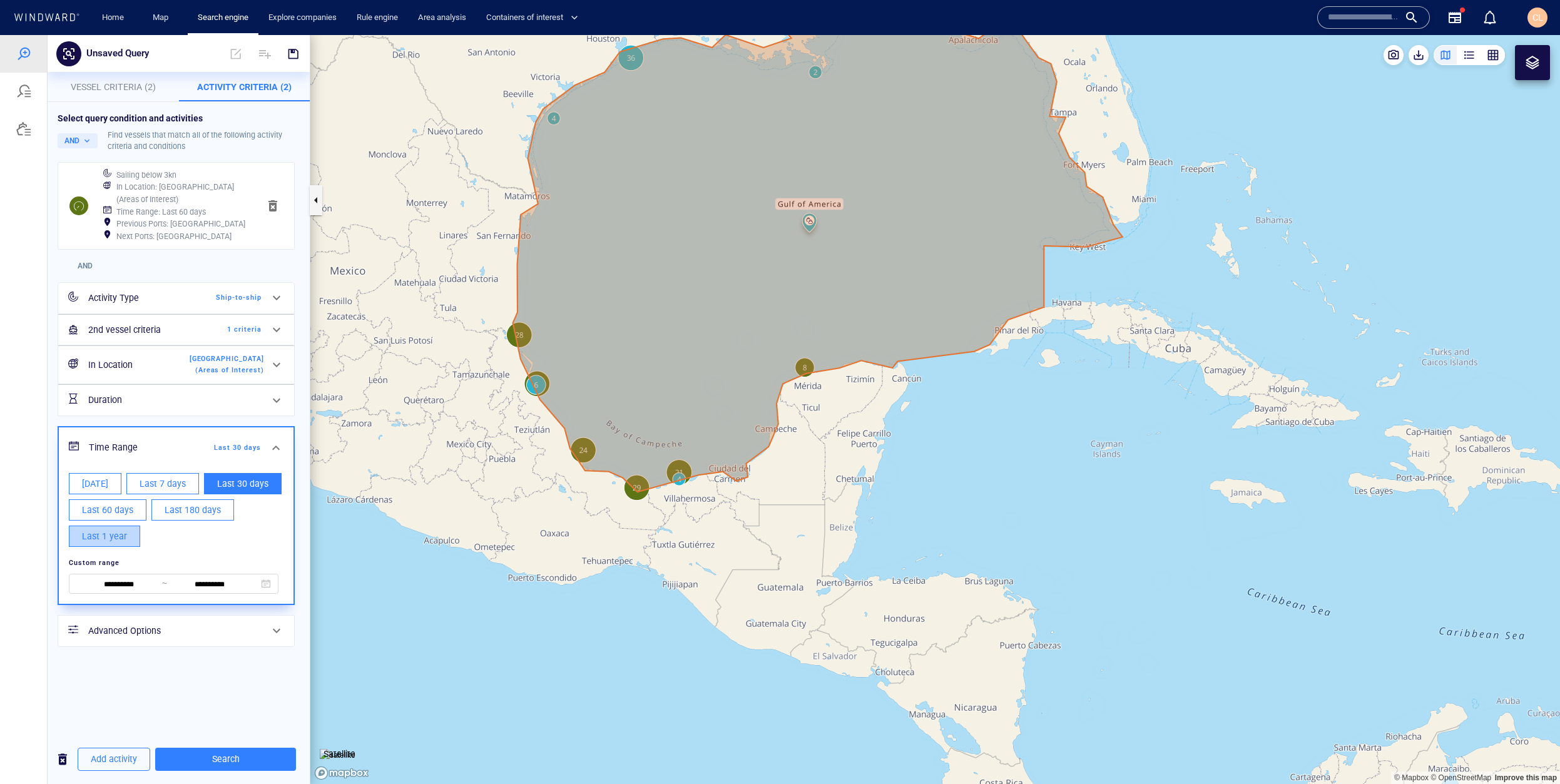
click at [106, 527] on button "Last 1 year" at bounding box center [104, 536] width 71 height 21
type input "**********"
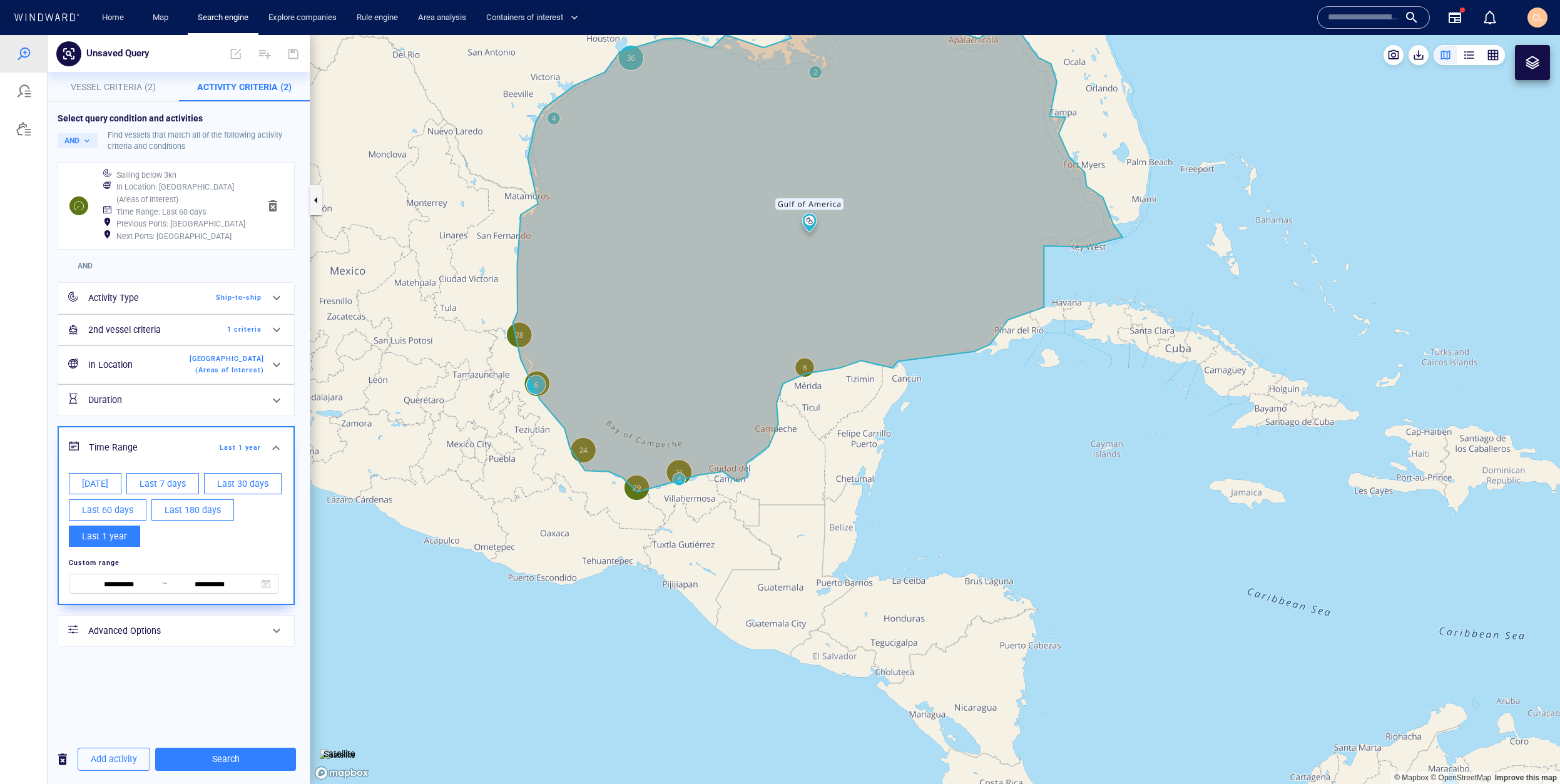
click at [178, 332] on h6 "2nd vessel criteria" at bounding box center [138, 330] width 101 height 15
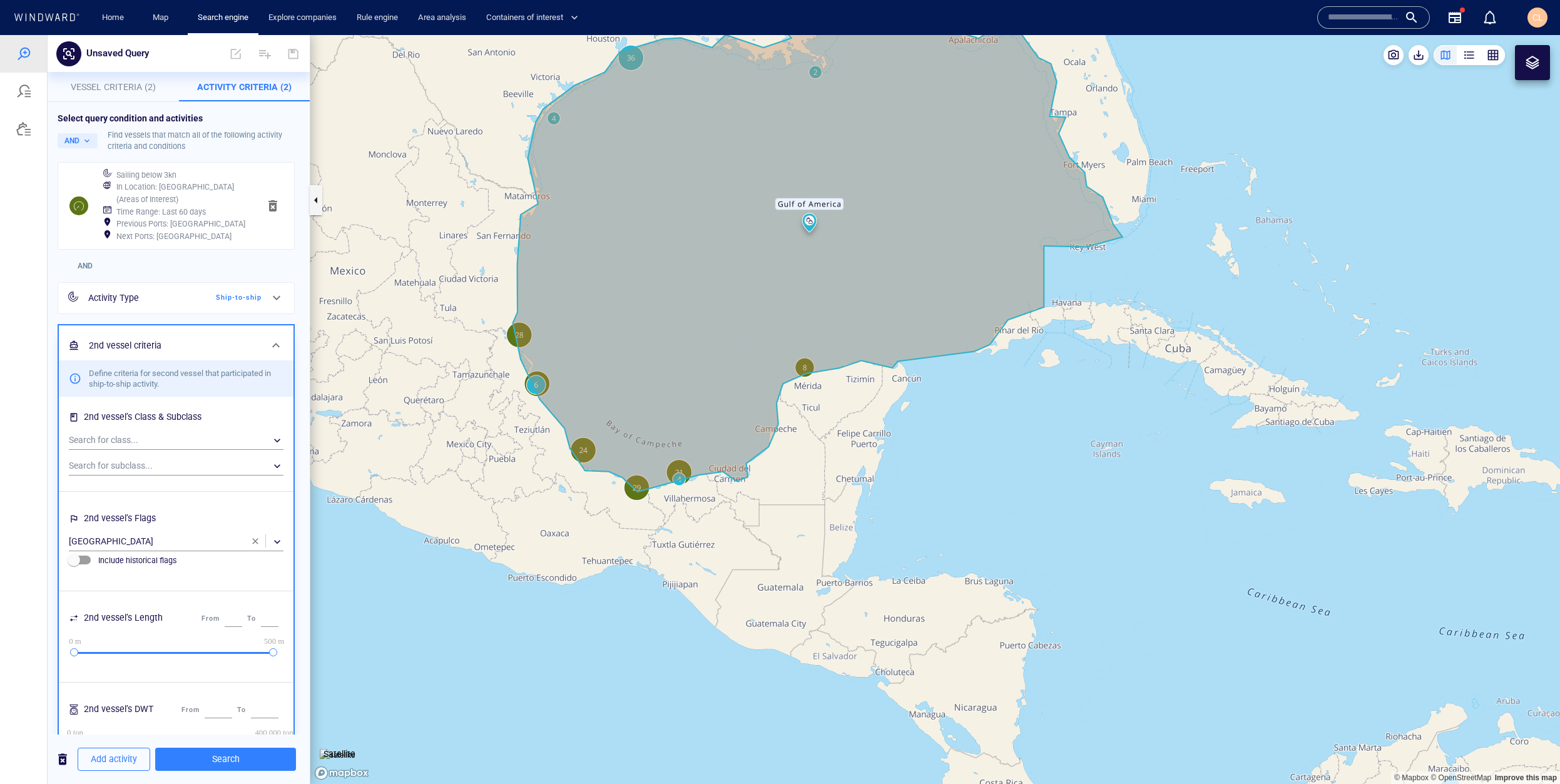
click at [193, 230] on div "Next Ports : [GEOGRAPHIC_DATA]" at bounding box center [182, 236] width 138 height 17
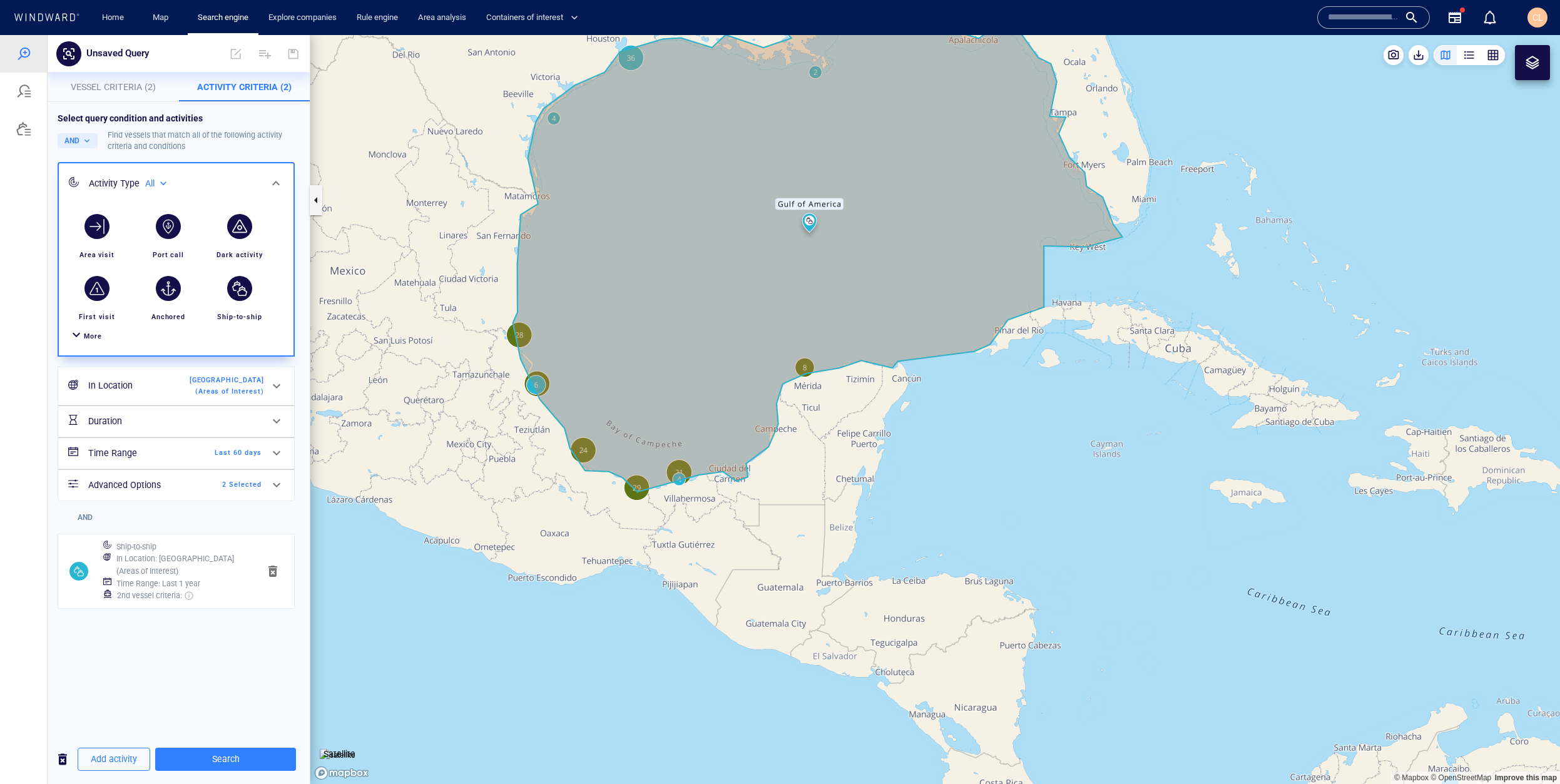
click at [161, 457] on h6 "Time Range" at bounding box center [138, 453] width 101 height 15
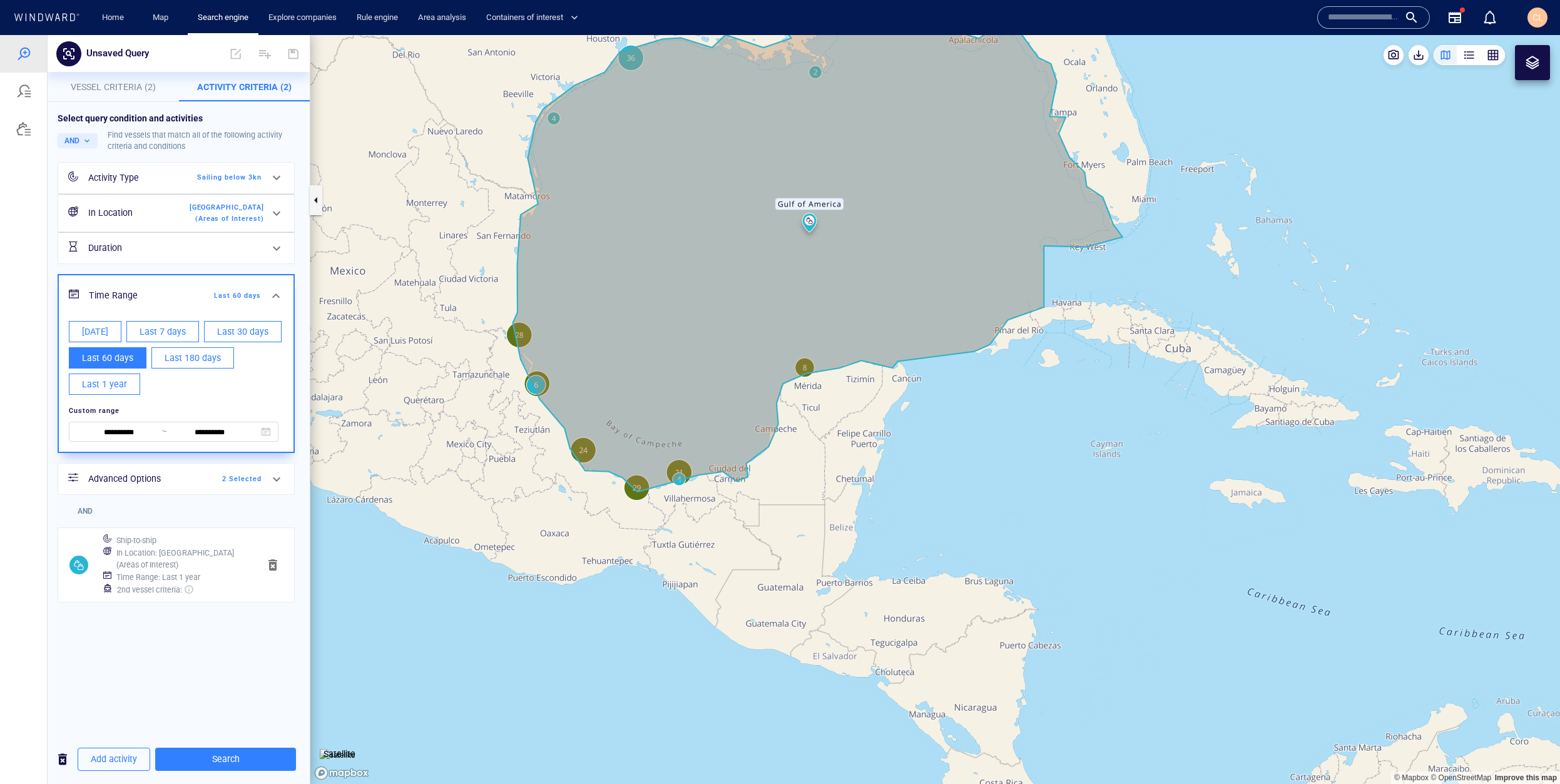
drag, startPoint x: 124, startPoint y: 381, endPoint x: 131, endPoint y: 400, distance: 20.2
click at [124, 381] on span "Last 1 year" at bounding box center [104, 385] width 45 height 15
type input "**********"
click at [251, 760] on span "Search" at bounding box center [225, 759] width 121 height 15
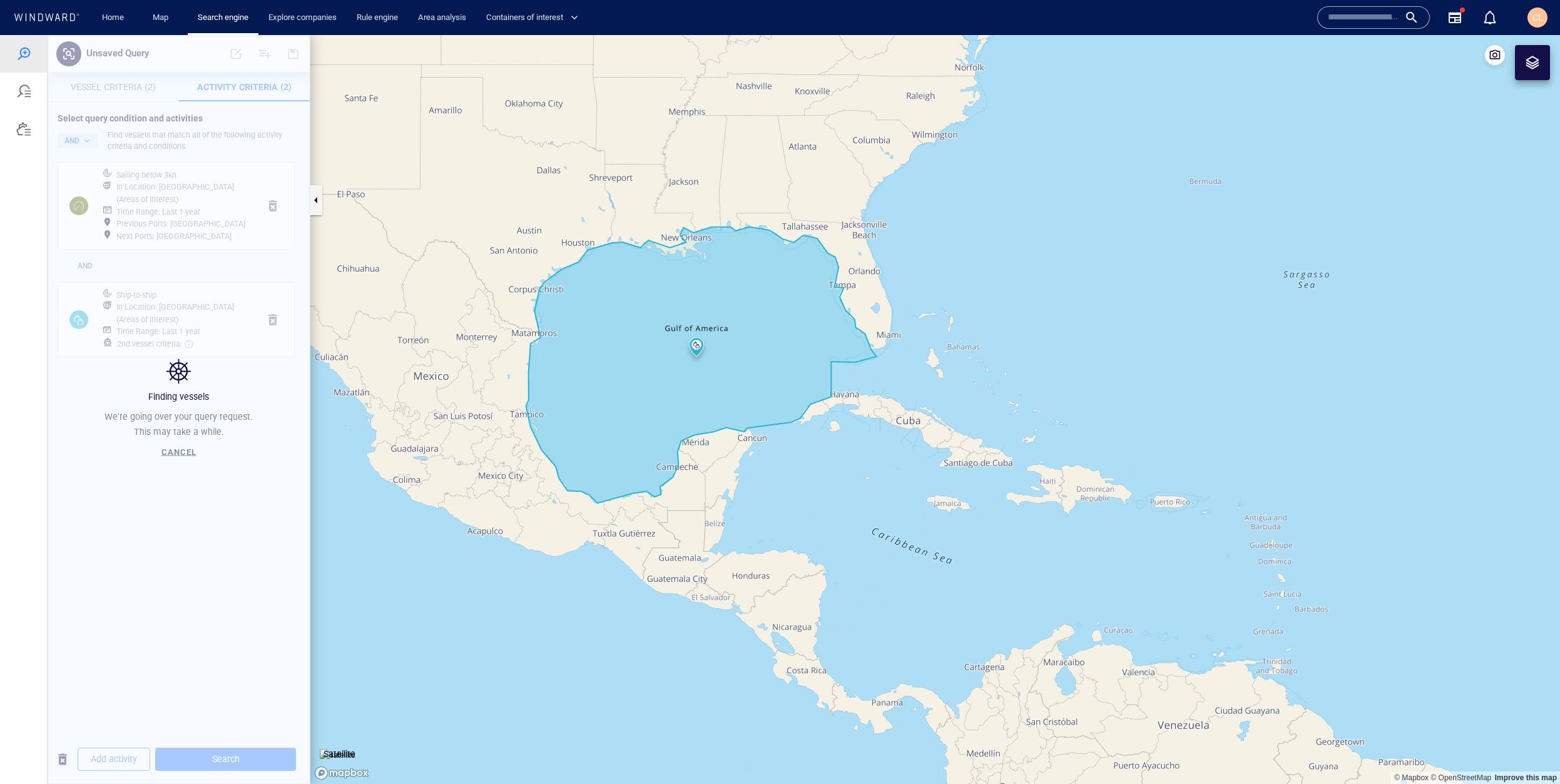
click at [186, 448] on span "Cancel" at bounding box center [178, 452] width 35 height 10
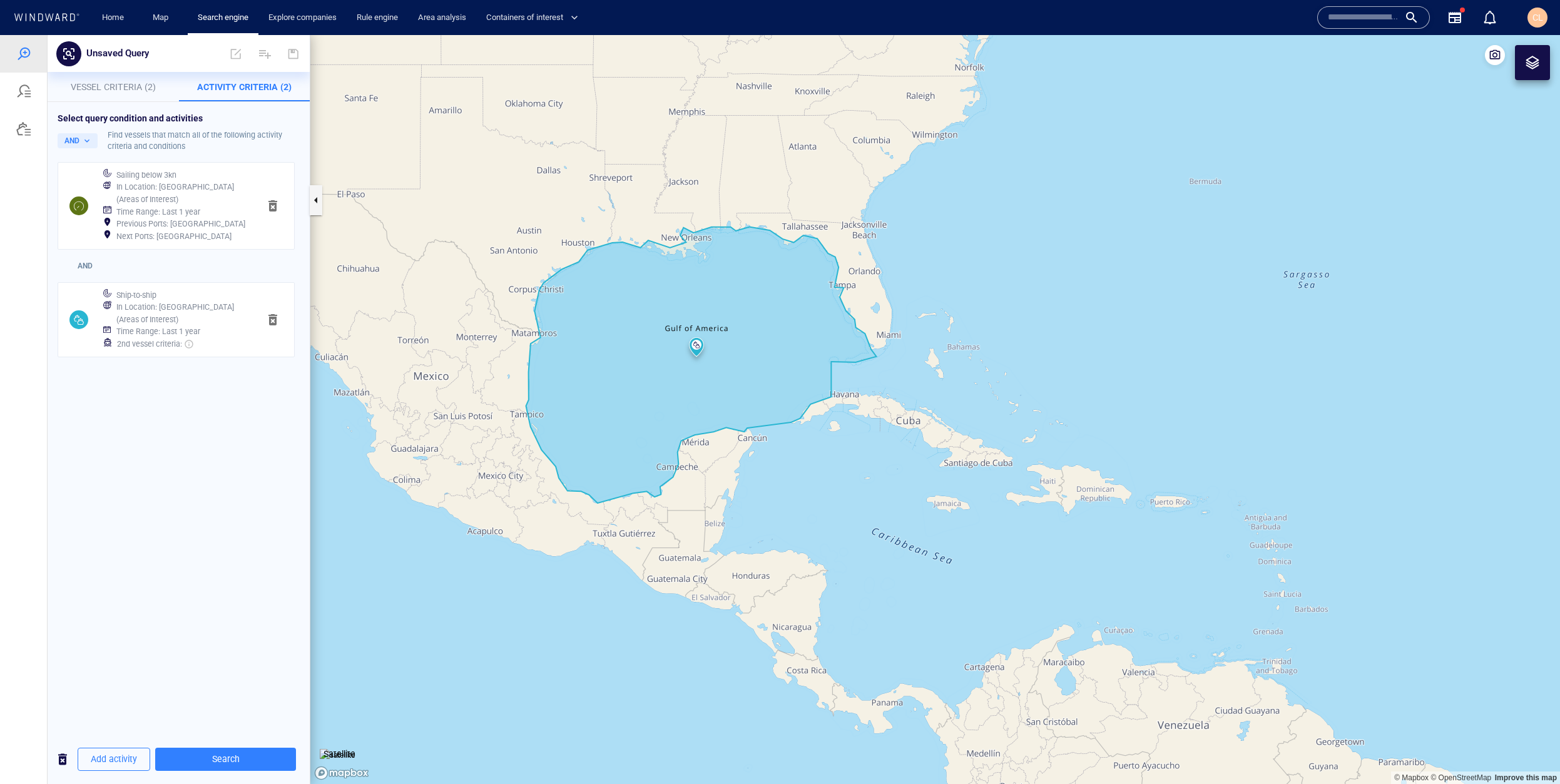
click at [178, 334] on h6 "Time Range : Last 1 year" at bounding box center [158, 331] width 84 height 13
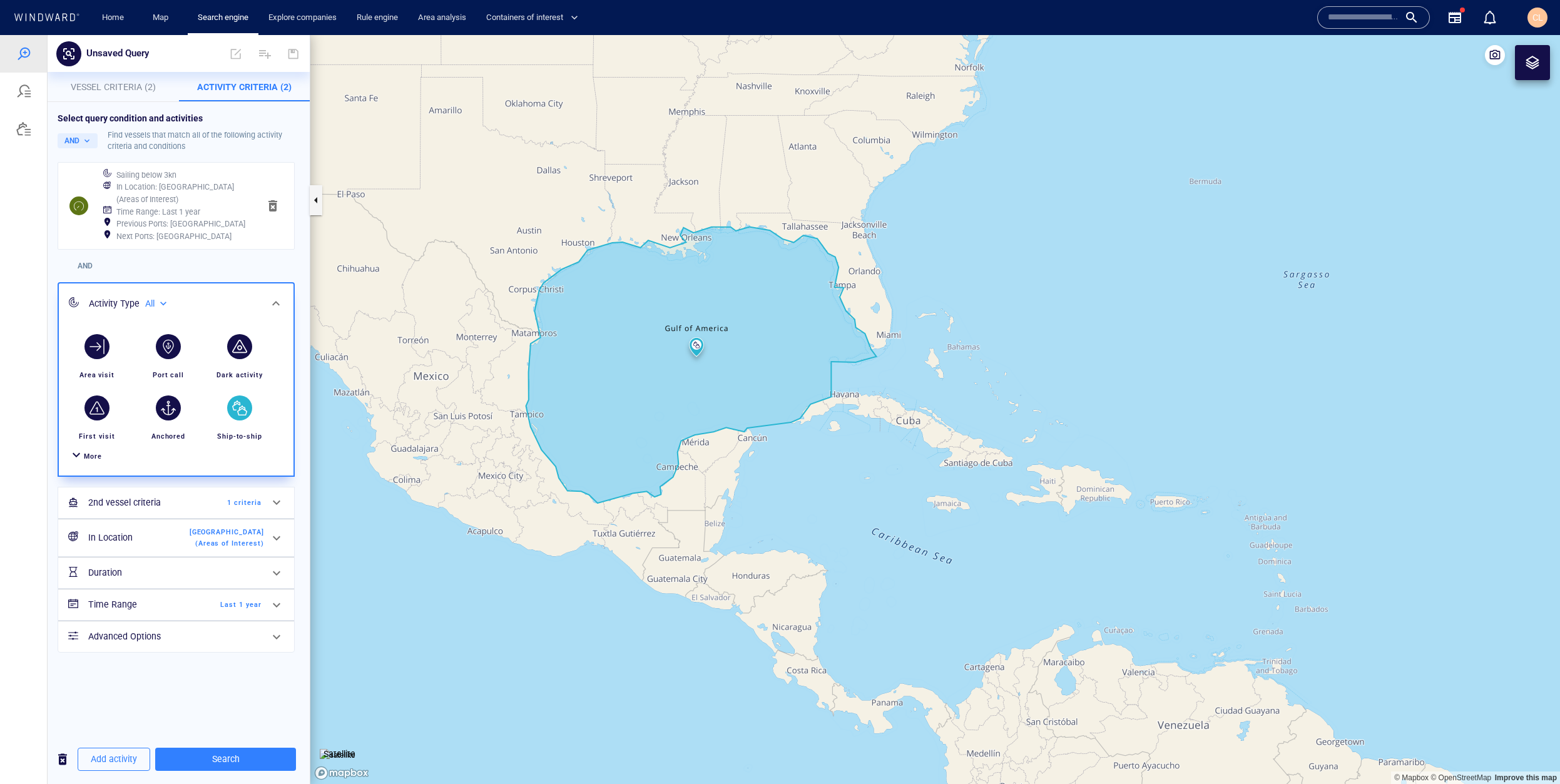
click at [179, 638] on h6 "Advanced Options" at bounding box center [175, 636] width 174 height 15
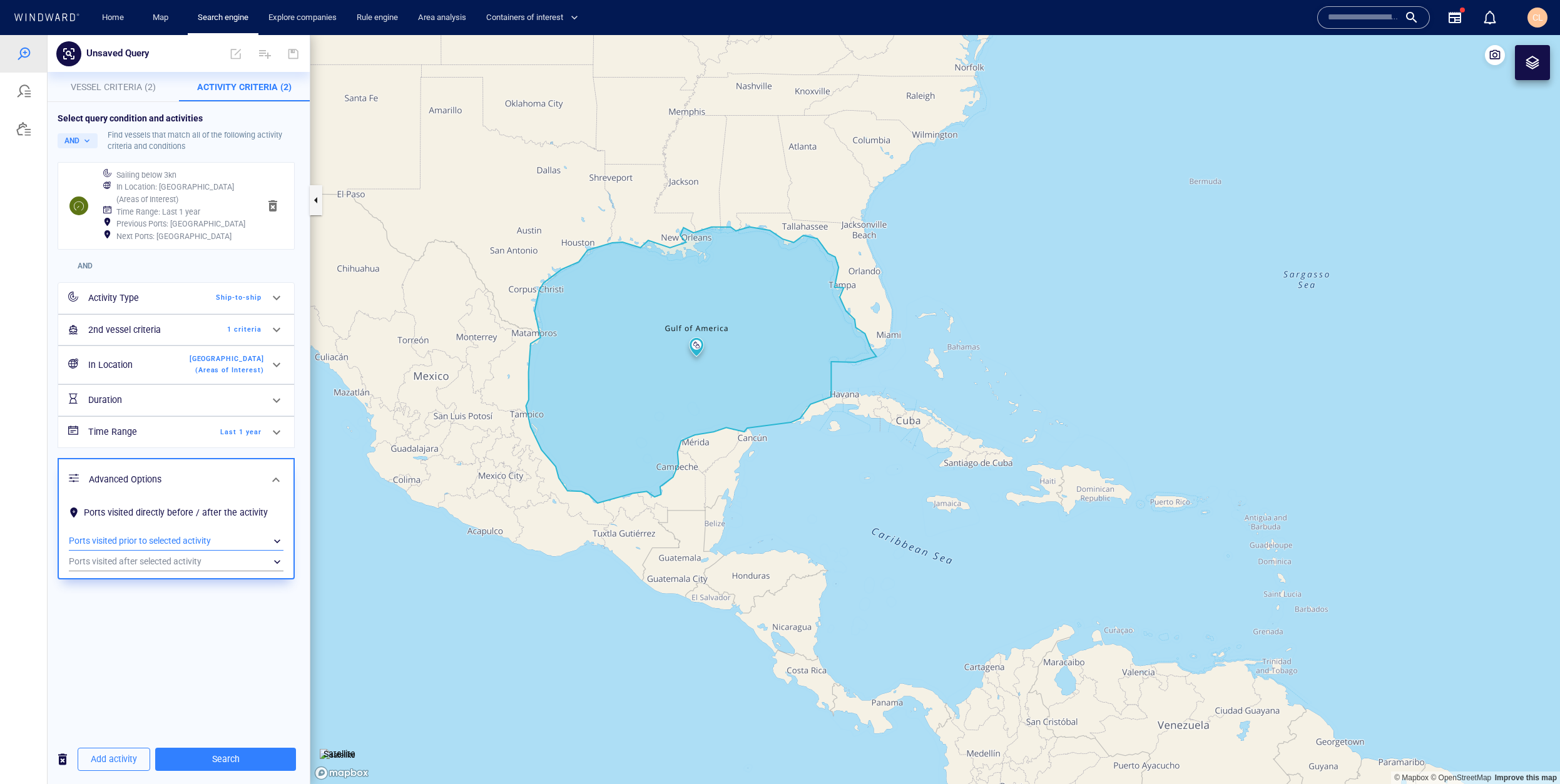
click at [122, 541] on div "​" at bounding box center [176, 540] width 215 height 18
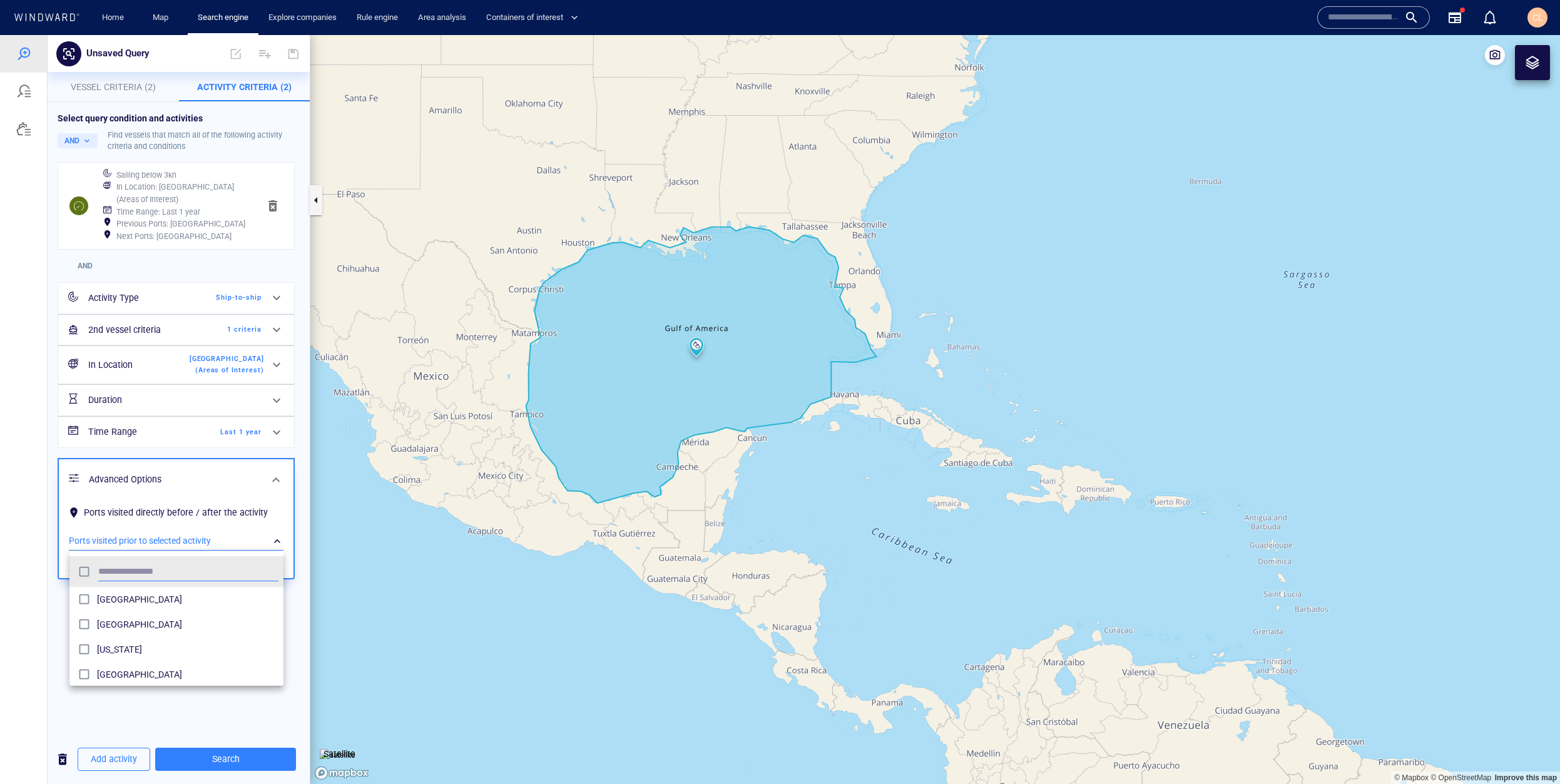
scroll to position [124, 214]
type input "******"
drag, startPoint x: 133, startPoint y: 647, endPoint x: 106, endPoint y: 661, distance: 30.4
click at [133, 647] on span "[GEOGRAPHIC_DATA]" at bounding box center [188, 650] width 181 height 15
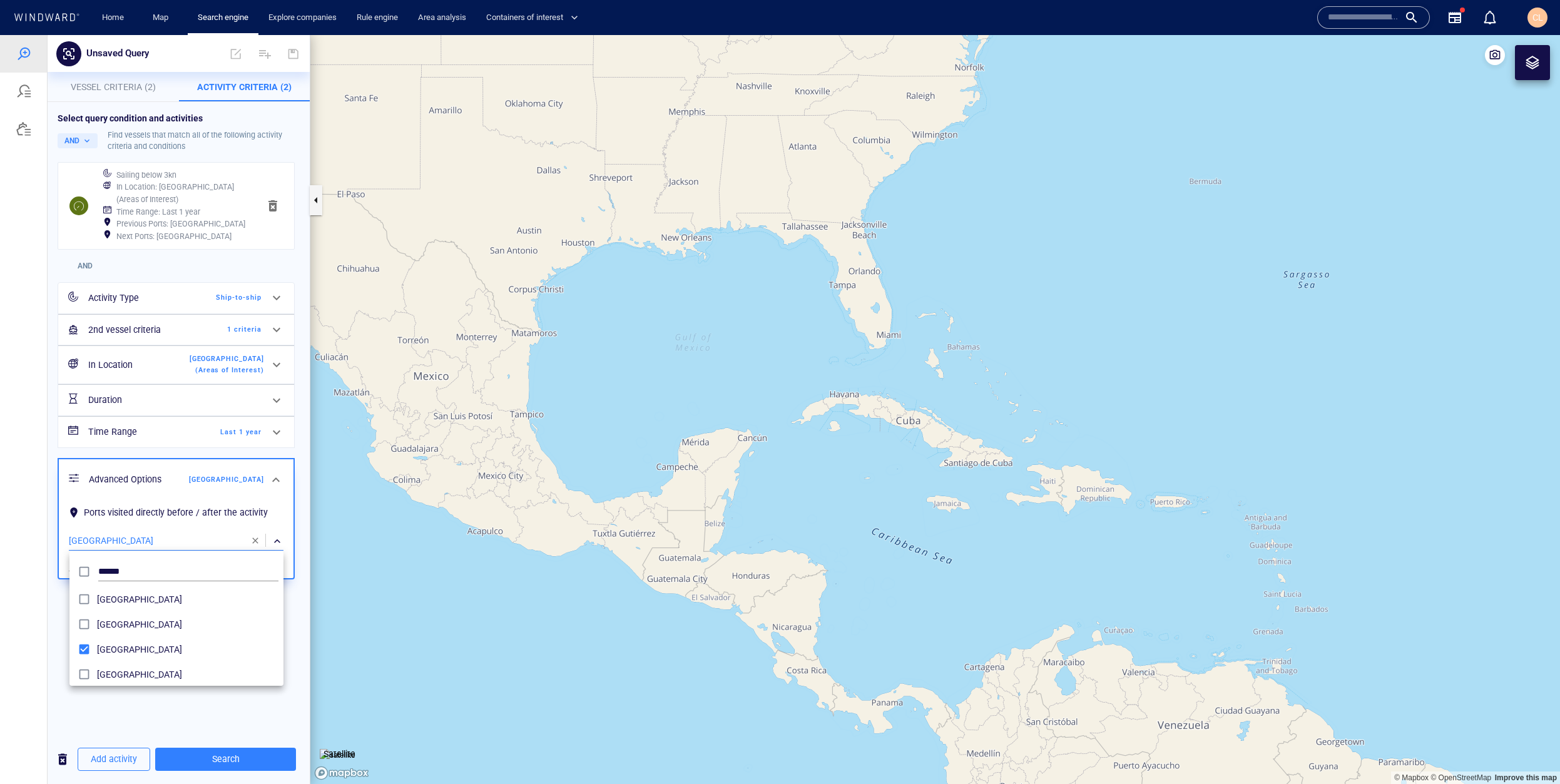
click at [72, 690] on div at bounding box center [780, 409] width 1560 height 749
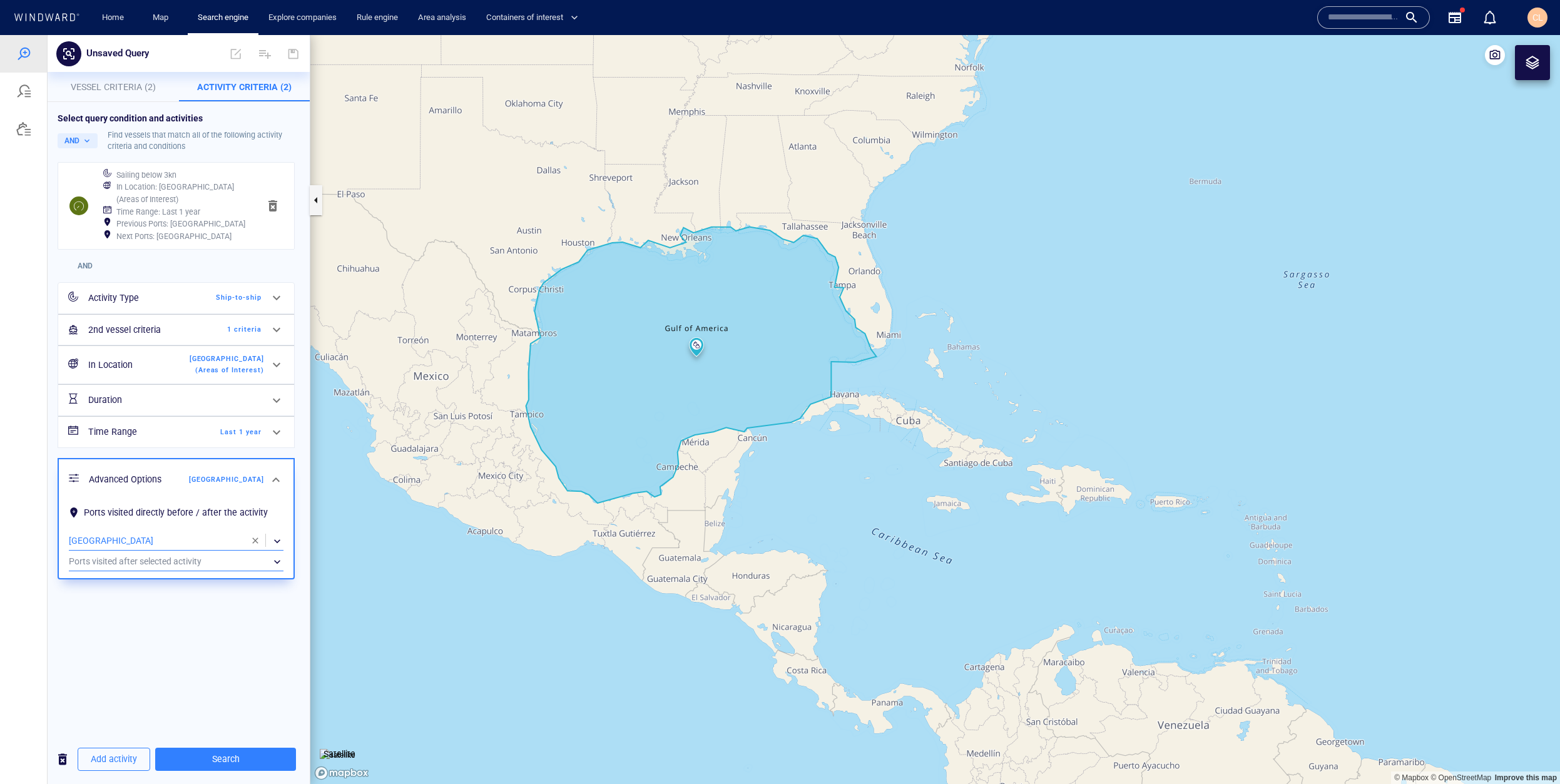
click at [159, 562] on div "​" at bounding box center [176, 561] width 215 height 18
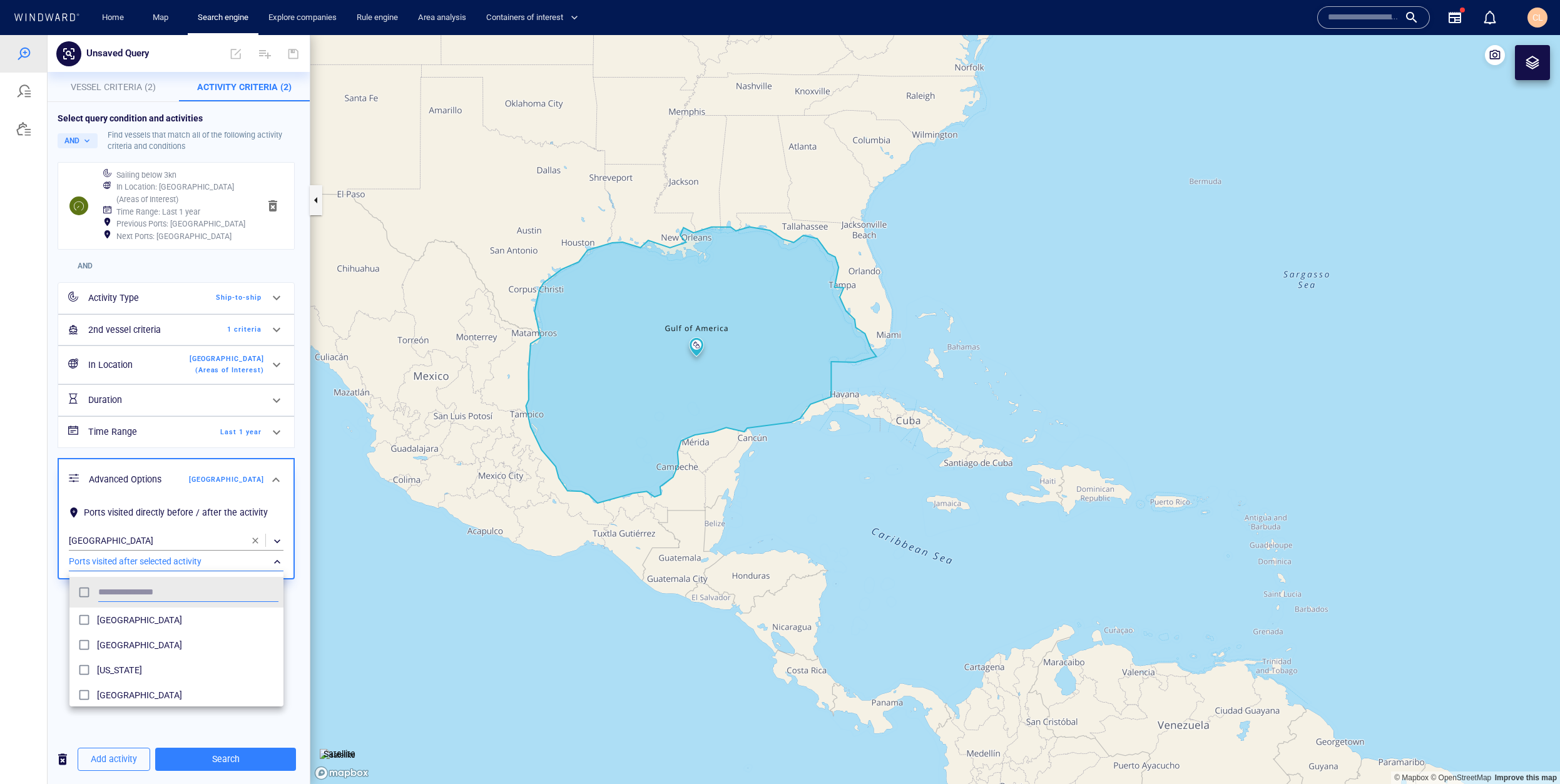
scroll to position [124, 214]
type input "******"
click at [141, 664] on span "[GEOGRAPHIC_DATA]" at bounding box center [188, 670] width 181 height 15
click at [56, 694] on div at bounding box center [780, 409] width 1560 height 749
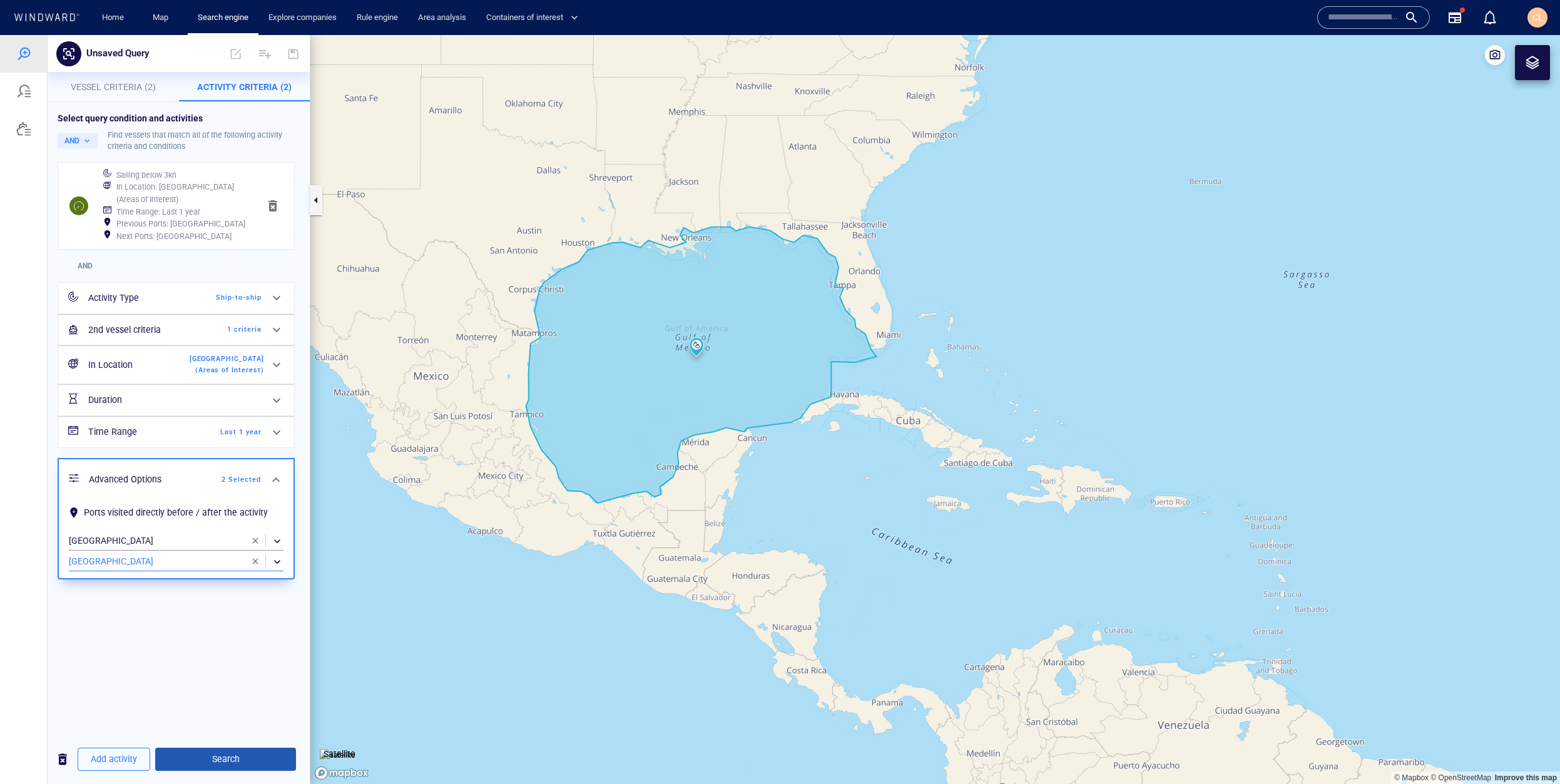
click at [200, 769] on button "Search" at bounding box center [226, 759] width 141 height 23
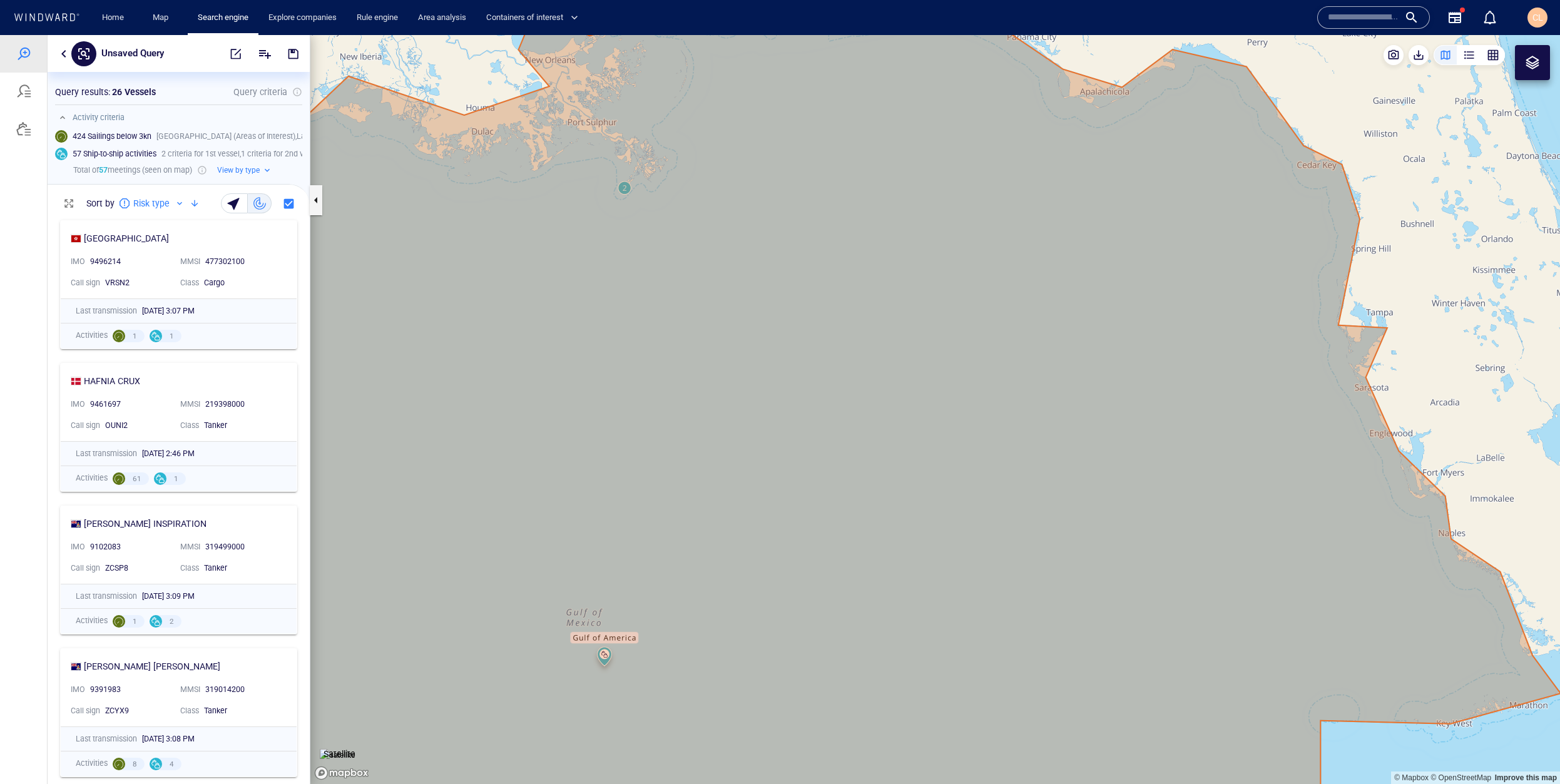
click at [623, 186] on canvas "Map" at bounding box center [936, 409] width 1250 height 749
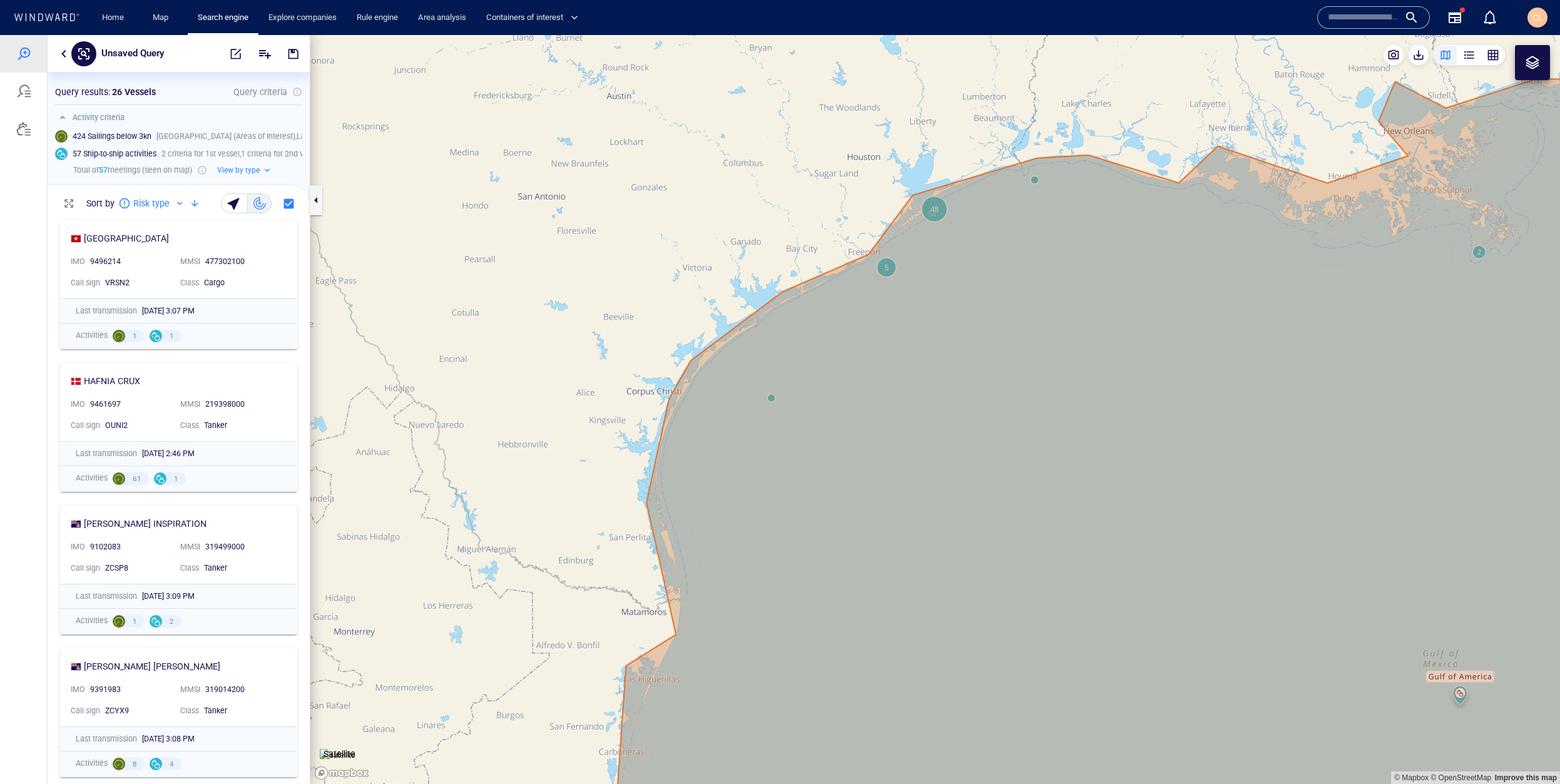
click at [774, 397] on canvas "Map" at bounding box center [936, 409] width 1250 height 749
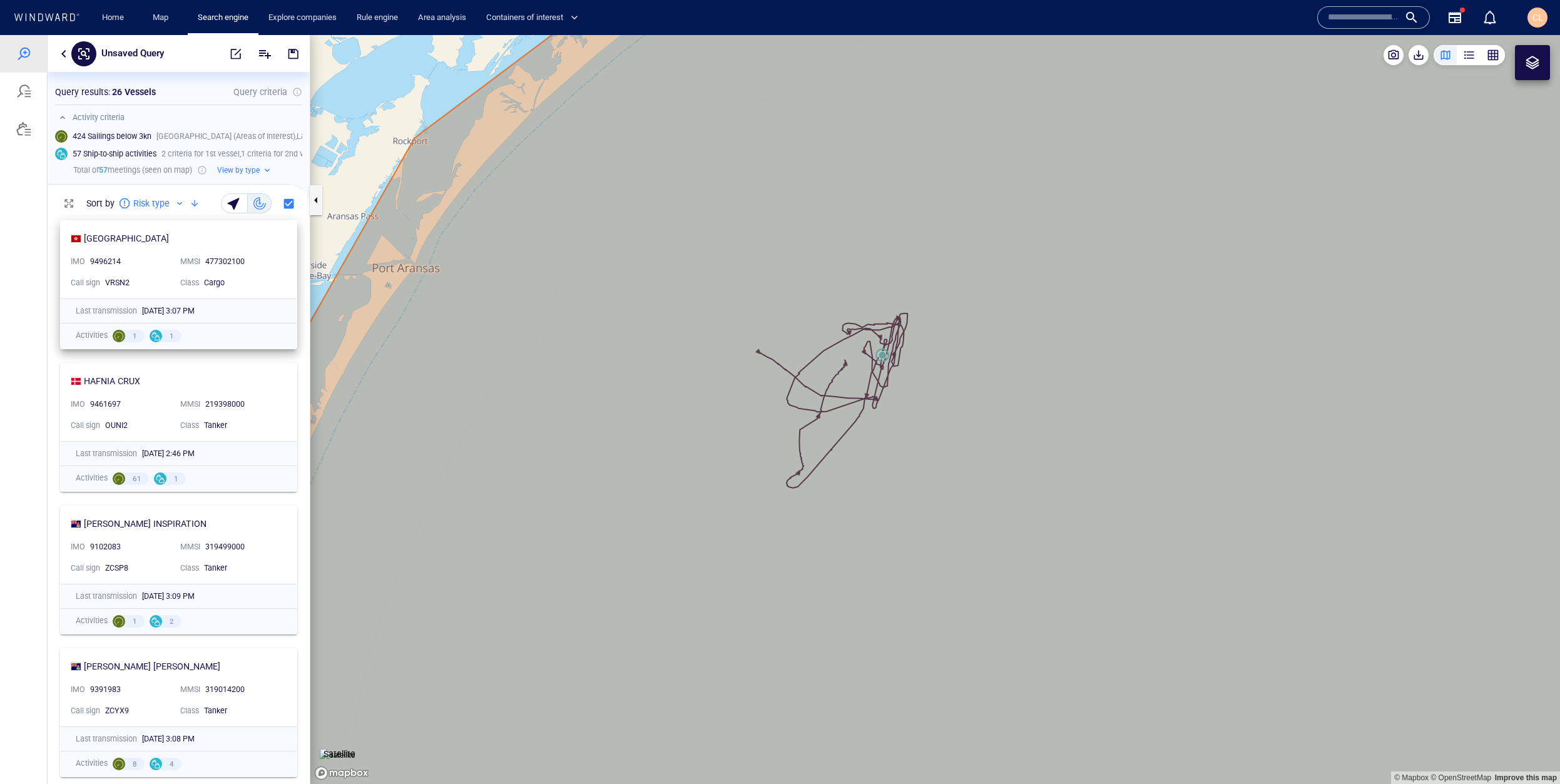
click at [275, 258] on div "477302100" at bounding box center [242, 262] width 74 height 12
click at [275, 258] on div "477302100" at bounding box center [242, 263] width 74 height 12
click at [272, 258] on div "477302100" at bounding box center [242, 262] width 74 height 12
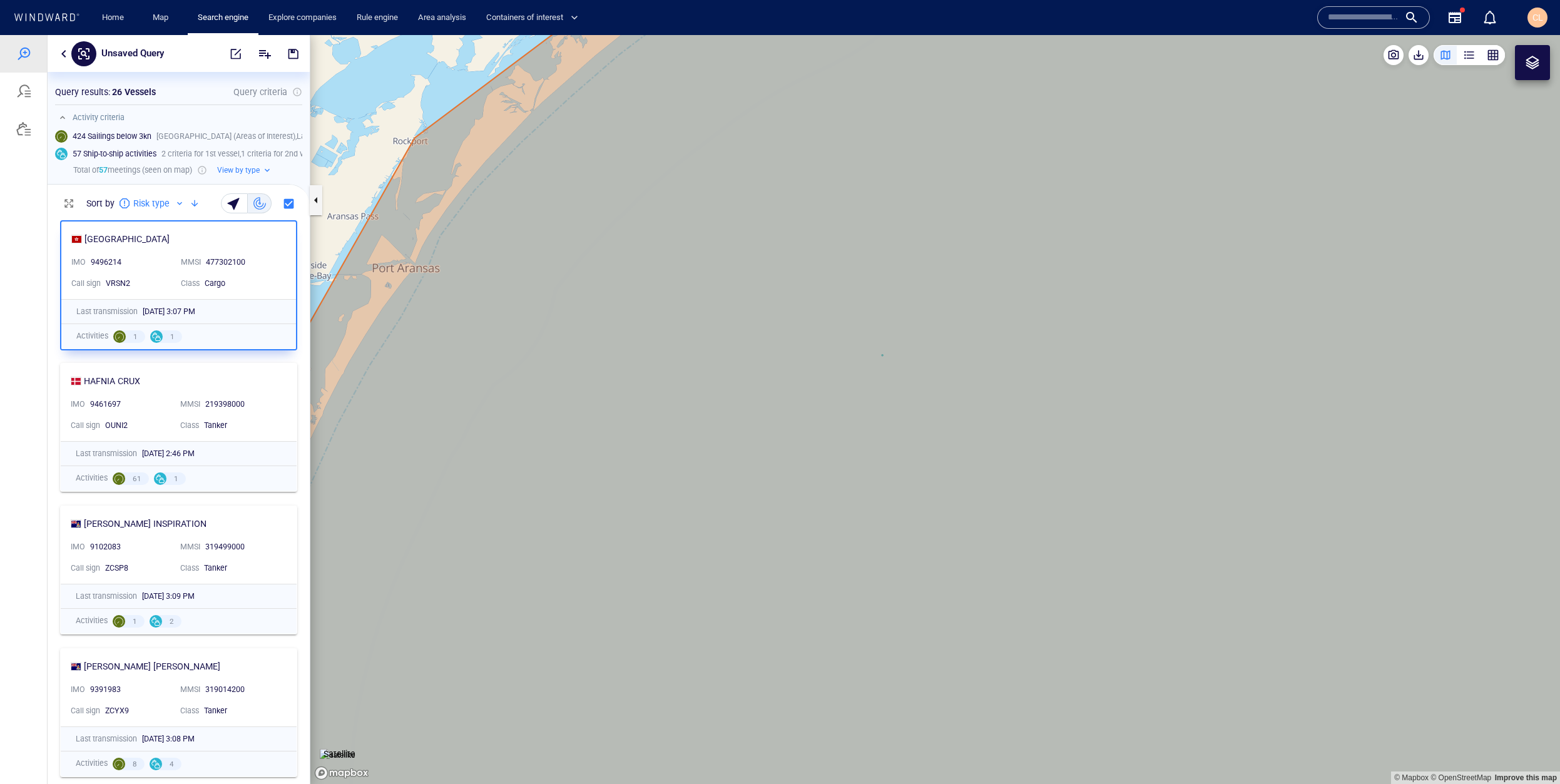
click at [193, 244] on div "[GEOGRAPHIC_DATA]" at bounding box center [174, 239] width 205 height 15
click at [141, 241] on div "[GEOGRAPHIC_DATA]" at bounding box center [126, 238] width 85 height 15
drag, startPoint x: 219, startPoint y: 256, endPoint x: 220, endPoint y: 249, distance: 7.1
click at [220, 256] on div "477302100" at bounding box center [242, 261] width 79 height 16
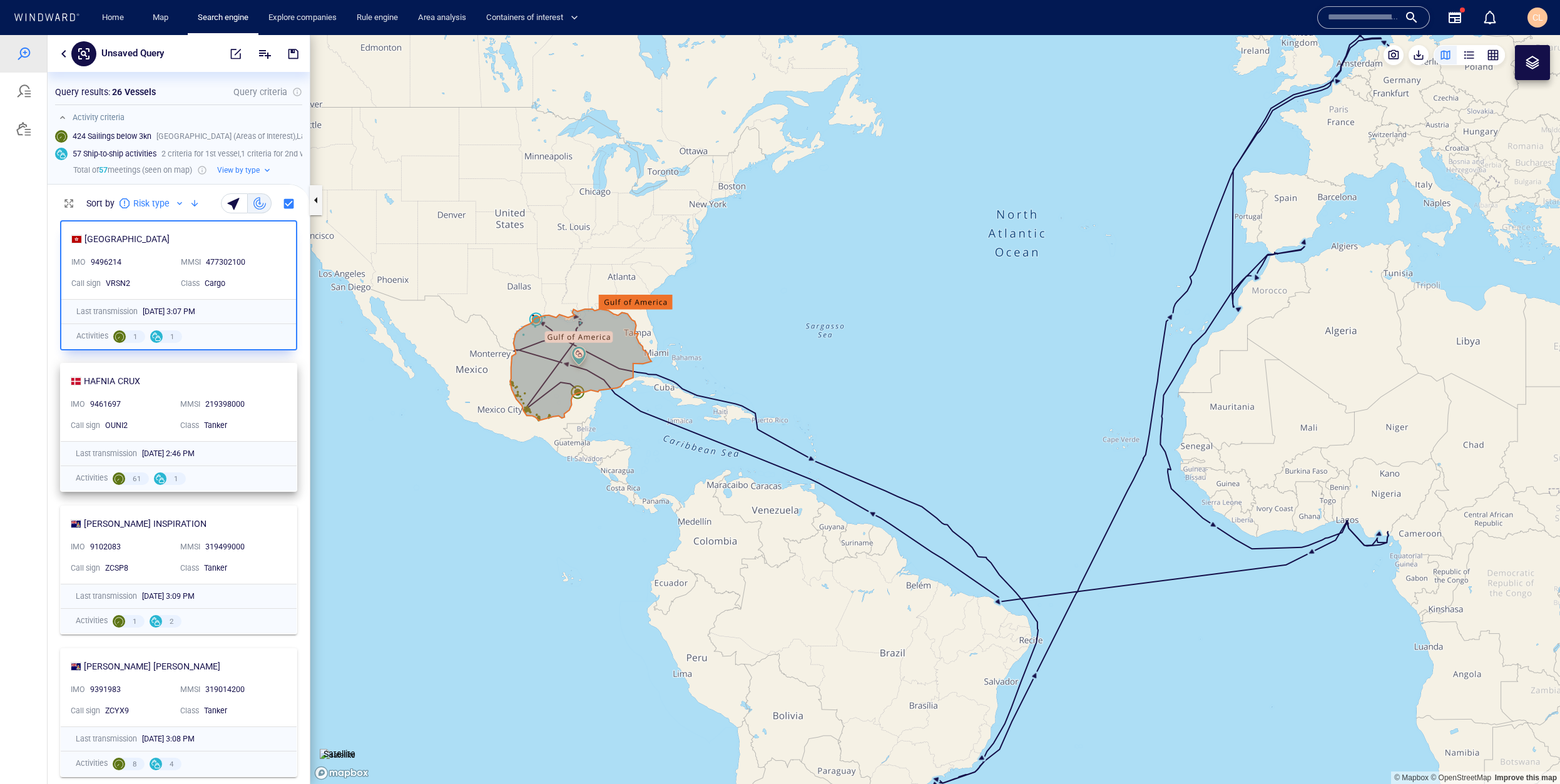
click at [251, 388] on div "HAFNIA CRUX" at bounding box center [173, 381] width 205 height 15
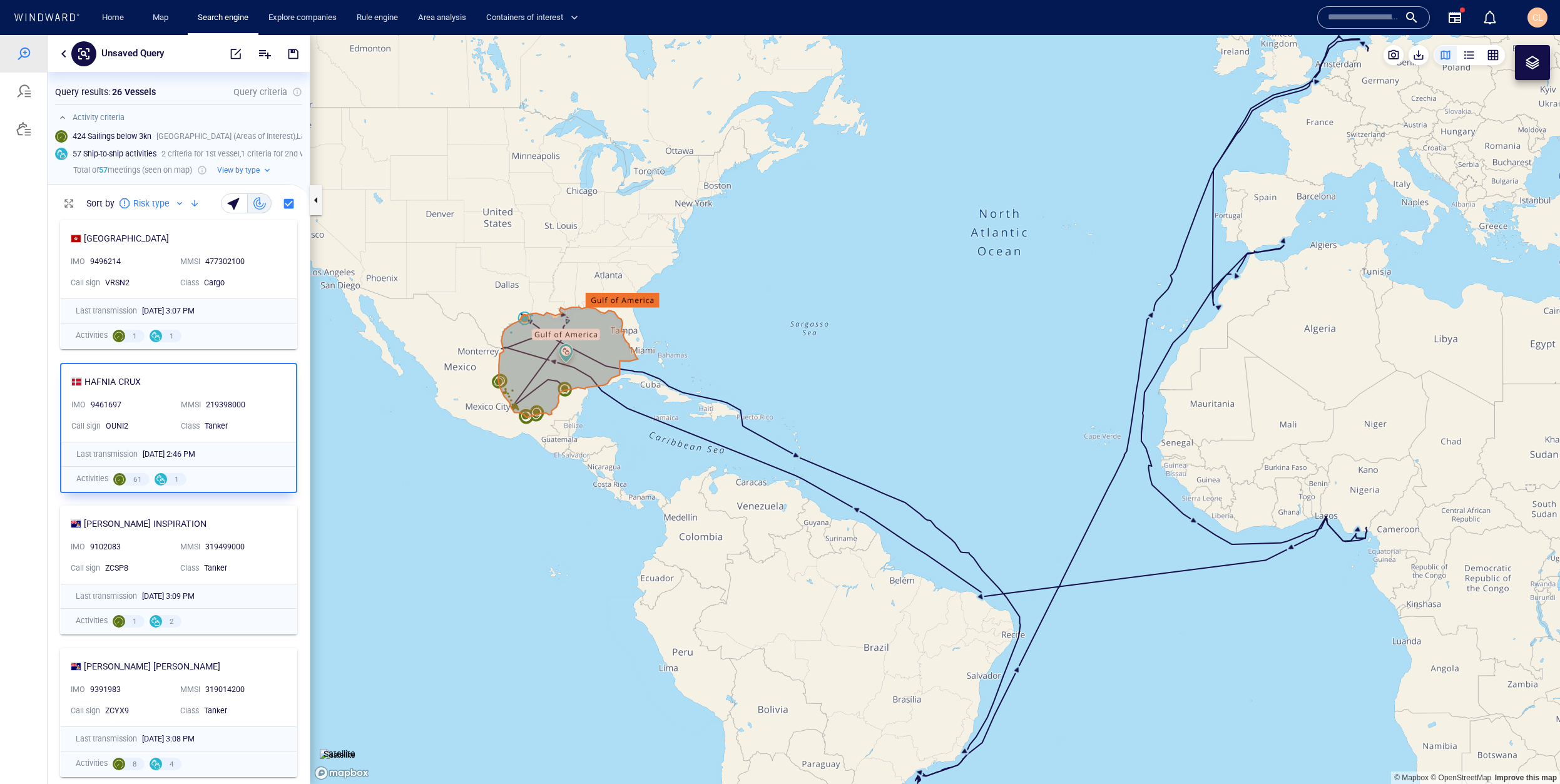
click at [241, 388] on div "HAFNIA CRUX" at bounding box center [174, 382] width 205 height 15
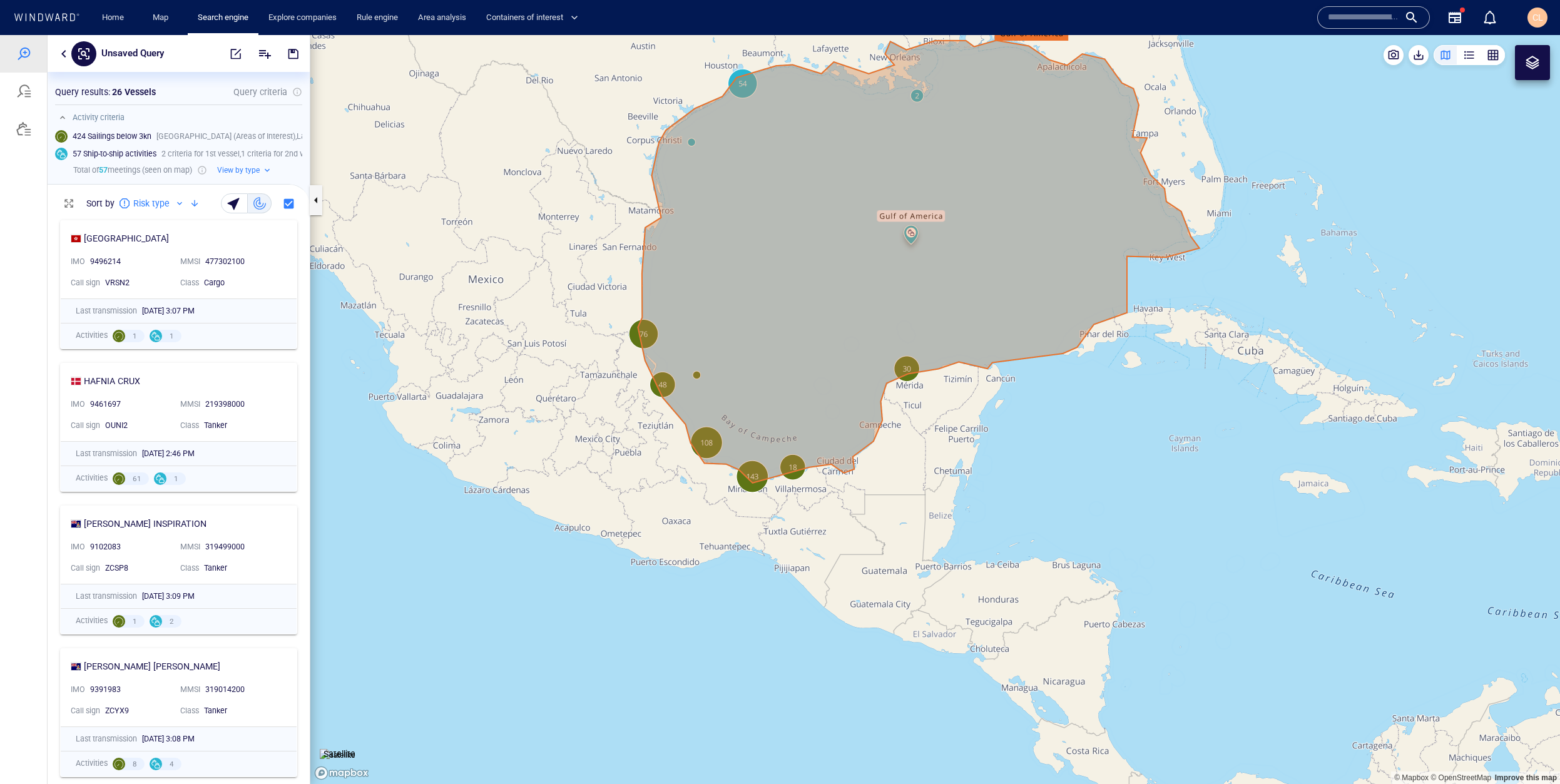
click at [65, 54] on button "button" at bounding box center [64, 54] width 15 height 15
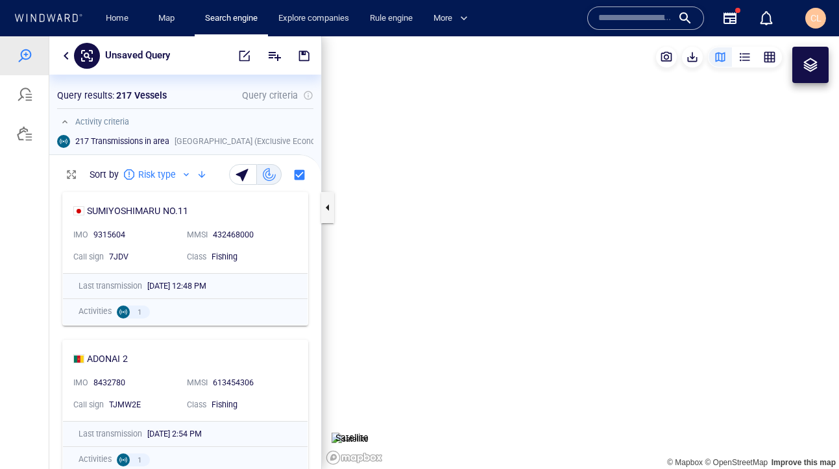
scroll to position [284, 272]
